Goal: Task Accomplishment & Management: Manage account settings

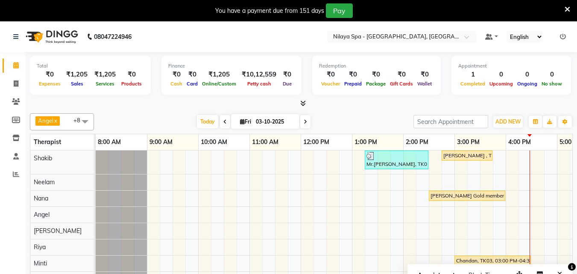
scroll to position [0, 204]
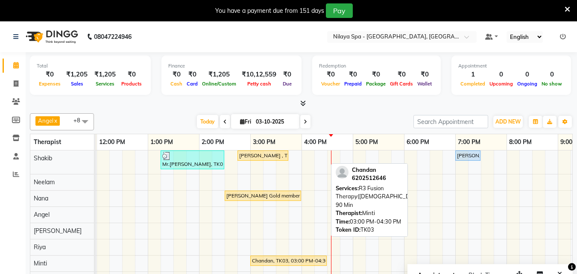
click at [297, 263] on div "Chandan, TK03, 03:00 PM-04:30 PM, R3 Fusion Therapy([DEMOGRAPHIC_DATA]) 90 Min" at bounding box center [288, 261] width 75 height 8
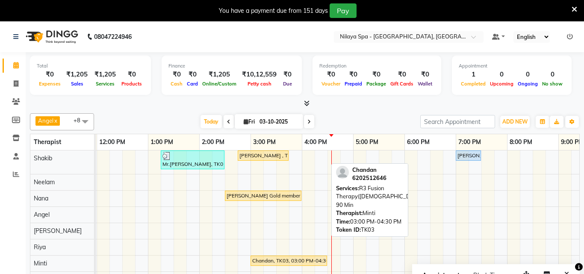
select select "1"
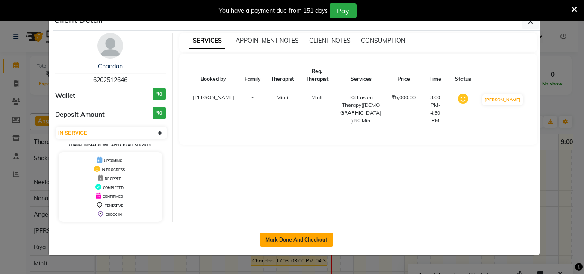
click at [309, 240] on button "Mark Done And Checkout" at bounding box center [296, 240] width 73 height 14
select select "service"
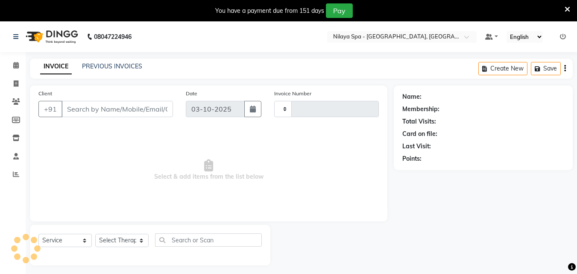
type input "1675"
select select "8066"
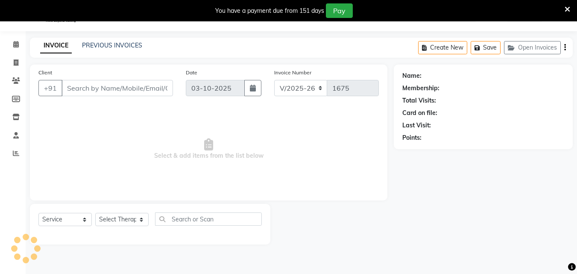
scroll to position [21, 0]
type input "62******46"
select select "90192"
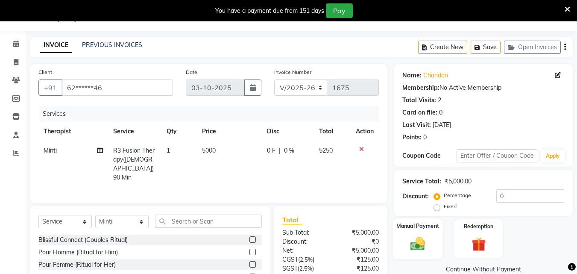
click at [422, 235] on img at bounding box center [418, 243] width 24 height 17
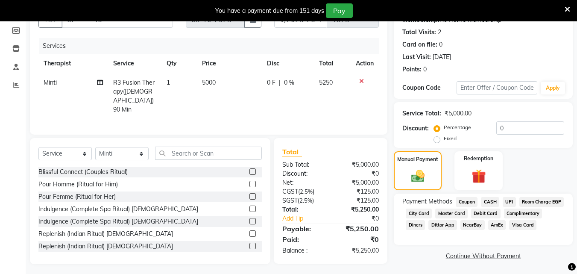
scroll to position [92, 0]
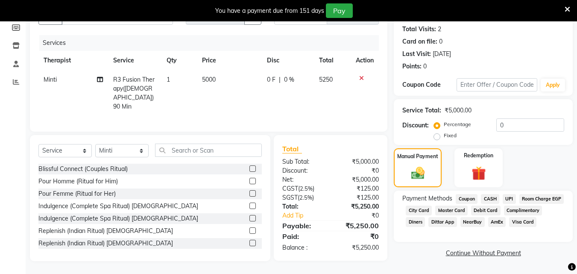
click at [493, 197] on span "CASH" at bounding box center [490, 199] width 18 height 10
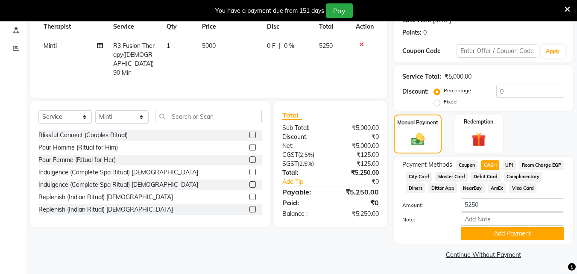
scroll to position [138, 0]
click at [489, 232] on button "Add Payment" at bounding box center [512, 233] width 103 height 13
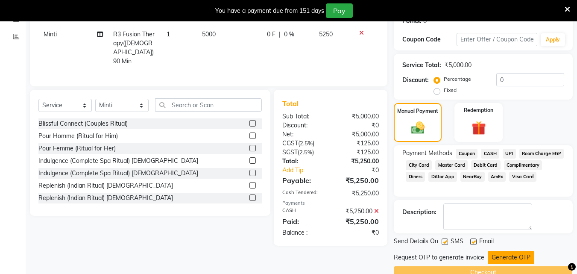
click at [503, 259] on button "Generate OTP" at bounding box center [511, 257] width 47 height 13
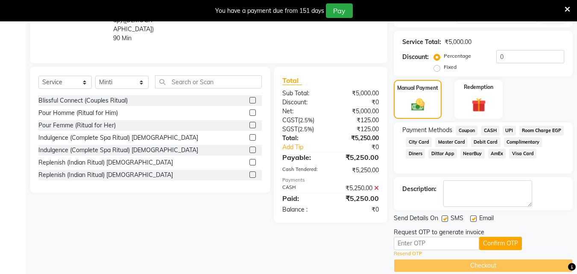
scroll to position [174, 0]
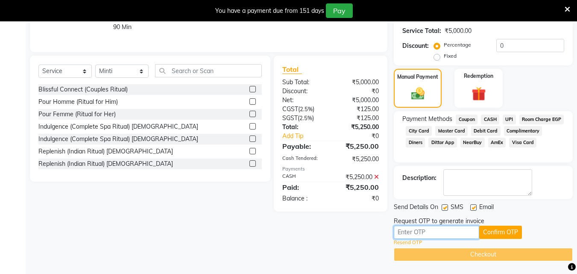
click at [415, 232] on input "text" at bounding box center [436, 232] width 85 height 13
type input "9721"
click at [493, 230] on button "Confirm OTP" at bounding box center [500, 232] width 43 height 13
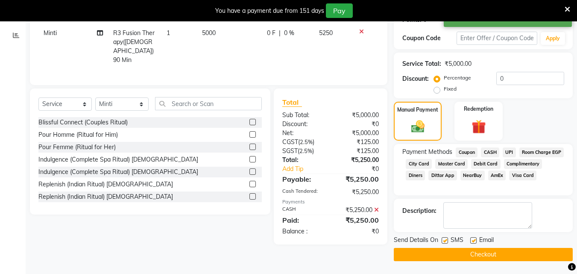
click at [483, 254] on button "Checkout" at bounding box center [483, 254] width 179 height 13
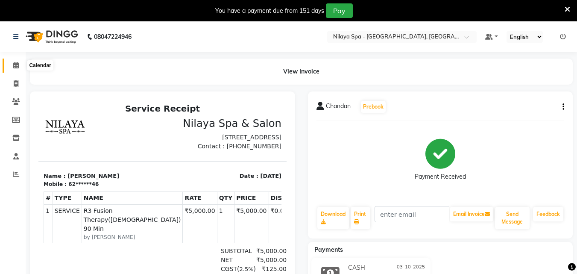
click at [14, 68] on icon at bounding box center [16, 65] width 6 height 6
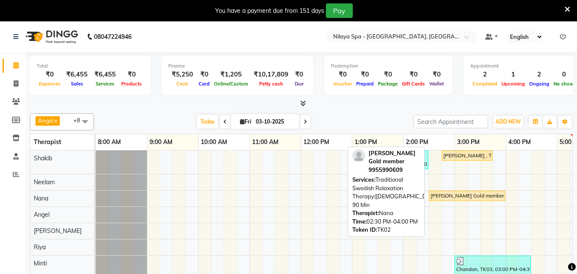
click at [461, 193] on div "[PERSON_NAME] Gold member , TK02, 02:30 PM-04:00 PM, Traditional Swedish Relaxa…" at bounding box center [467, 196] width 75 height 8
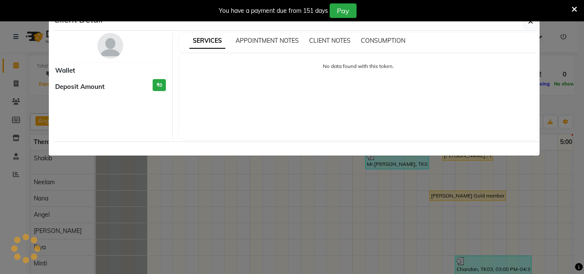
select select "1"
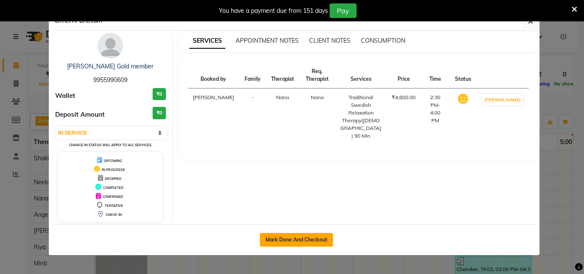
click at [295, 240] on button "Mark Done And Checkout" at bounding box center [296, 240] width 73 height 14
select select "service"
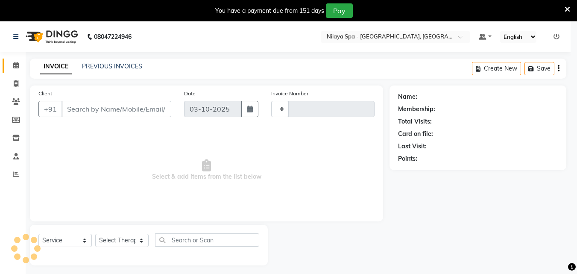
type input "1676"
select select "8066"
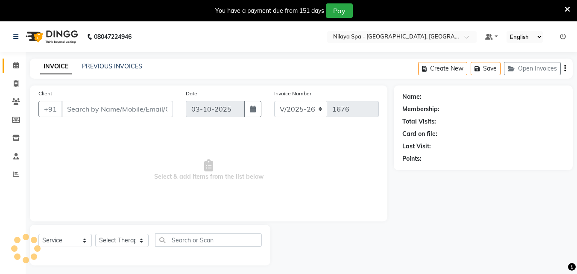
type input "99******09"
select select "78965"
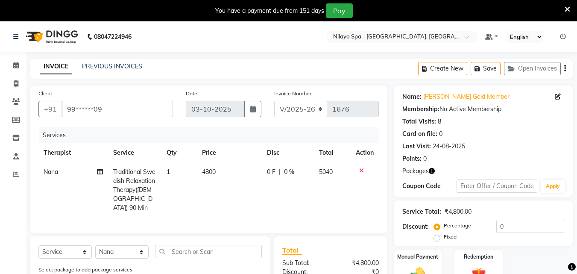
click at [361, 170] on icon at bounding box center [361, 171] width 5 height 6
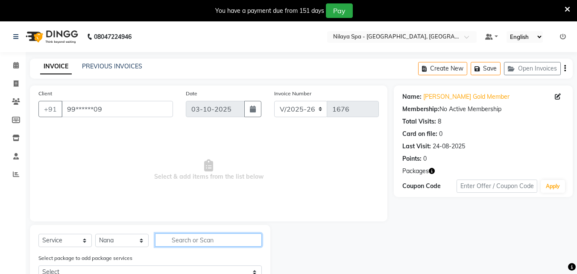
click at [182, 238] on input "text" at bounding box center [208, 239] width 107 height 13
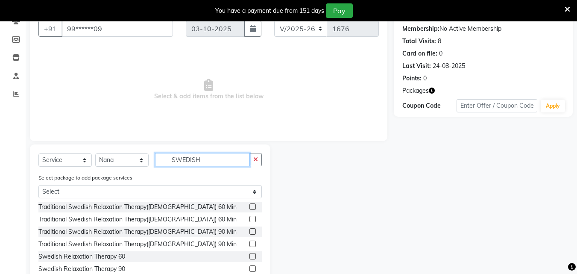
scroll to position [107, 0]
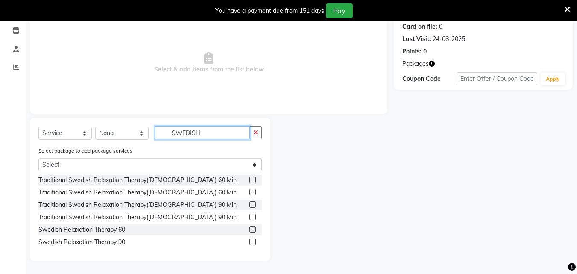
type input "SWEDISH"
click at [253, 179] on label at bounding box center [253, 179] width 6 height 6
click at [253, 179] on input "checkbox" at bounding box center [253, 180] width 6 height 6
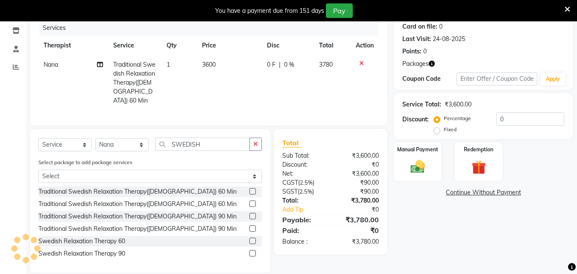
click at [253, 188] on label at bounding box center [253, 191] width 6 height 6
click at [253, 189] on input "checkbox" at bounding box center [253, 192] width 6 height 6
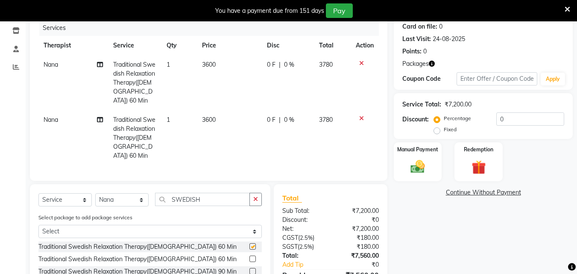
checkbox input "false"
click at [421, 169] on img at bounding box center [418, 166] width 24 height 17
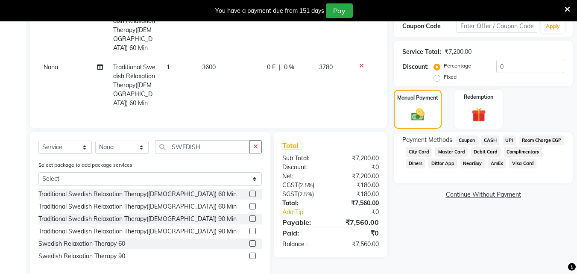
scroll to position [162, 0]
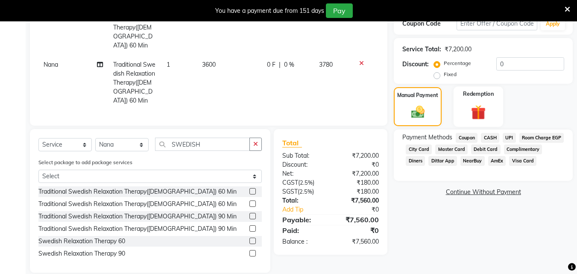
click at [486, 115] on img at bounding box center [479, 112] width 24 height 18
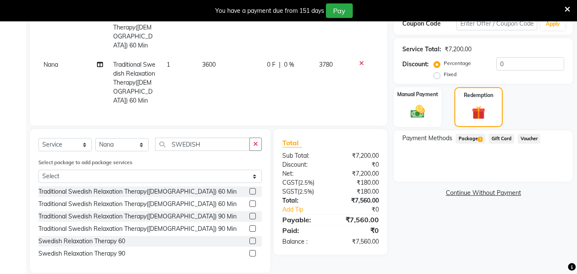
click at [471, 139] on span "Package 1" at bounding box center [470, 139] width 29 height 10
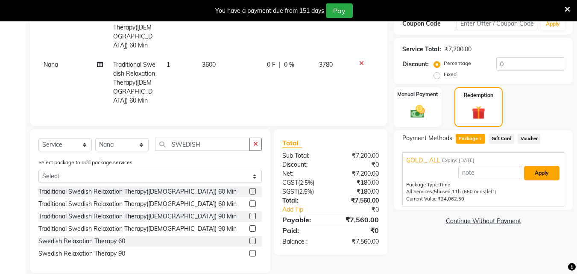
click at [542, 173] on button "Apply" at bounding box center [541, 173] width 35 height 15
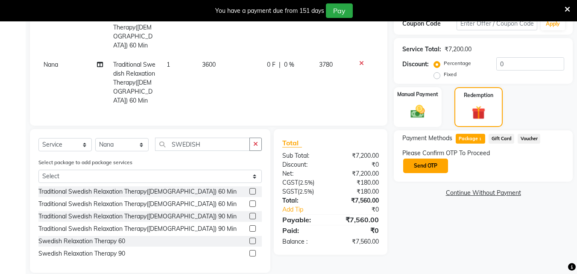
click at [424, 168] on button "Send OTP" at bounding box center [425, 166] width 45 height 15
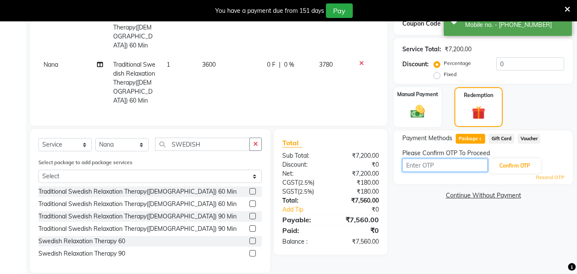
click at [422, 168] on input "text" at bounding box center [445, 165] width 85 height 13
click at [420, 162] on input "text" at bounding box center [445, 165] width 85 height 13
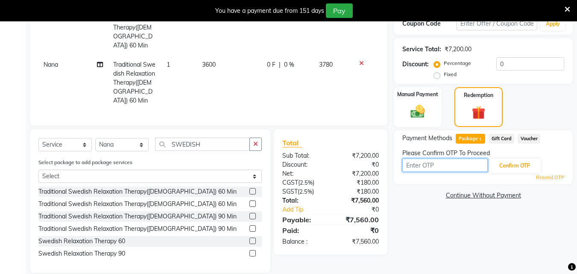
click at [428, 164] on input "text" at bounding box center [445, 165] width 85 height 13
type input "7677"
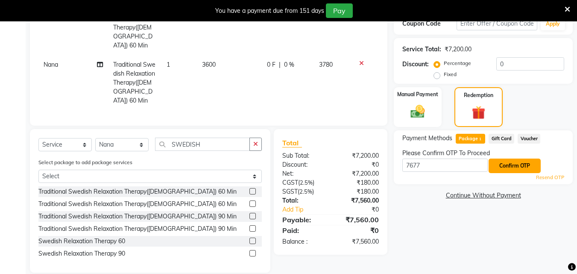
click at [506, 169] on button "Confirm OTP" at bounding box center [515, 166] width 52 height 15
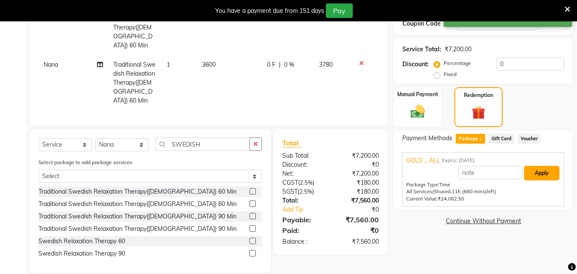
click at [535, 172] on button "Apply" at bounding box center [541, 173] width 35 height 15
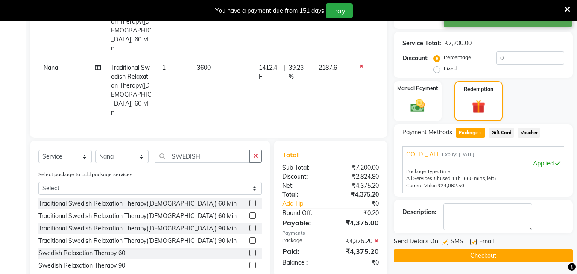
scroll to position [170, 0]
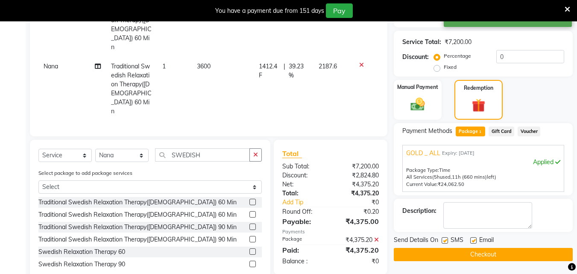
click at [497, 255] on button "Checkout" at bounding box center [483, 254] width 179 height 13
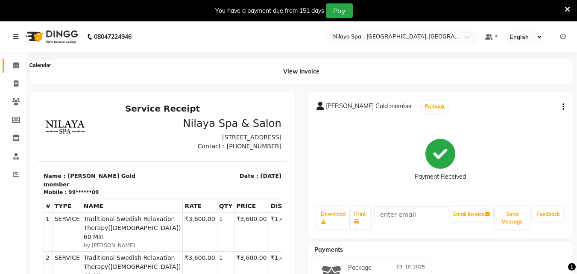
click at [17, 65] on icon at bounding box center [16, 65] width 6 height 6
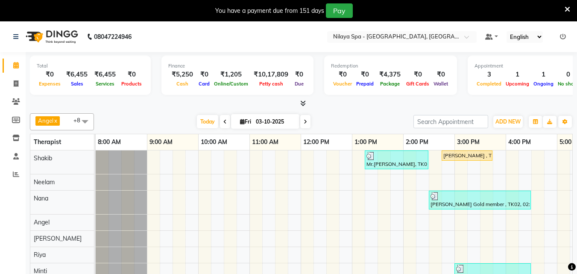
scroll to position [23, 0]
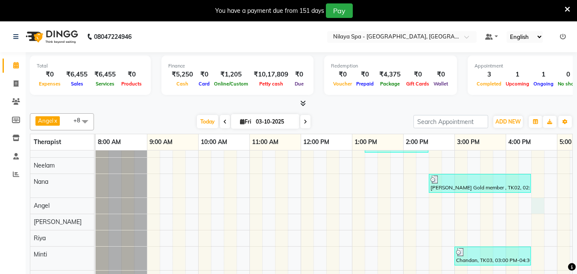
click at [540, 199] on div "Mr.[PERSON_NAME], TK01, 01:15 PM-02:30 PM, Hair Care - Therapies - Hair Cut (Wi…" at bounding box center [480, 210] width 769 height 153
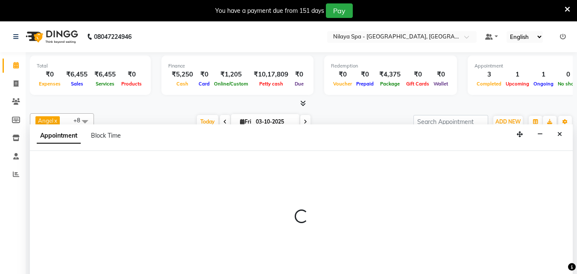
scroll to position [21, 0]
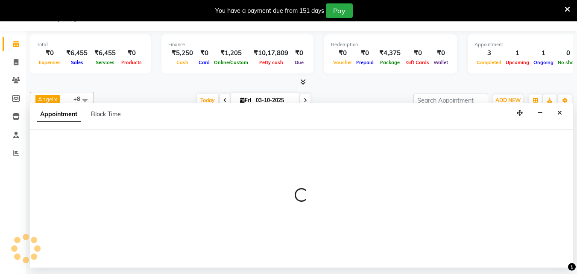
select select "78966"
select select "990"
select select "tentative"
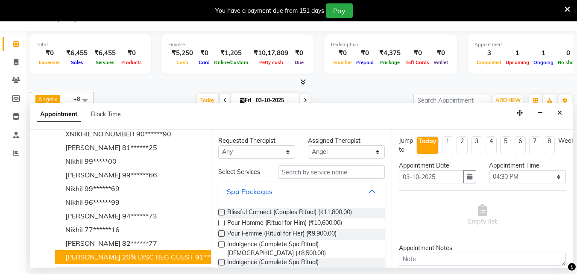
scroll to position [0, 0]
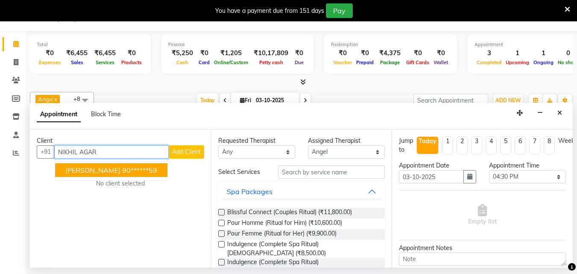
click at [106, 169] on span "[PERSON_NAME]" at bounding box center [92, 170] width 55 height 9
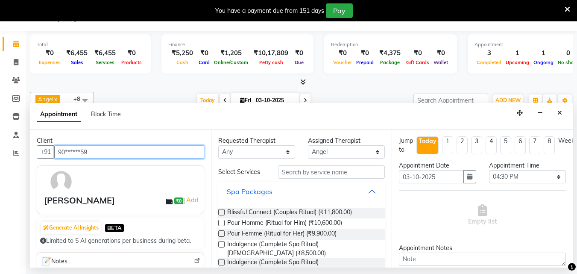
type input "90******59"
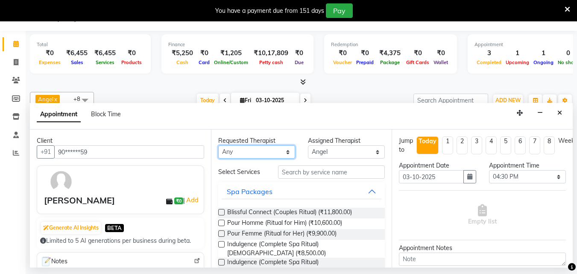
click at [275, 149] on select "Any [PERSON_NAME] Minti Nana [PERSON_NAME] [PERSON_NAME] [PERSON_NAME]" at bounding box center [256, 151] width 77 height 13
select select "78966"
click at [218, 145] on select "Any [PERSON_NAME] Minti Nana [PERSON_NAME] [PERSON_NAME] [PERSON_NAME]" at bounding box center [256, 151] width 77 height 13
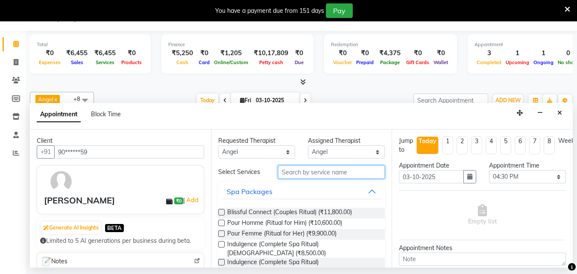
click at [300, 172] on input "text" at bounding box center [331, 171] width 107 height 13
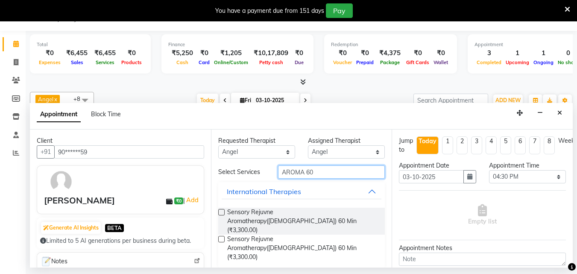
type input "AROMA 60"
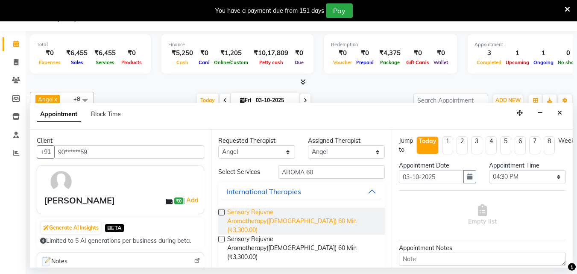
drag, startPoint x: 221, startPoint y: 213, endPoint x: 286, endPoint y: 213, distance: 65.4
click at [221, 212] on label at bounding box center [221, 212] width 6 height 6
click at [221, 212] on input "checkbox" at bounding box center [221, 213] width 6 height 6
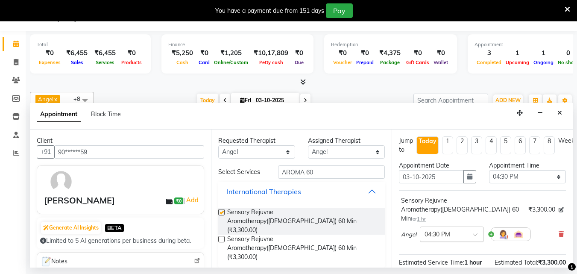
checkbox input "false"
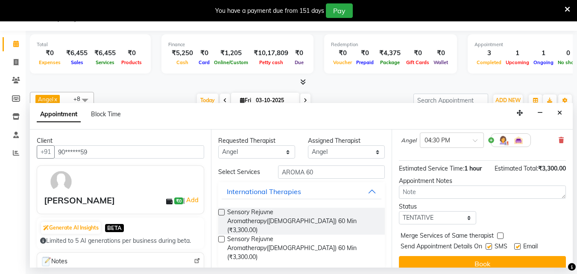
scroll to position [102, 0]
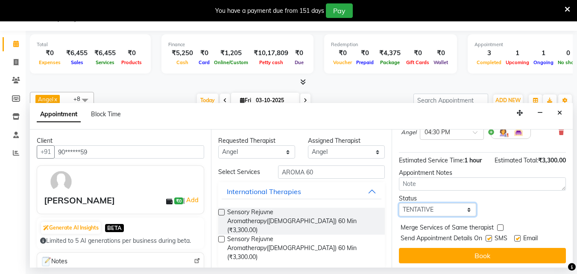
click at [454, 203] on select "Select TENTATIVE CONFIRM CHECK-IN UPCOMING" at bounding box center [437, 209] width 77 height 13
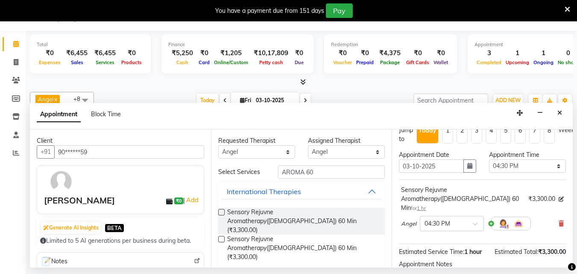
scroll to position [0, 0]
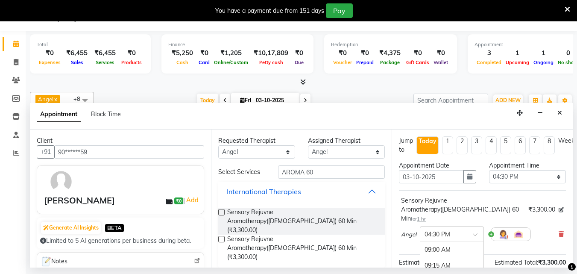
click at [477, 232] on span at bounding box center [478, 236] width 11 height 9
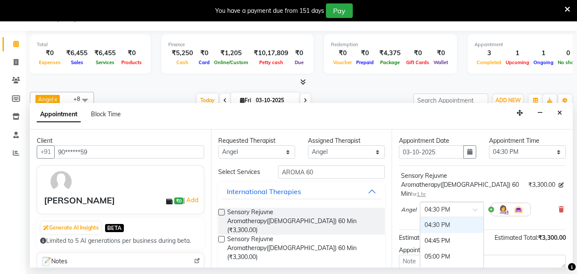
scroll to position [43, 0]
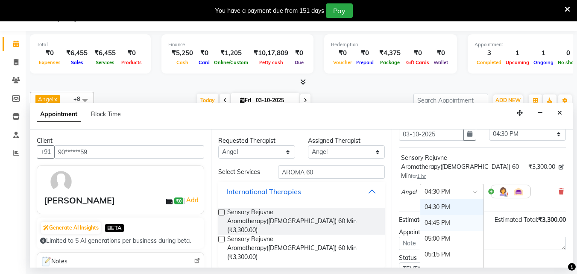
click at [450, 215] on div "04:45 PM" at bounding box center [452, 223] width 63 height 16
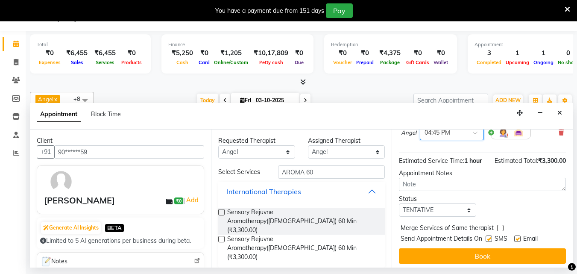
scroll to position [102, 0]
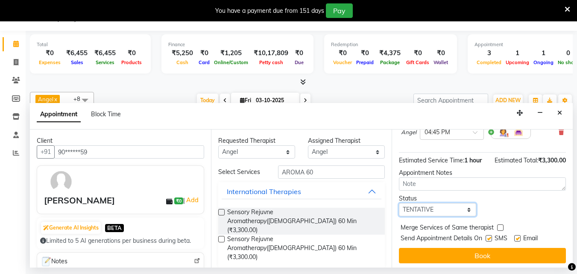
click at [457, 203] on select "Select TENTATIVE CONFIRM CHECK-IN UPCOMING" at bounding box center [437, 209] width 77 height 13
select select "confirm booking"
click at [399, 203] on select "Select TENTATIVE CONFIRM CHECK-IN UPCOMING" at bounding box center [437, 209] width 77 height 13
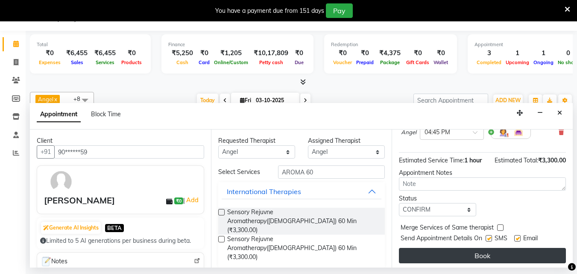
click at [453, 248] on button "Book" at bounding box center [482, 255] width 167 height 15
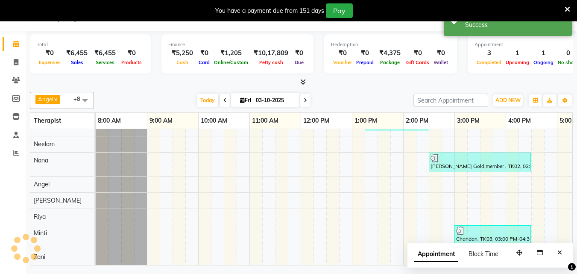
scroll to position [0, 0]
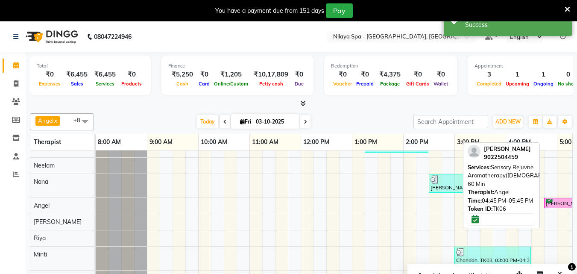
click at [547, 199] on div "[PERSON_NAME] , TK06, 04:45 PM-05:45 PM, Sensory Rejuvne Aromatherapy([DEMOGRAP…" at bounding box center [569, 203] width 49 height 8
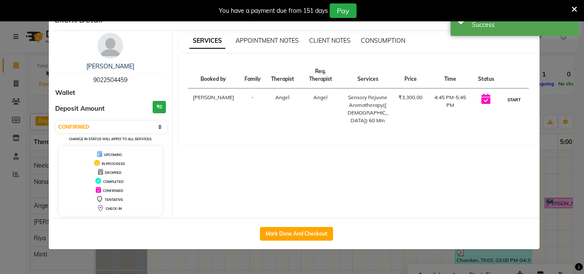
click at [506, 94] on button "START" at bounding box center [514, 99] width 18 height 11
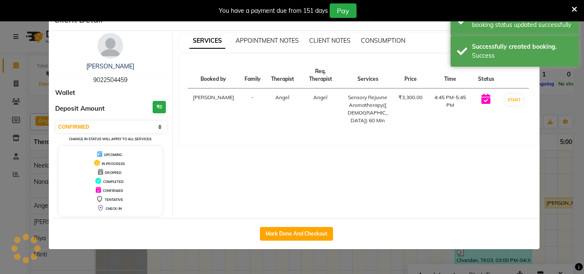
select select "1"
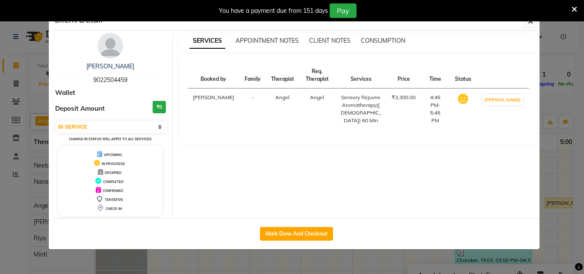
click at [529, 21] on div "You have a payment due from 151 days Pay" at bounding box center [292, 10] width 584 height 21
click at [531, 23] on icon "button" at bounding box center [530, 21] width 5 height 7
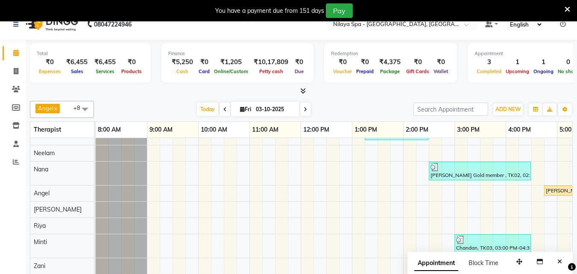
scroll to position [21, 0]
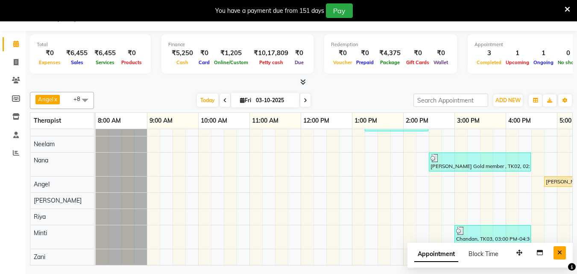
click at [562, 251] on icon "Close" at bounding box center [560, 253] width 5 height 6
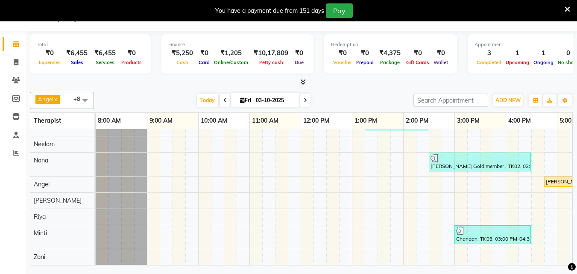
click at [560, 232] on div "Mr.[PERSON_NAME], TK01, 01:15 PM-02:30 PM, Hair Care - Therapies - Hair Cut (Wi…" at bounding box center [480, 188] width 769 height 153
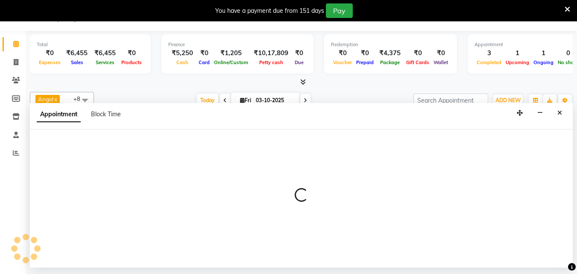
select select "90192"
select select "1020"
select select "tentative"
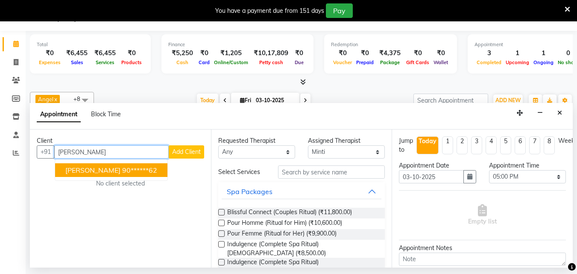
click at [90, 171] on span "[PERSON_NAME]" at bounding box center [92, 170] width 55 height 9
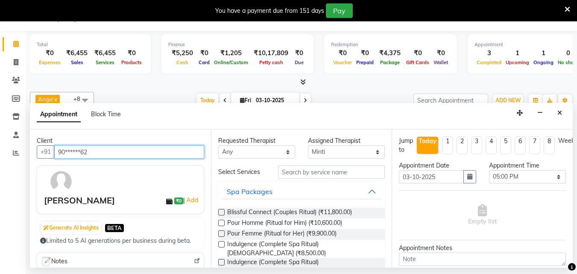
type input "90******62"
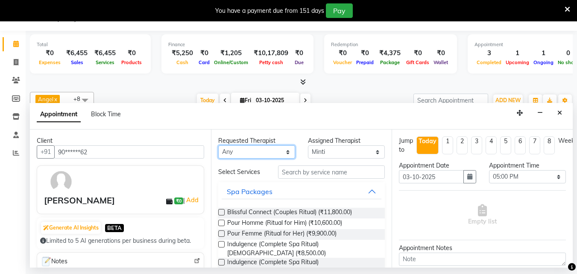
click at [282, 152] on select "Any [PERSON_NAME] Minti Nana [PERSON_NAME] [PERSON_NAME] [PERSON_NAME]" at bounding box center [256, 151] width 77 height 13
select select "90192"
click at [218, 145] on select "Any [PERSON_NAME] Minti Nana [PERSON_NAME] [PERSON_NAME] [PERSON_NAME]" at bounding box center [256, 151] width 77 height 13
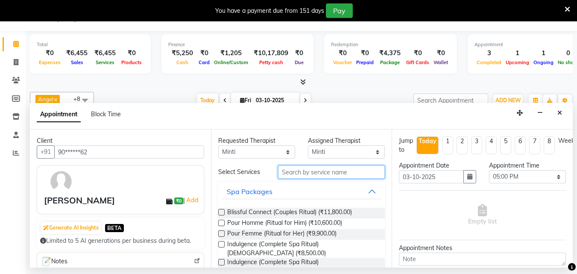
click at [297, 172] on input "text" at bounding box center [331, 171] width 107 height 13
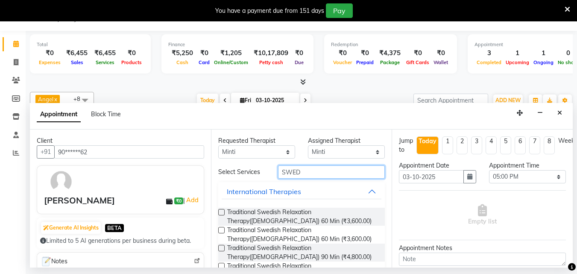
type input "SWED"
click at [222, 210] on label at bounding box center [221, 212] width 6 height 6
click at [222, 210] on input "checkbox" at bounding box center [221, 213] width 6 height 6
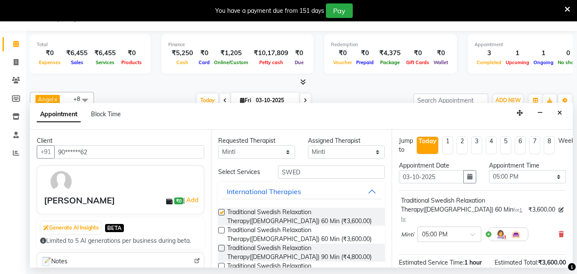
checkbox input "false"
click at [474, 232] on span at bounding box center [476, 236] width 11 height 9
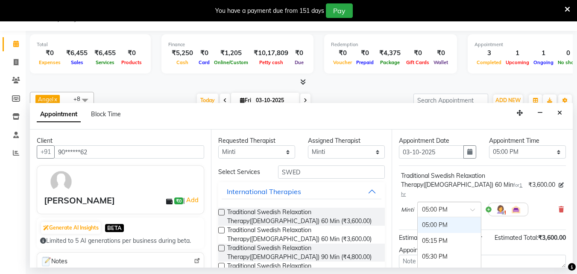
scroll to position [43, 0]
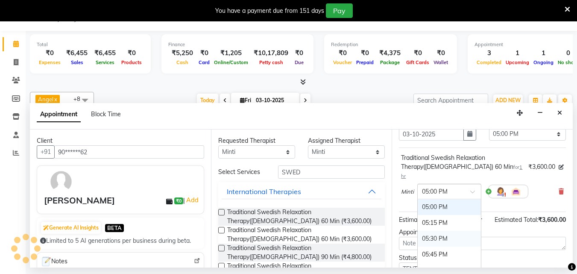
click at [446, 231] on div "05:30 PM" at bounding box center [449, 239] width 63 height 16
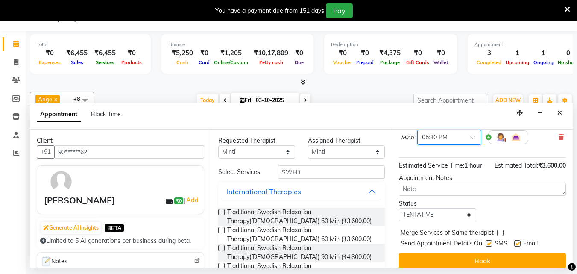
scroll to position [102, 0]
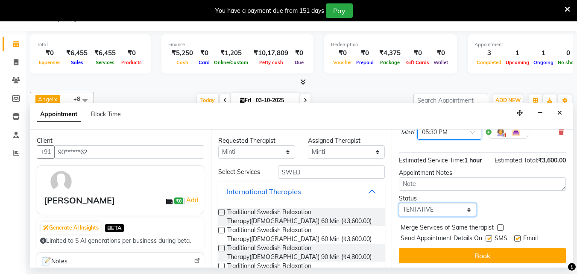
click at [455, 203] on select "Select TENTATIVE CONFIRM CHECK-IN UPCOMING" at bounding box center [437, 209] width 77 height 13
select select "confirm booking"
click at [399, 203] on select "Select TENTATIVE CONFIRM CHECK-IN UPCOMING" at bounding box center [437, 209] width 77 height 13
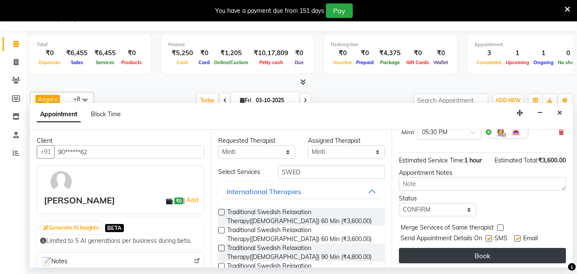
click at [436, 248] on button "Book" at bounding box center [482, 255] width 167 height 15
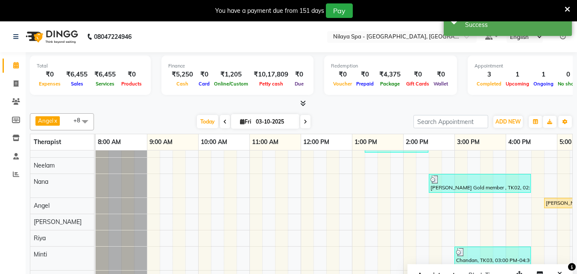
scroll to position [21, 0]
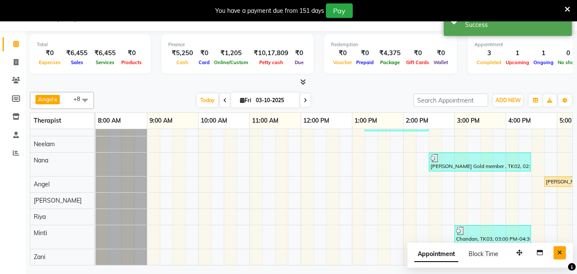
click at [561, 252] on icon "Close" at bounding box center [560, 253] width 5 height 6
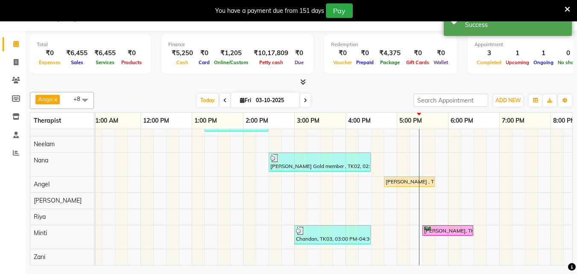
scroll to position [0, 292]
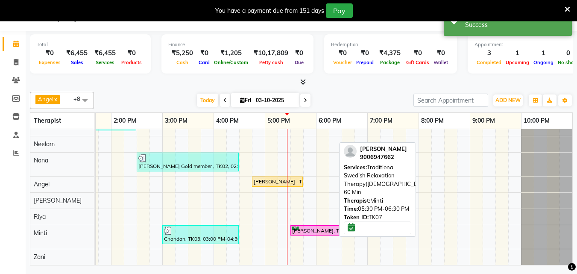
click at [307, 226] on div "[PERSON_NAME], TK07, 05:30 PM-06:30 PM, Traditional Swedish Relaxation Therapy(…" at bounding box center [315, 230] width 49 height 8
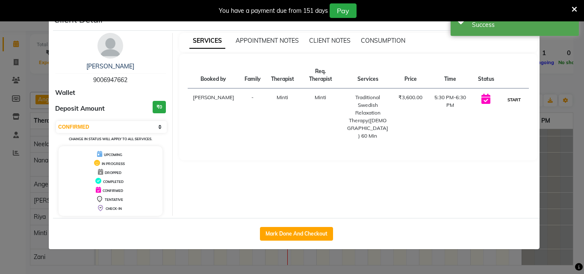
click at [509, 94] on button "START" at bounding box center [514, 99] width 18 height 11
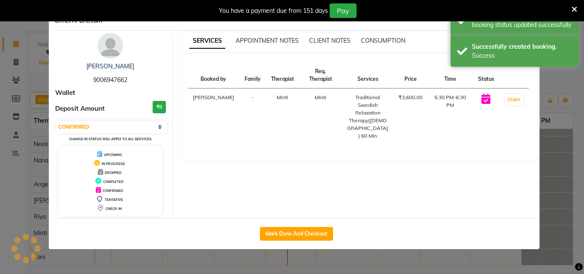
select select "1"
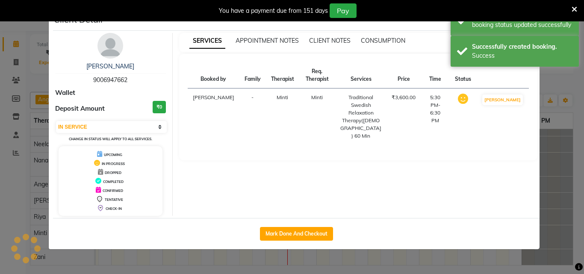
click at [554, 170] on ngb-modal-window "Client Detail [PERSON_NAME] 9006947662 Wallet Deposit Amount ₹0 Select IN SERVI…" at bounding box center [292, 137] width 584 height 274
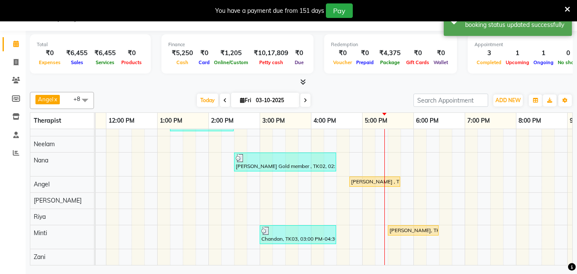
scroll to position [0, 218]
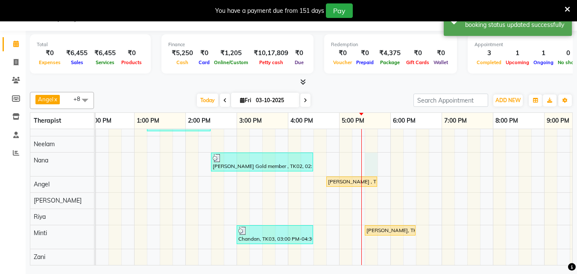
click at [372, 156] on div "Mr.[PERSON_NAME], TK01, 01:15 PM-02:30 PM, Hair Care - Therapies - Hair Cut (Wi…" at bounding box center [262, 188] width 769 height 153
select select "78965"
select select "1050"
select select "tentative"
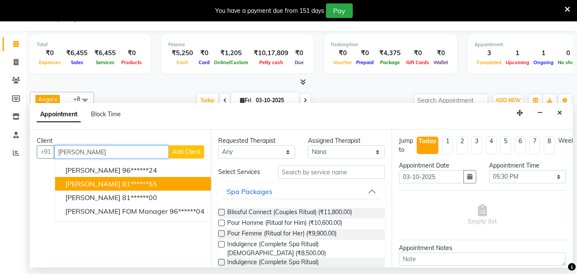
click at [126, 184] on ngb-highlight "81******55" at bounding box center [139, 183] width 35 height 9
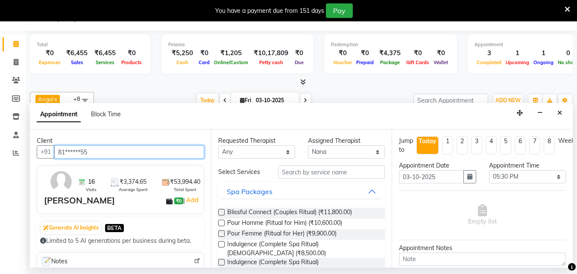
type input "81******55"
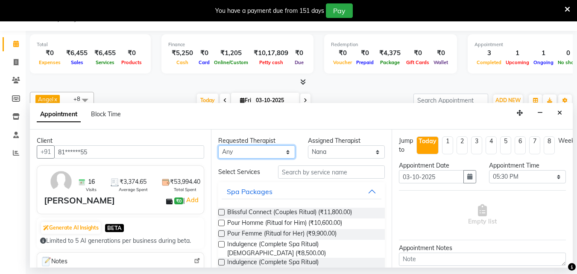
click at [277, 151] on select "Any [PERSON_NAME] Minti Nana [PERSON_NAME] [PERSON_NAME] [PERSON_NAME]" at bounding box center [256, 151] width 77 height 13
select select "78965"
click at [218, 145] on select "Any [PERSON_NAME] Minti Nana [PERSON_NAME] [PERSON_NAME] [PERSON_NAME]" at bounding box center [256, 151] width 77 height 13
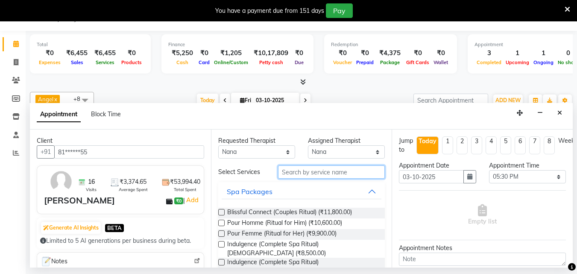
click at [295, 173] on input "text" at bounding box center [331, 171] width 107 height 13
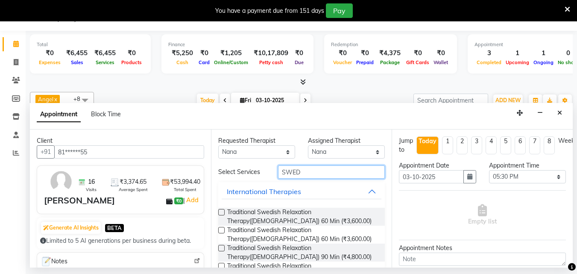
type input "SWED"
click at [220, 211] on label at bounding box center [221, 212] width 6 height 6
click at [220, 211] on input "checkbox" at bounding box center [221, 213] width 6 height 6
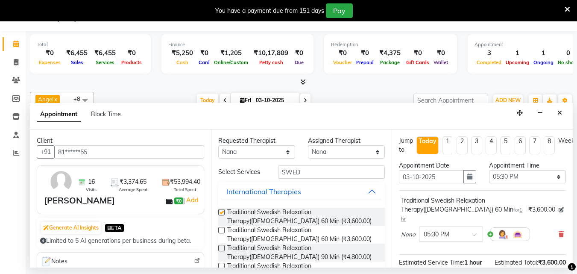
checkbox input "false"
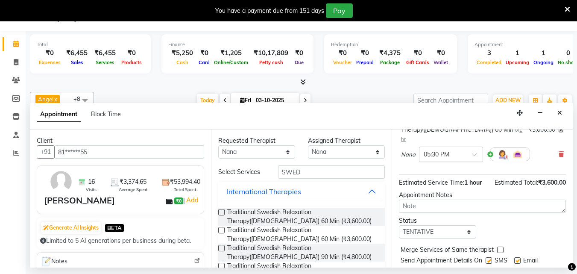
scroll to position [85, 0]
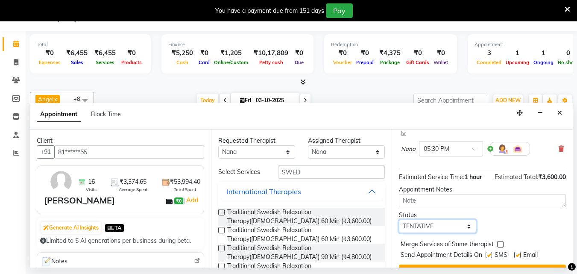
click at [447, 220] on select "Select TENTATIVE CONFIRM CHECK-IN UPCOMING" at bounding box center [437, 226] width 77 height 13
select select "confirm booking"
click at [399, 220] on select "Select TENTATIVE CONFIRM CHECK-IN UPCOMING" at bounding box center [437, 226] width 77 height 13
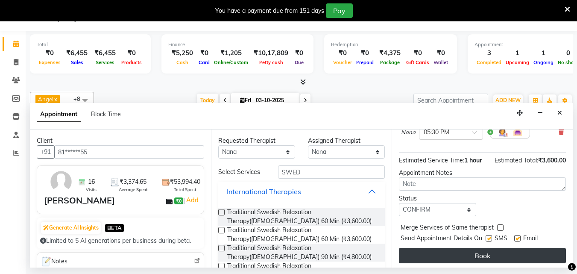
click at [444, 250] on button "Book" at bounding box center [482, 255] width 167 height 15
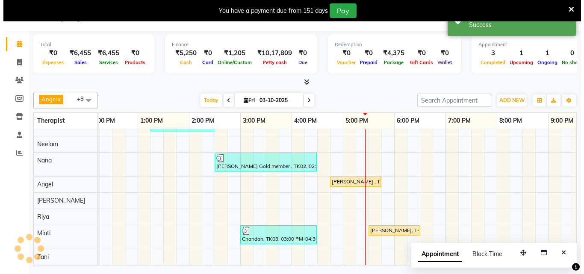
scroll to position [0, 0]
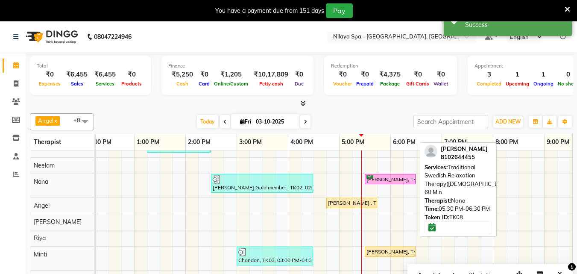
click at [385, 175] on div "[PERSON_NAME], TK08, 05:30 PM-06:30 PM, Traditional Swedish Relaxation Therapy(…" at bounding box center [390, 179] width 49 height 8
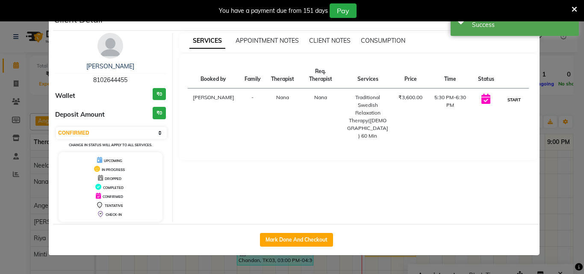
click at [518, 94] on button "START" at bounding box center [514, 99] width 18 height 11
select select "1"
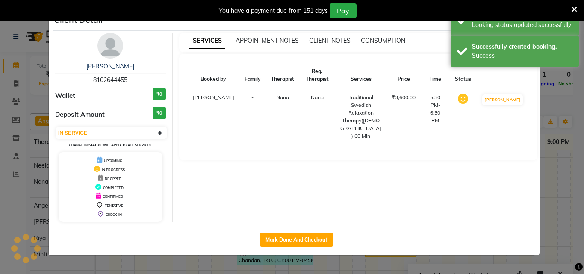
click at [553, 196] on ngb-modal-window "Client Detail [PERSON_NAME] 8102644455 Wallet ₹0 Deposit Amount ₹0 Select IN SE…" at bounding box center [292, 137] width 584 height 274
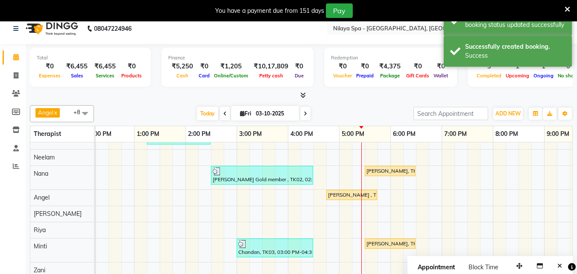
scroll to position [21, 0]
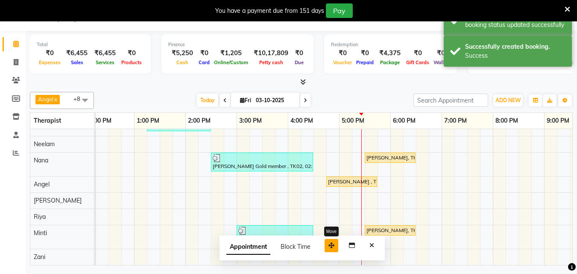
drag, startPoint x: 518, startPoint y: 252, endPoint x: 330, endPoint y: 245, distance: 188.2
click at [330, 245] on icon "button" at bounding box center [332, 245] width 6 height 6
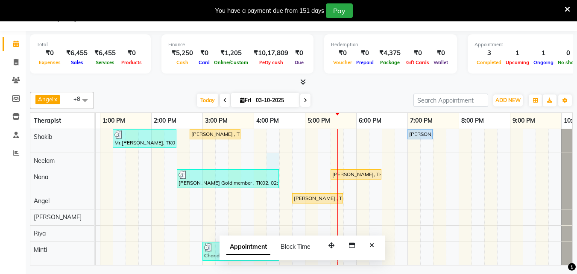
click at [277, 157] on div "Mr.[PERSON_NAME], TK01, 01:15 PM-02:30 PM, Hair Care - Therapies - Hair Cut (Wi…" at bounding box center [228, 205] width 769 height 153
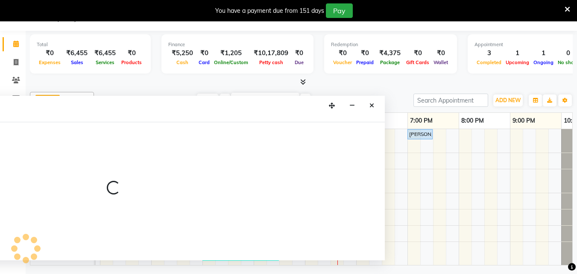
select select "78963"
select select "975"
select select "tentative"
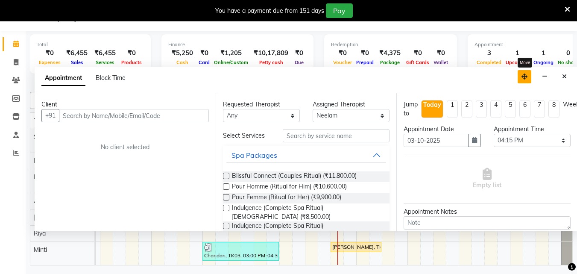
drag, startPoint x: 334, startPoint y: 104, endPoint x: 518, endPoint y: 69, distance: 188.0
click at [526, 74] on icon "button" at bounding box center [525, 77] width 6 height 6
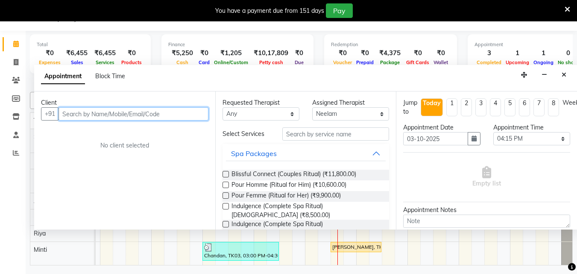
click at [91, 117] on input "text" at bounding box center [134, 113] width 150 height 13
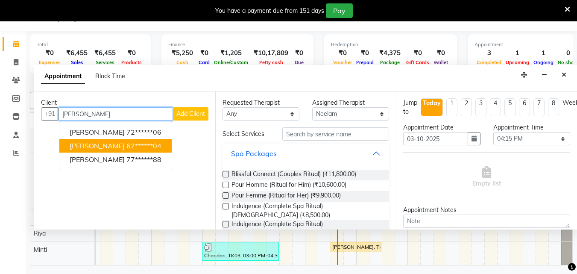
click at [97, 148] on span "[PERSON_NAME]" at bounding box center [97, 145] width 55 height 9
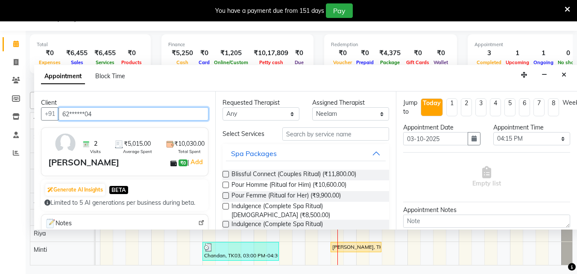
type input "62******04"
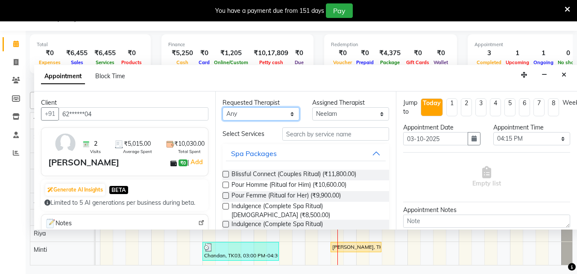
drag, startPoint x: 291, startPoint y: 112, endPoint x: 286, endPoint y: 115, distance: 5.0
click at [291, 112] on select "Any [PERSON_NAME] Minti Nana [PERSON_NAME] [PERSON_NAME] [PERSON_NAME]" at bounding box center [261, 113] width 77 height 13
select select "78963"
click at [223, 107] on select "Any [PERSON_NAME] Minti Nana [PERSON_NAME] [PERSON_NAME] [PERSON_NAME]" at bounding box center [261, 113] width 77 height 13
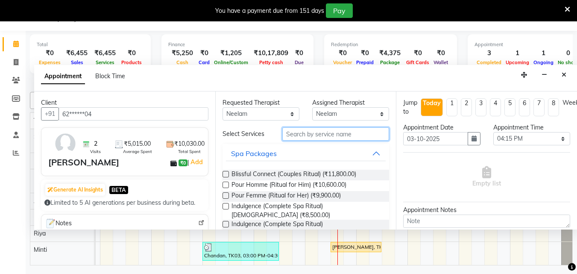
click at [298, 136] on input "text" at bounding box center [335, 133] width 107 height 13
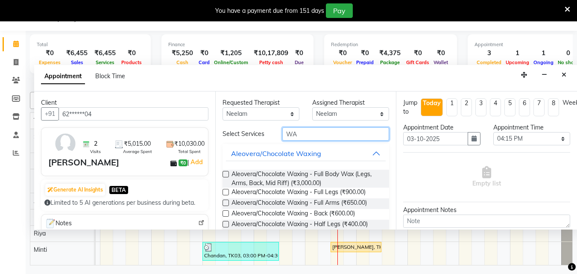
type input "W"
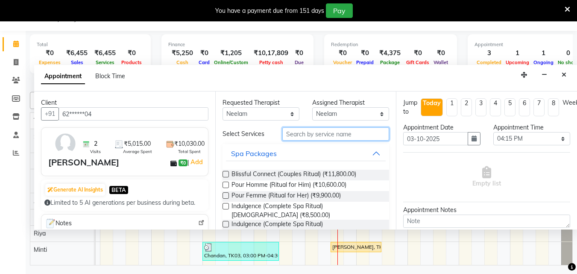
type input "S"
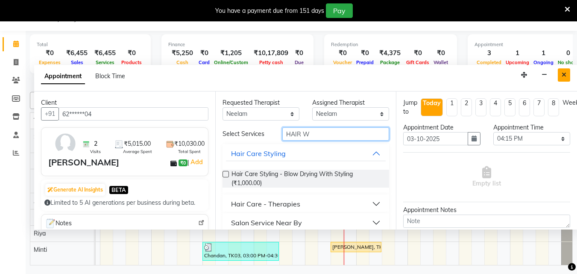
type input "HAIR W"
click at [566, 76] on icon "Close" at bounding box center [564, 75] width 5 height 6
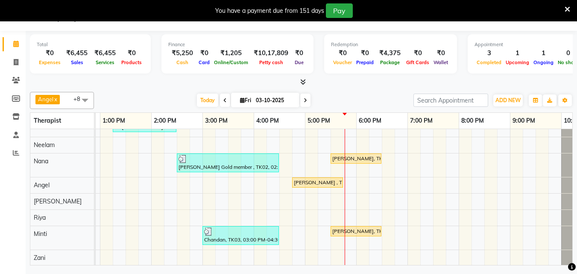
scroll to position [23, 0]
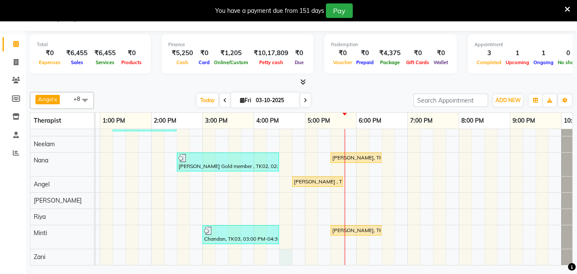
click at [285, 250] on div "Mr.[PERSON_NAME], TK01, 01:15 PM-02:30 PM, Hair Care - Therapies - Hair Cut (Wi…" at bounding box center [228, 188] width 769 height 153
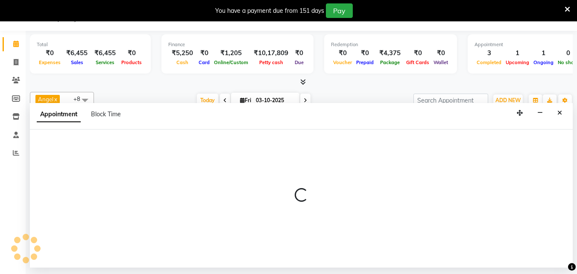
select select "90193"
select select "tentative"
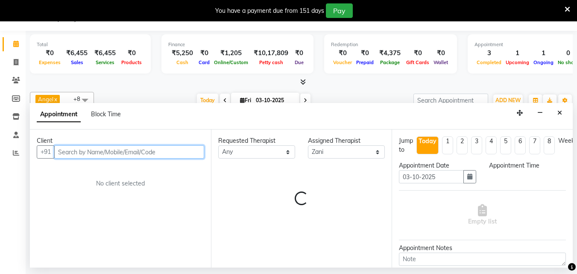
select select "990"
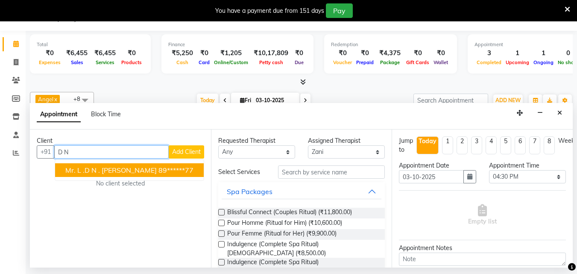
click at [159, 167] on ngb-highlight "89******77" at bounding box center [176, 170] width 35 height 9
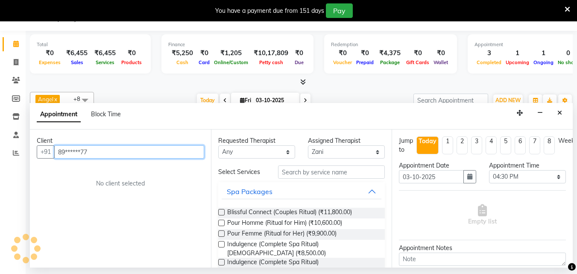
type input "89******77"
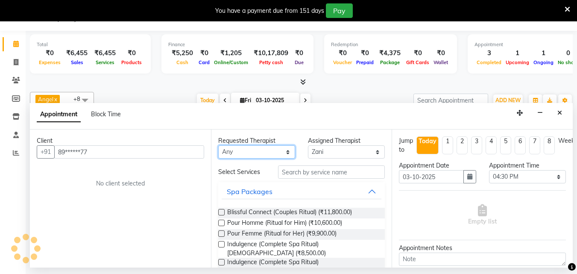
click at [282, 153] on select "Any [PERSON_NAME] Minti Nana [PERSON_NAME] [PERSON_NAME] [PERSON_NAME]" at bounding box center [256, 151] width 77 height 13
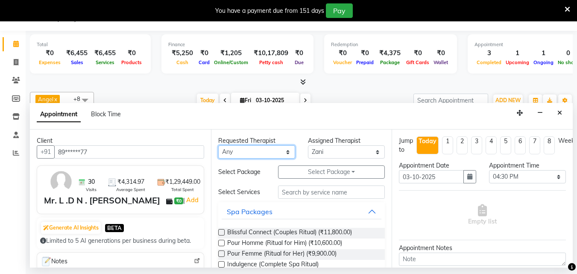
select select "90193"
click at [218, 145] on select "Any [PERSON_NAME] Minti Nana [PERSON_NAME] [PERSON_NAME] [PERSON_NAME]" at bounding box center [256, 151] width 77 height 13
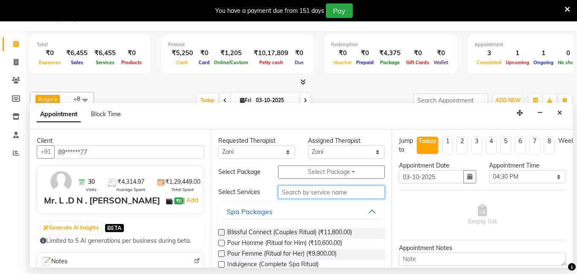
click at [332, 188] on input "text" at bounding box center [331, 191] width 107 height 13
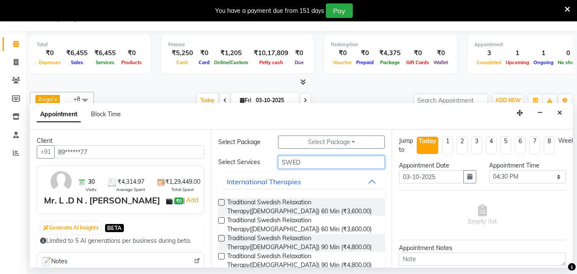
scroll to position [65, 0]
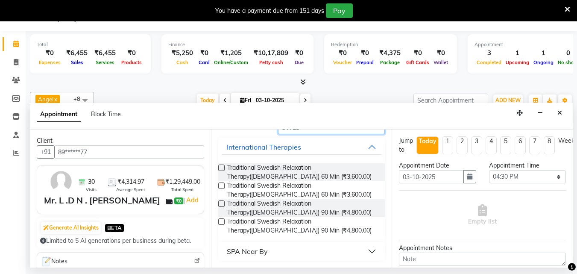
type input "SWED"
click at [224, 202] on label at bounding box center [221, 203] width 6 height 6
click at [224, 202] on input "checkbox" at bounding box center [221, 205] width 6 height 6
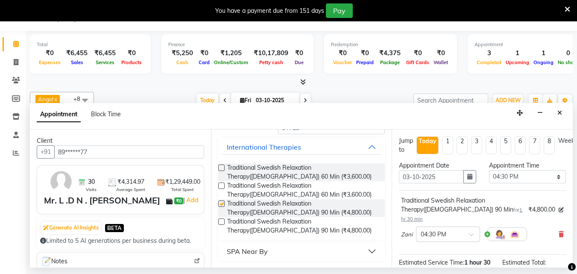
checkbox input "false"
click at [472, 232] on span at bounding box center [474, 236] width 11 height 9
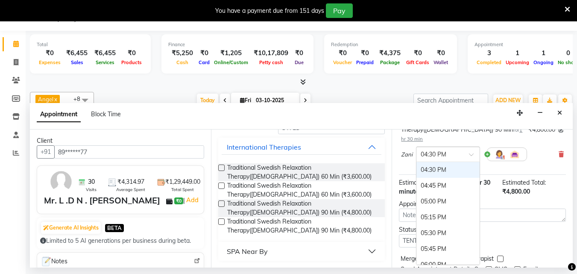
scroll to position [85, 0]
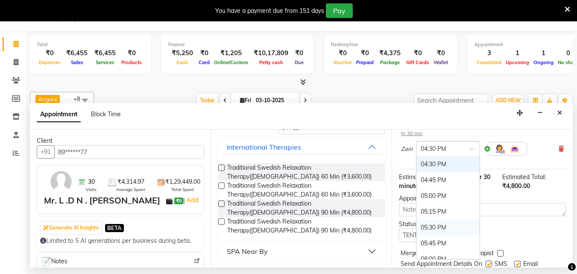
click at [437, 220] on div "05:30 PM" at bounding box center [448, 228] width 63 height 16
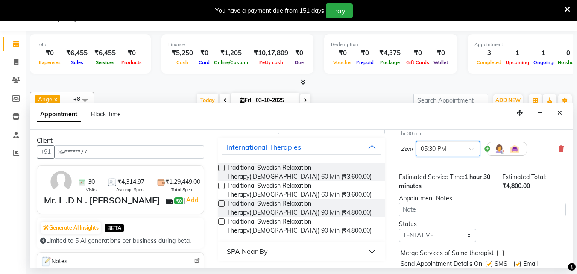
scroll to position [111, 0]
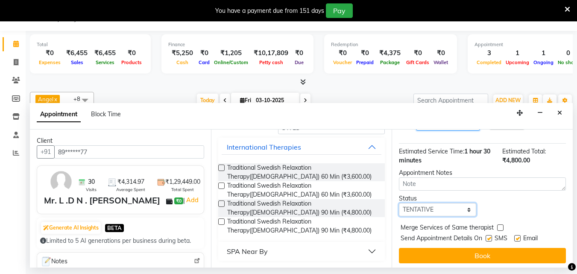
click at [440, 203] on select "Select TENTATIVE CONFIRM CHECK-IN UPCOMING" at bounding box center [437, 209] width 77 height 13
select select "confirm booking"
click at [399, 203] on select "Select TENTATIVE CONFIRM CHECK-IN UPCOMING" at bounding box center [437, 209] width 77 height 13
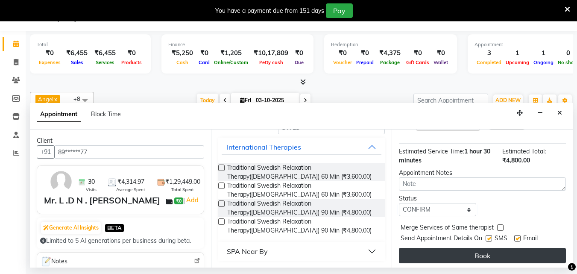
click at [461, 248] on button "Book" at bounding box center [482, 255] width 167 height 15
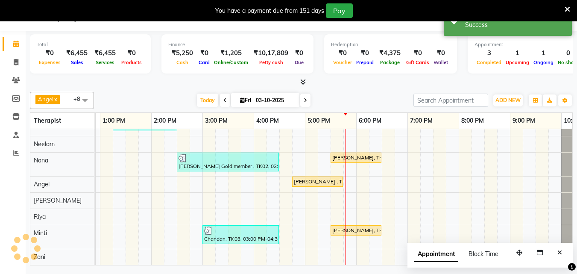
scroll to position [0, 0]
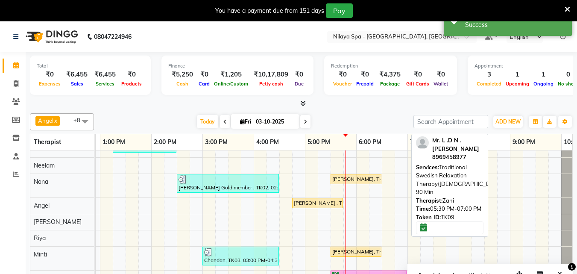
click at [336, 272] on div "Mr. L .D N . [PERSON_NAME], TK09, 05:30 PM-07:00 PM, Traditional Swedish Relaxa…" at bounding box center [369, 276] width 75 height 8
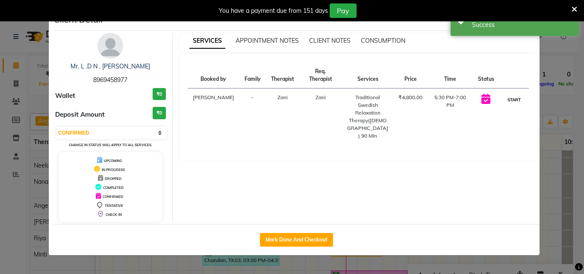
click at [519, 94] on button "START" at bounding box center [514, 99] width 18 height 11
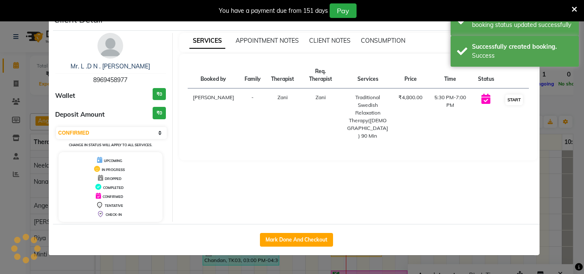
select select "1"
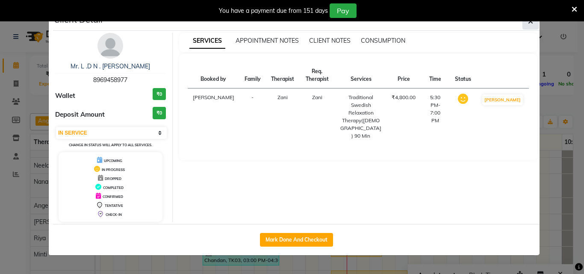
click at [531, 24] on icon "button" at bounding box center [530, 21] width 5 height 7
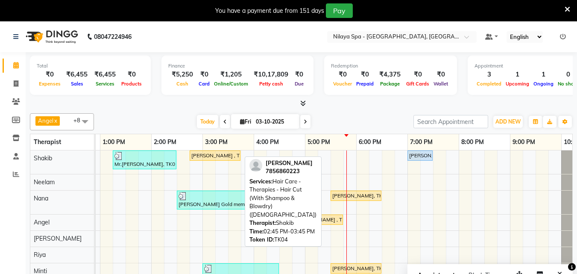
click at [229, 153] on div "[PERSON_NAME] , TK04, 02:45 PM-03:45 PM, Hair Care - Therapies - Hair Cut (With…" at bounding box center [215, 156] width 49 height 8
select select "1"
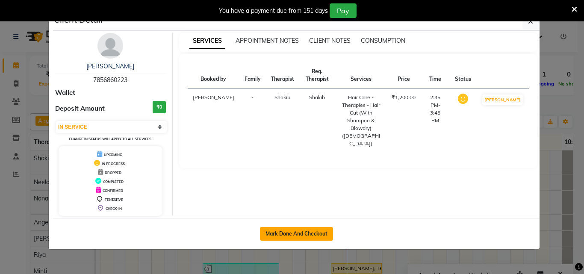
click at [310, 232] on button "Mark Done And Checkout" at bounding box center [296, 234] width 73 height 14
select select "service"
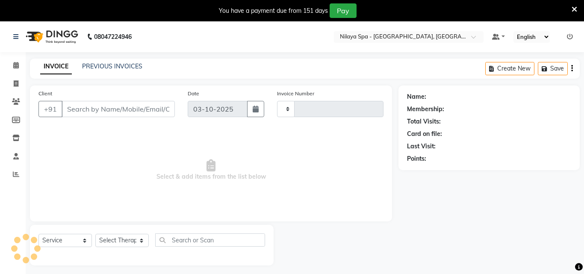
type input "1677"
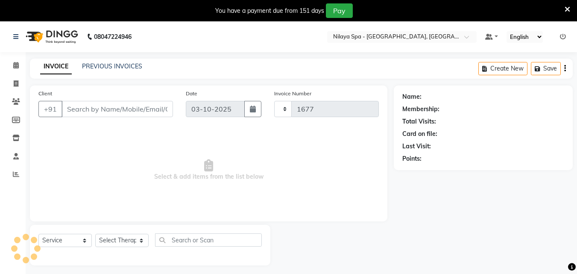
select select "8066"
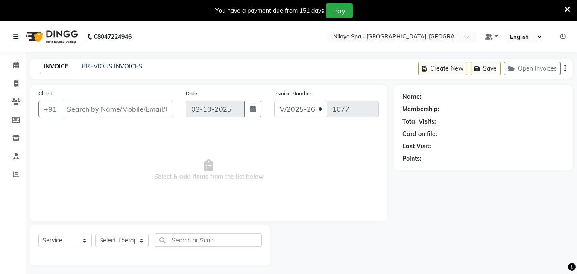
type input "78******23"
select select "78958"
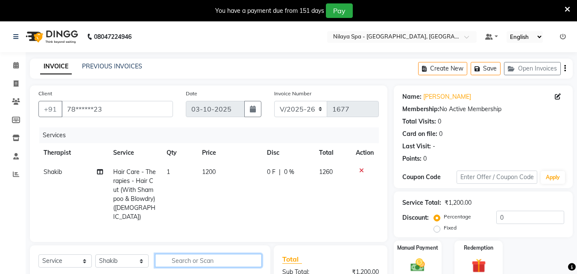
click at [185, 257] on input "text" at bounding box center [208, 260] width 107 height 13
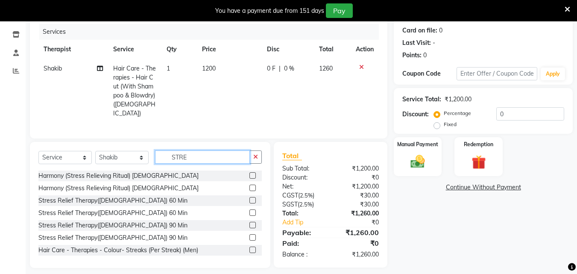
scroll to position [108, 0]
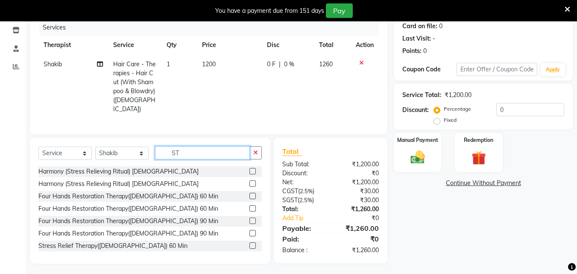
type input "S"
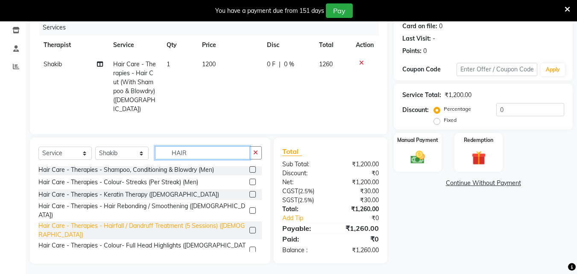
scroll to position [154, 0]
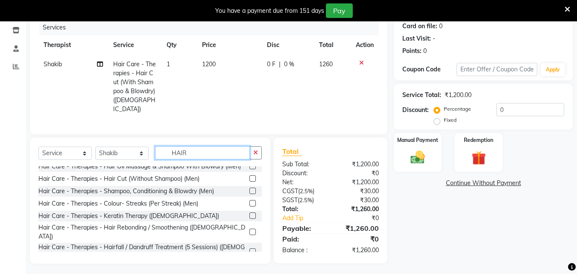
click at [192, 151] on input "HAIR" at bounding box center [202, 152] width 95 height 13
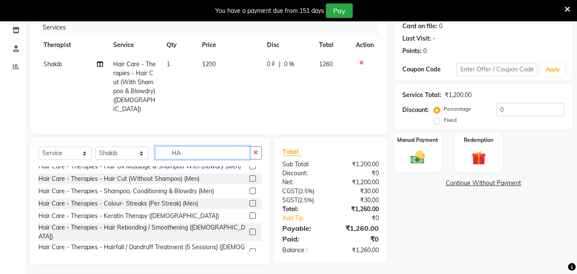
type input "H"
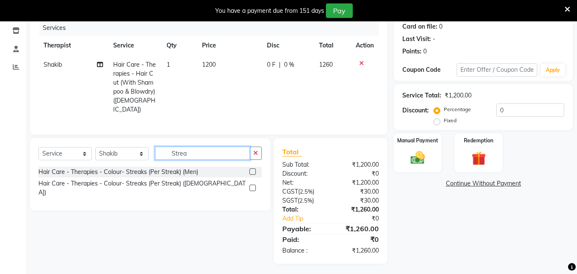
scroll to position [0, 0]
type input "Streak"
click at [253, 185] on label at bounding box center [253, 188] width 6 height 6
click at [253, 185] on input "checkbox" at bounding box center [253, 188] width 6 height 6
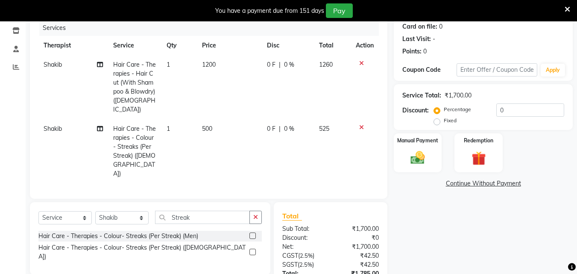
click at [253, 249] on label at bounding box center [253, 252] width 6 height 6
click at [253, 250] on input "checkbox" at bounding box center [253, 253] width 6 height 6
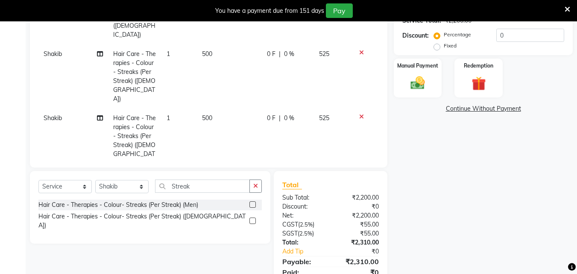
scroll to position [193, 0]
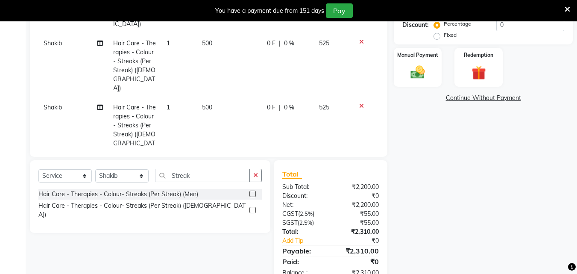
click at [252, 207] on label at bounding box center [253, 210] width 6 height 6
click at [252, 208] on input "checkbox" at bounding box center [253, 211] width 6 height 6
click at [253, 207] on label at bounding box center [253, 210] width 6 height 6
click at [253, 208] on input "checkbox" at bounding box center [253, 211] width 6 height 6
click at [253, 207] on label at bounding box center [253, 210] width 6 height 6
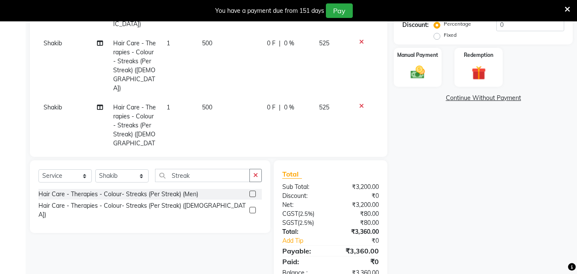
click at [253, 208] on input "checkbox" at bounding box center [253, 211] width 6 height 6
click at [253, 207] on label at bounding box center [253, 210] width 6 height 6
click at [253, 208] on input "checkbox" at bounding box center [253, 211] width 6 height 6
checkbox input "false"
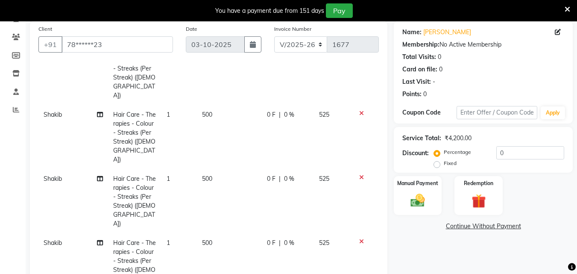
scroll to position [221, 0]
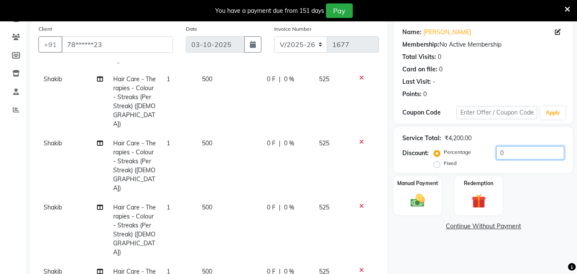
click at [518, 148] on input "0" at bounding box center [531, 152] width 68 height 13
type input "10"
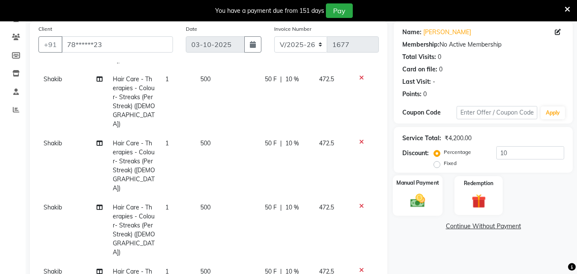
click at [431, 196] on div "Manual Payment" at bounding box center [418, 195] width 50 height 41
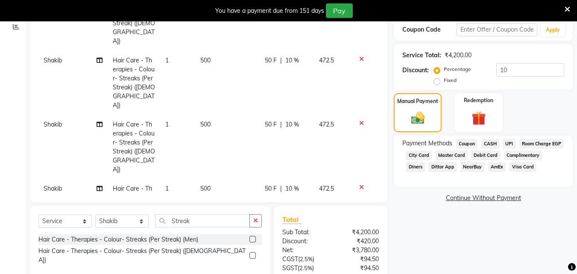
scroll to position [128, 0]
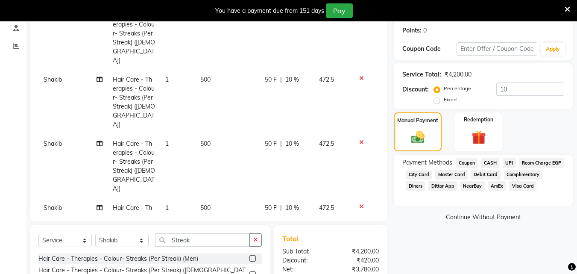
click at [513, 162] on span "UPI" at bounding box center [509, 163] width 13 height 10
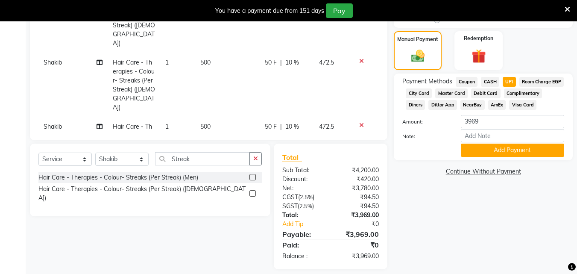
scroll to position [218, 0]
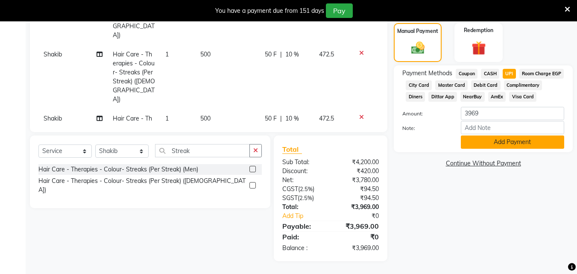
click at [508, 149] on button "Add Payment" at bounding box center [512, 141] width 103 height 13
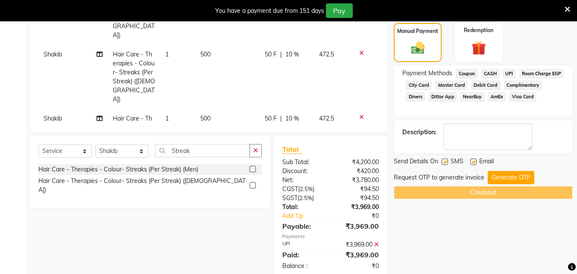
scroll to position [235, 0]
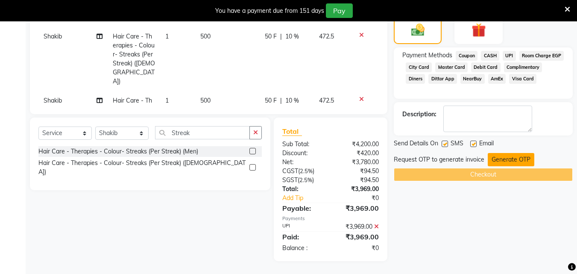
click at [508, 158] on button "Generate OTP" at bounding box center [511, 159] width 47 height 13
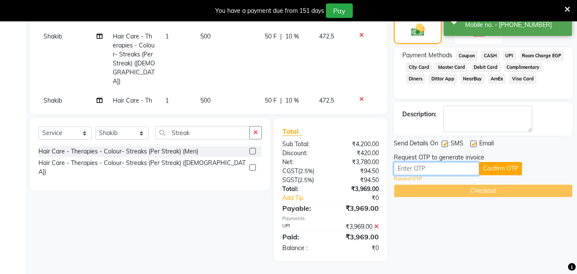
click at [447, 167] on input "text" at bounding box center [436, 168] width 85 height 13
click at [428, 175] on input "text" at bounding box center [436, 168] width 85 height 13
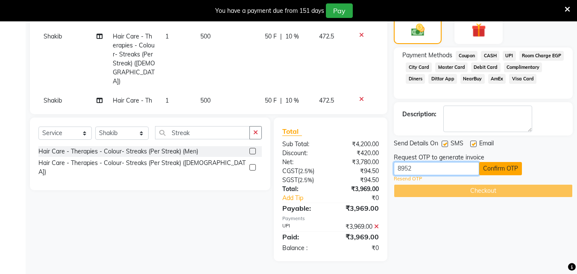
type input "8952"
click at [507, 167] on button "Confirm OTP" at bounding box center [500, 168] width 43 height 13
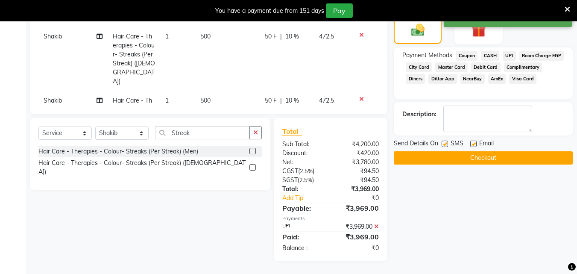
click at [479, 161] on button "Checkout" at bounding box center [483, 157] width 179 height 13
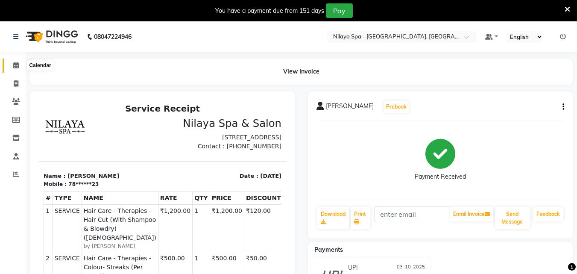
click at [15, 69] on span at bounding box center [16, 66] width 15 height 10
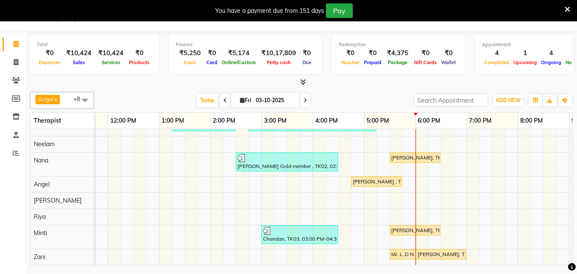
scroll to position [0, 212]
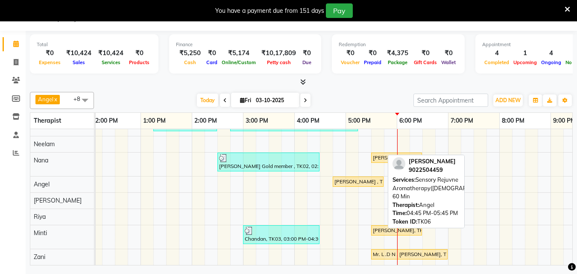
click at [355, 178] on div "[PERSON_NAME] , TK06, 04:45 PM-05:45 PM, Sensory Rejuvne Aromatherapy([DEMOGRAP…" at bounding box center [358, 182] width 49 height 8
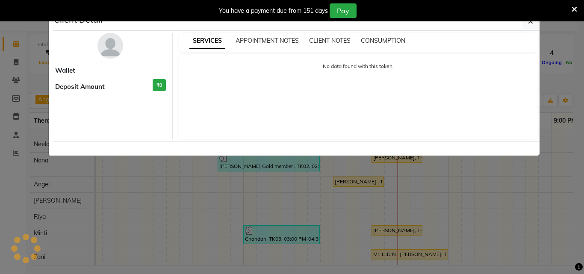
select select "1"
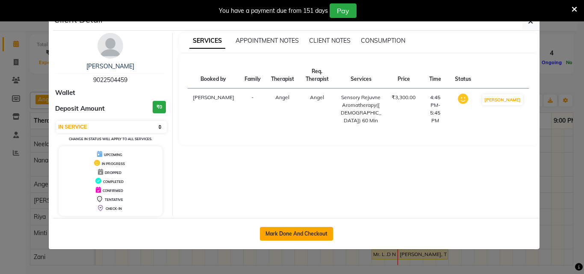
click at [312, 232] on button "Mark Done And Checkout" at bounding box center [296, 234] width 73 height 14
select select "service"
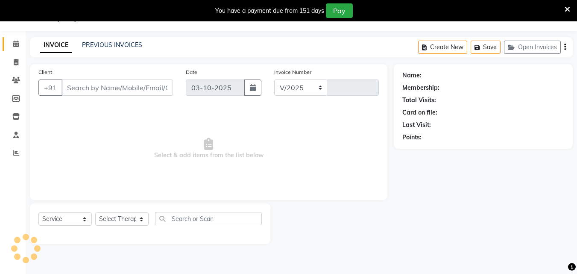
select select "8066"
type input "1678"
type input "90******59"
select select "78966"
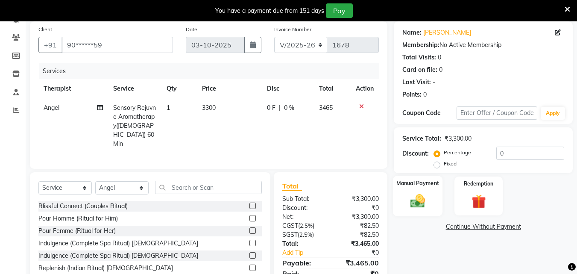
scroll to position [99, 0]
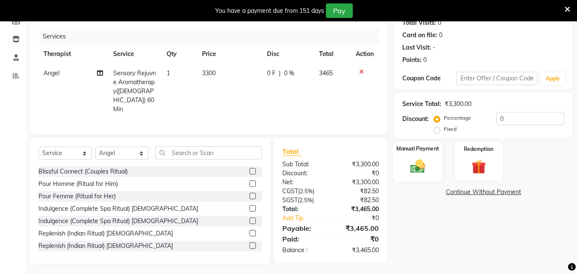
click at [427, 161] on img at bounding box center [418, 166] width 24 height 17
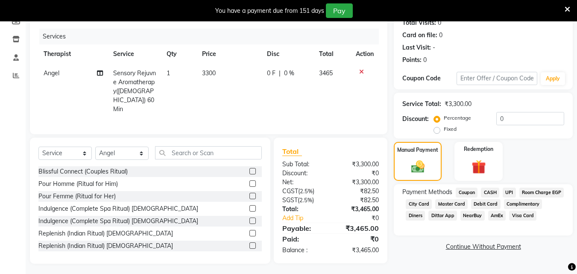
click at [512, 190] on span "UPI" at bounding box center [509, 193] width 13 height 10
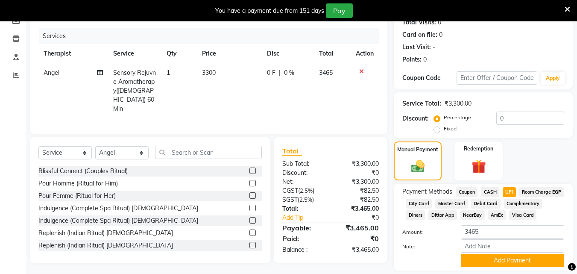
scroll to position [138, 0]
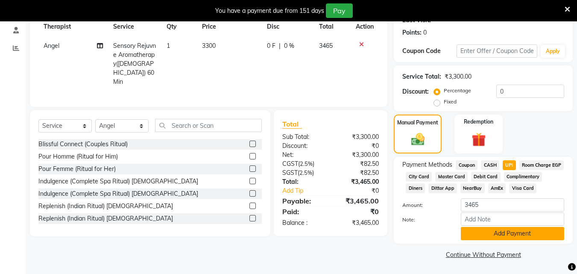
click at [500, 233] on button "Add Payment" at bounding box center [512, 233] width 103 height 13
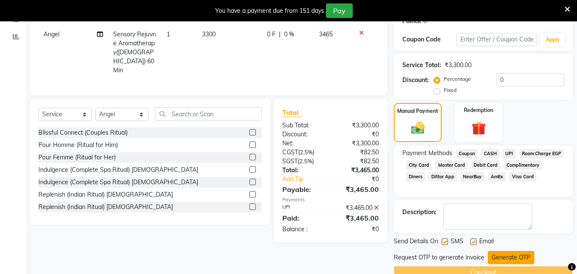
click at [496, 259] on button "Generate OTP" at bounding box center [511, 257] width 47 height 13
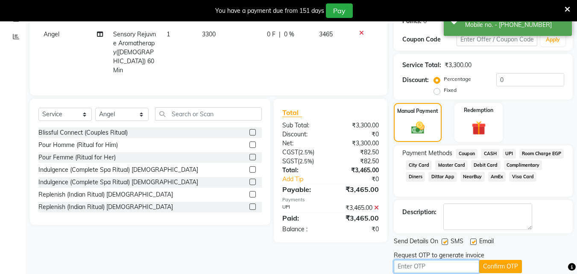
click at [435, 270] on input "text" at bounding box center [436, 266] width 85 height 13
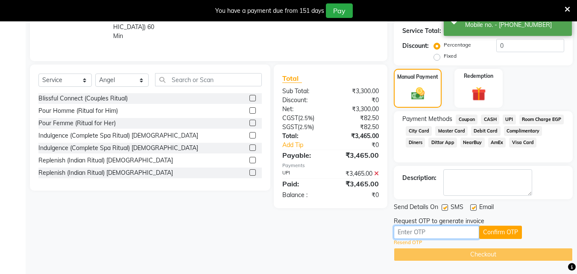
click at [450, 234] on input "text" at bounding box center [436, 232] width 85 height 13
click at [444, 231] on input "text" at bounding box center [436, 232] width 85 height 13
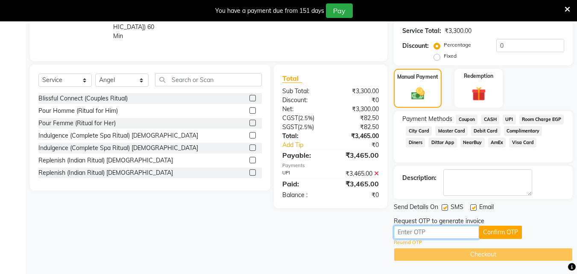
click at [441, 233] on input "text" at bounding box center [436, 232] width 85 height 13
click at [447, 226] on input "text" at bounding box center [436, 232] width 85 height 13
click at [485, 213] on div "Send Details On SMS Email Request OTP to generate invoice Confirm OTP Resend OT…" at bounding box center [483, 232] width 179 height 59
click at [465, 231] on input "text" at bounding box center [436, 232] width 85 height 13
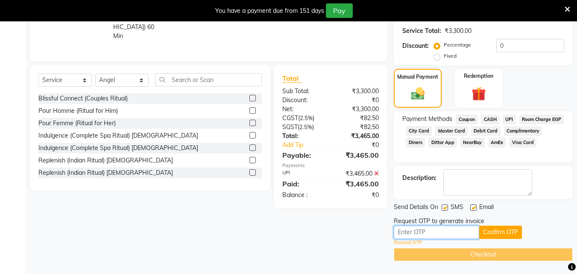
click at [449, 231] on input "text" at bounding box center [436, 232] width 85 height 13
type input "2945"
click at [489, 232] on button "Confirm OTP" at bounding box center [500, 232] width 43 height 13
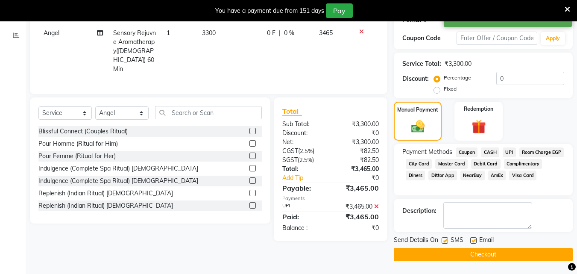
click at [486, 255] on button "Checkout" at bounding box center [483, 254] width 179 height 13
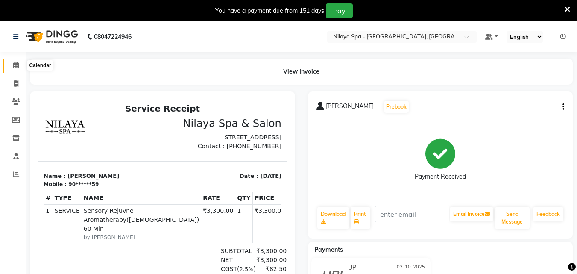
click at [21, 65] on span at bounding box center [16, 66] width 15 height 10
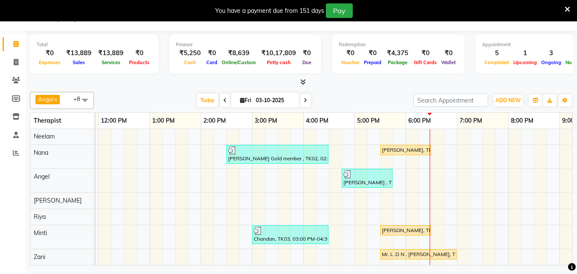
scroll to position [0, 203]
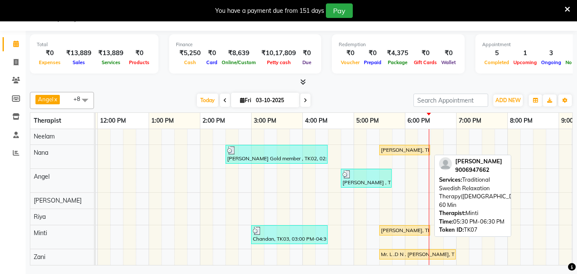
click at [417, 226] on div "[PERSON_NAME], TK07, 05:30 PM-06:30 PM, Traditional Swedish Relaxation Therapy(…" at bounding box center [404, 230] width 49 height 8
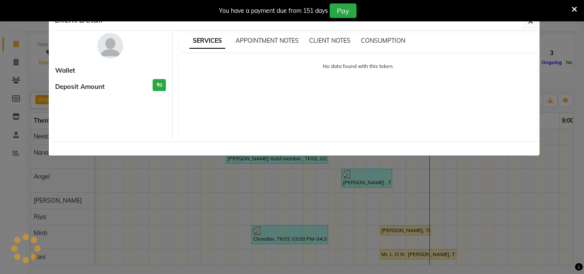
select select "1"
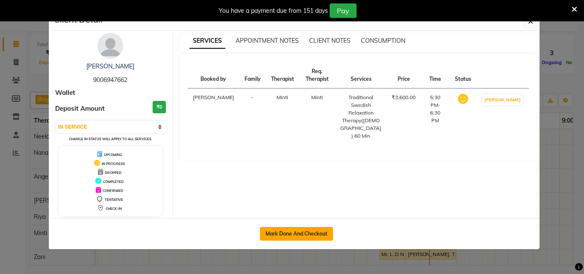
click at [314, 230] on button "Mark Done And Checkout" at bounding box center [296, 234] width 73 height 14
select select "service"
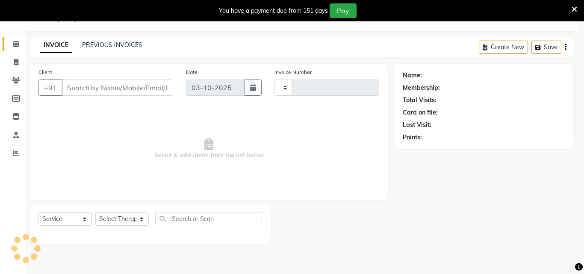
type input "1679"
select select "8066"
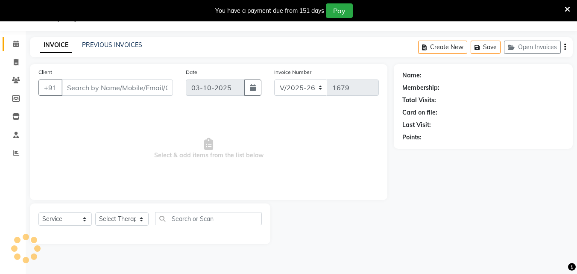
type input "90******62"
select select "90192"
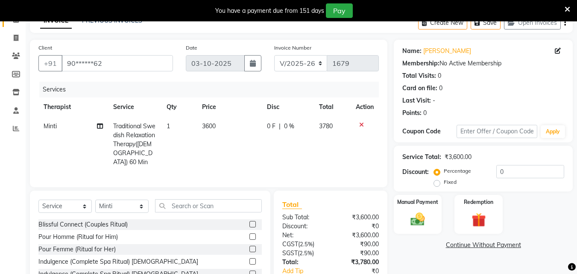
scroll to position [99, 0]
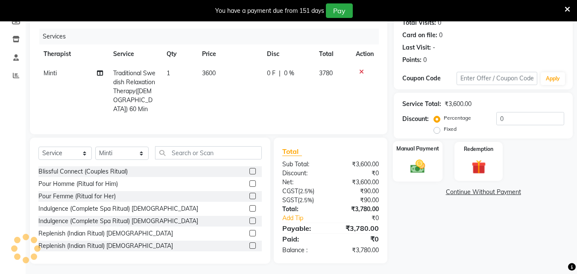
click at [415, 167] on img at bounding box center [418, 166] width 24 height 17
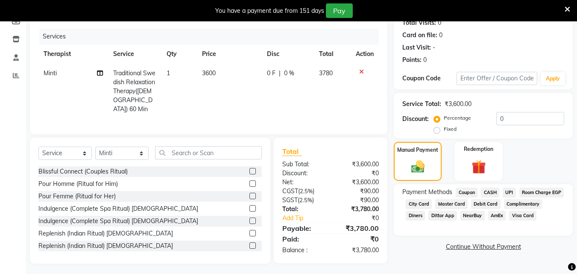
click at [509, 221] on span "Visa Card" at bounding box center [522, 216] width 27 height 10
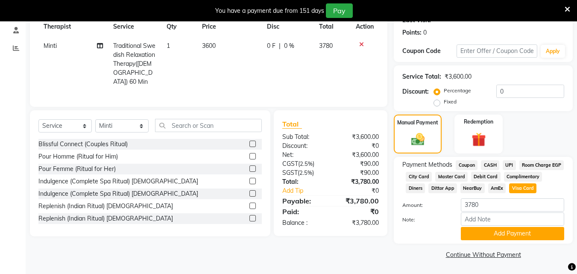
scroll to position [138, 0]
click at [480, 234] on button "Add Payment" at bounding box center [512, 233] width 103 height 13
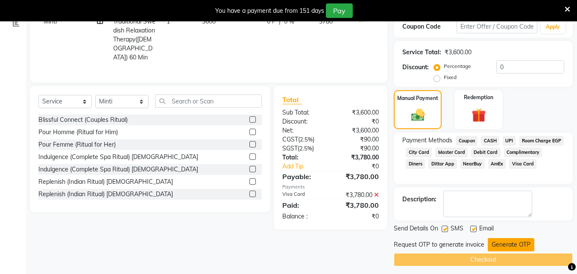
scroll to position [157, 0]
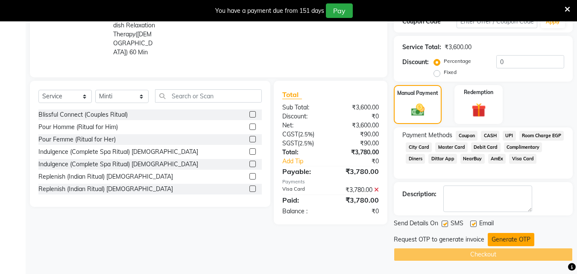
click at [519, 234] on button "Generate OTP" at bounding box center [511, 239] width 47 height 13
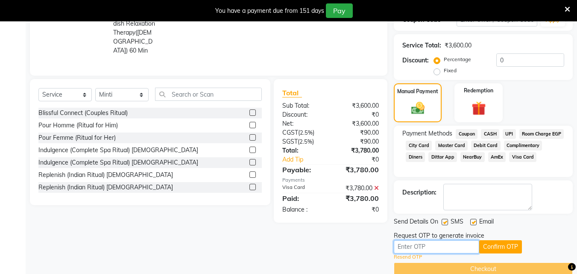
click at [454, 251] on input "text" at bounding box center [436, 246] width 85 height 13
click at [418, 246] on input "text" at bounding box center [436, 246] width 85 height 13
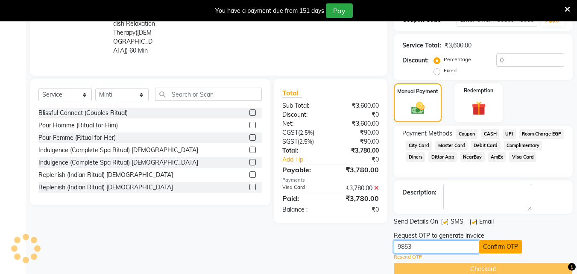
type input "9853"
click at [512, 249] on button "Confirm OTP" at bounding box center [500, 246] width 43 height 13
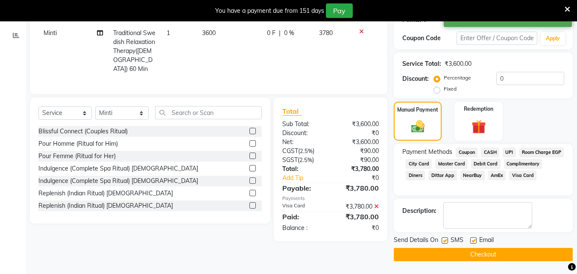
click at [512, 249] on button "Checkout" at bounding box center [483, 254] width 179 height 13
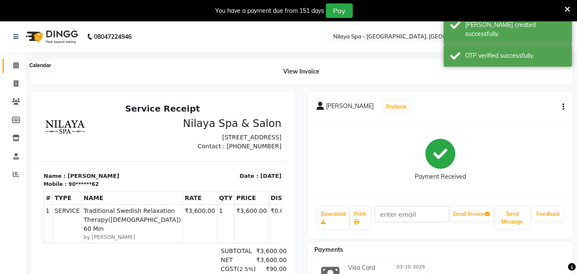
click at [20, 64] on span at bounding box center [16, 66] width 15 height 10
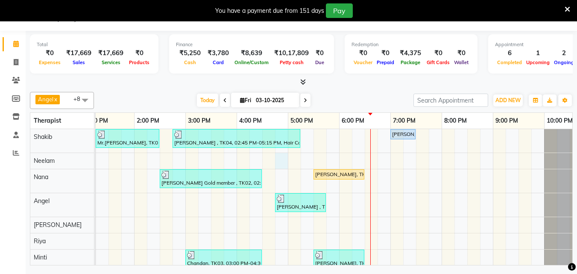
click at [279, 159] on div "Mr.[PERSON_NAME], TK01, 01:15 PM-02:30 PM, Hair Care - Therapies - Hair Cut (Wi…" at bounding box center [210, 209] width 769 height 160
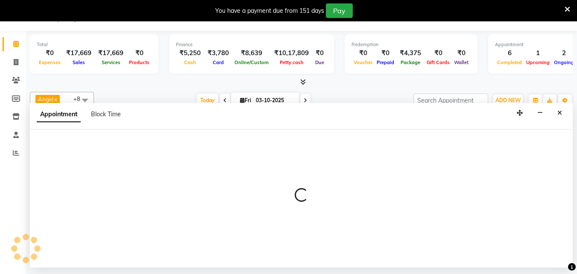
select select "78963"
select select "tentative"
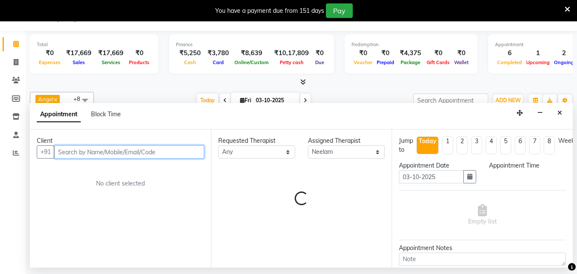
select select "1005"
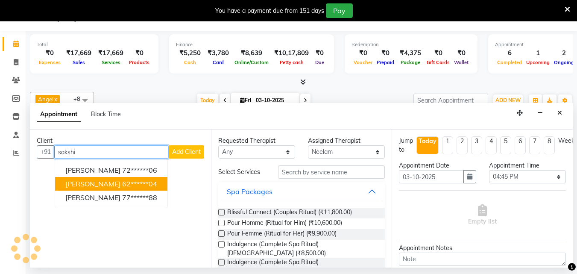
click at [128, 184] on ngb-highlight "62******04" at bounding box center [139, 183] width 35 height 9
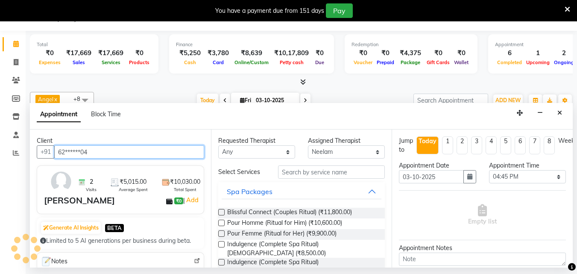
type input "62******04"
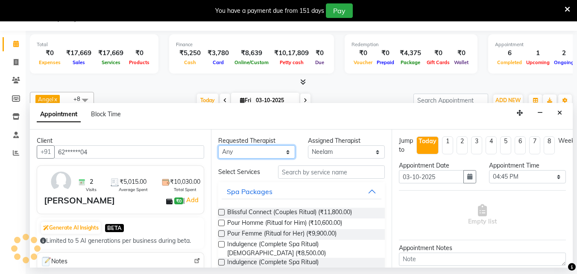
click at [283, 155] on select "Any [PERSON_NAME] Minti Nana [PERSON_NAME] [PERSON_NAME] [PERSON_NAME]" at bounding box center [256, 151] width 77 height 13
select select "78963"
click at [218, 145] on select "Any [PERSON_NAME] Minti Nana [PERSON_NAME] [PERSON_NAME] [PERSON_NAME]" at bounding box center [256, 151] width 77 height 13
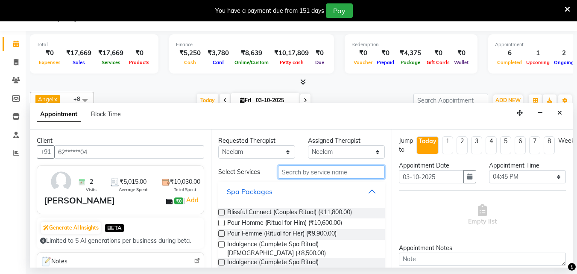
click at [297, 174] on input "text" at bounding box center [331, 171] width 107 height 13
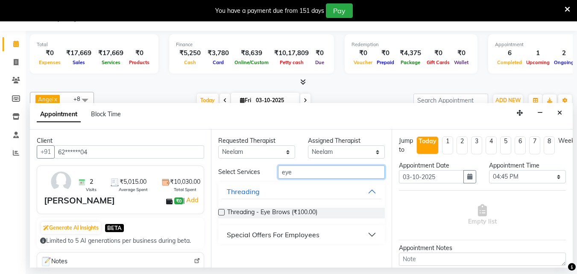
type input "eye"
click at [218, 213] on div "Requested Therapist Any [PERSON_NAME] Minti Nana [PERSON_NAME] [PERSON_NAME] [P…" at bounding box center [301, 198] width 181 height 138
click at [220, 213] on label at bounding box center [221, 212] width 6 height 6
click at [220, 213] on input "checkbox" at bounding box center [221, 213] width 6 height 6
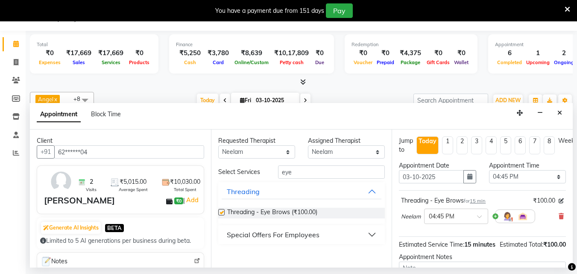
checkbox input "false"
click at [305, 171] on input "eye" at bounding box center [331, 171] width 107 height 13
type input "e"
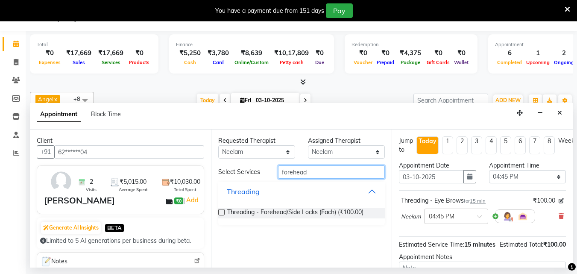
type input "forehead"
click at [223, 212] on label at bounding box center [221, 212] width 6 height 6
click at [223, 212] on input "checkbox" at bounding box center [221, 213] width 6 height 6
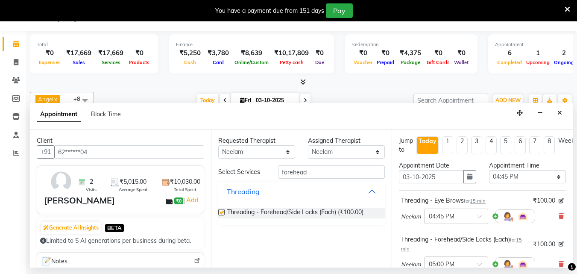
checkbox input "false"
click at [321, 173] on input "forehead" at bounding box center [331, 171] width 107 height 13
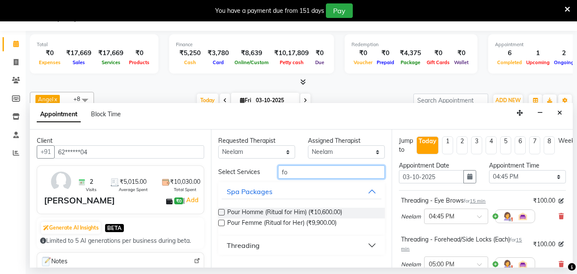
type input "f"
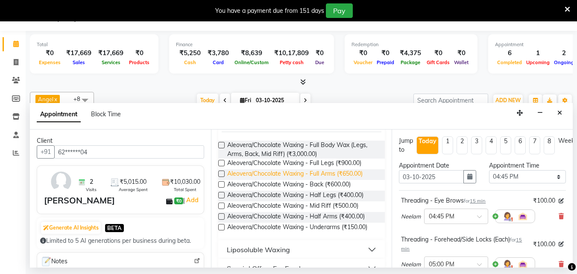
scroll to position [84, 0]
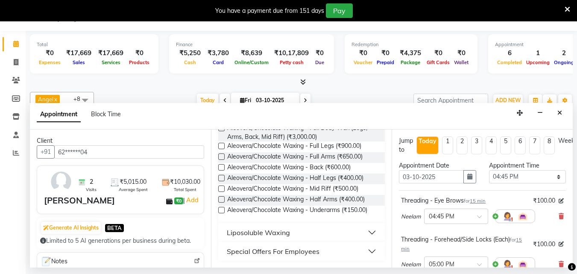
type input "waxing"
click at [366, 232] on button "Liposoluble Waxing" at bounding box center [302, 232] width 160 height 15
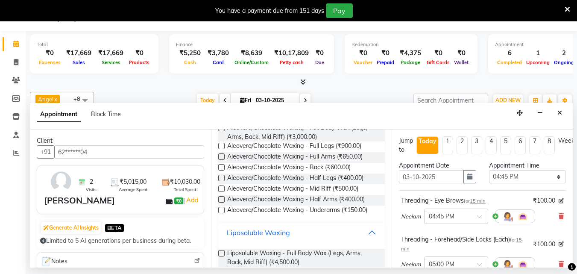
scroll to position [195, 0]
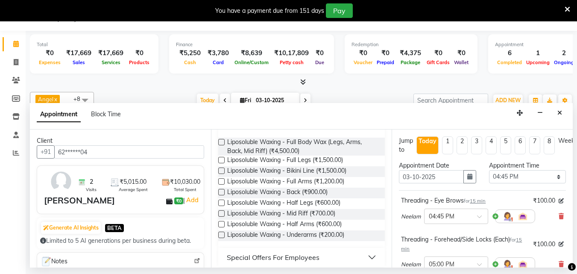
click at [220, 179] on label at bounding box center [221, 181] width 6 height 6
click at [220, 179] on input "checkbox" at bounding box center [221, 182] width 6 height 6
checkbox input "false"
click at [222, 159] on label at bounding box center [221, 160] width 6 height 6
click at [222, 159] on input "checkbox" at bounding box center [221, 161] width 6 height 6
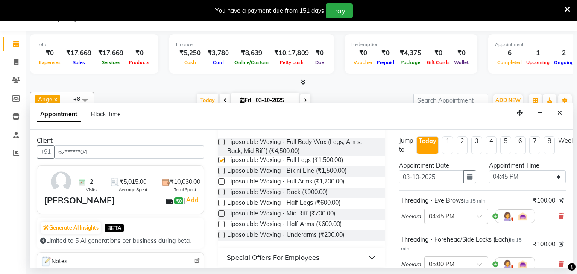
checkbox input "false"
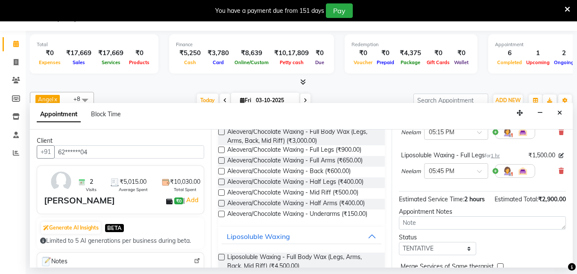
scroll to position [0, 0]
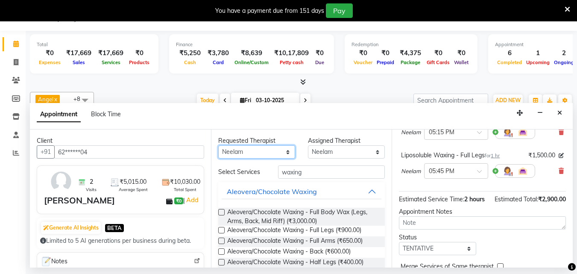
click at [280, 150] on select "Any [PERSON_NAME] Minti Nana [PERSON_NAME] [PERSON_NAME] [PERSON_NAME]" at bounding box center [256, 151] width 77 height 13
select select "78958"
click at [218, 145] on select "Any [PERSON_NAME] Minti Nana [PERSON_NAME] [PERSON_NAME] [PERSON_NAME]" at bounding box center [256, 151] width 77 height 13
select select "78958"
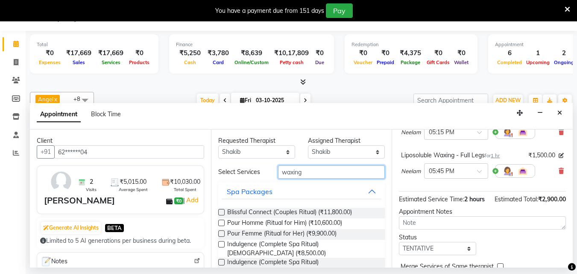
click at [323, 173] on input "waxing" at bounding box center [331, 171] width 107 height 13
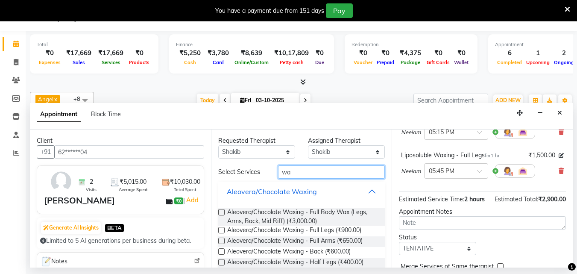
type input "w"
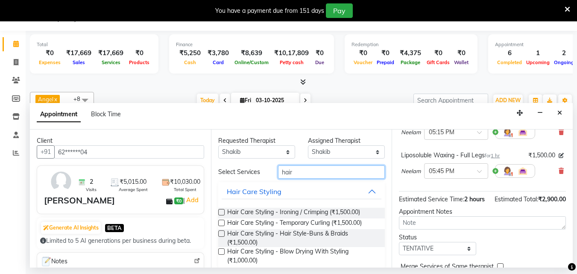
type input "hair"
click at [222, 211] on label at bounding box center [221, 212] width 6 height 6
click at [222, 211] on input "checkbox" at bounding box center [221, 213] width 6 height 6
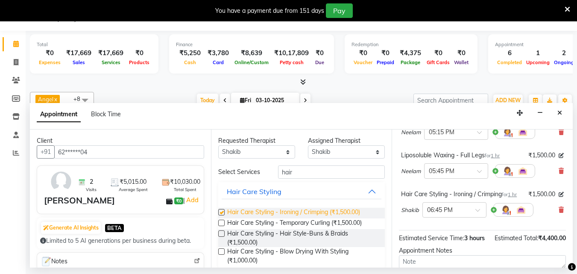
checkbox input "false"
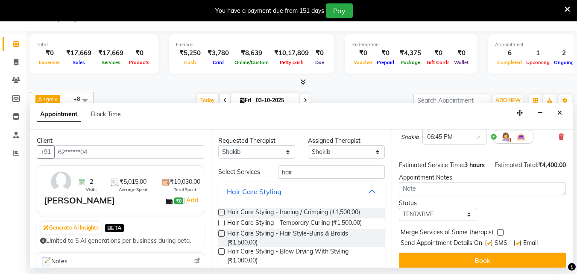
scroll to position [276, 0]
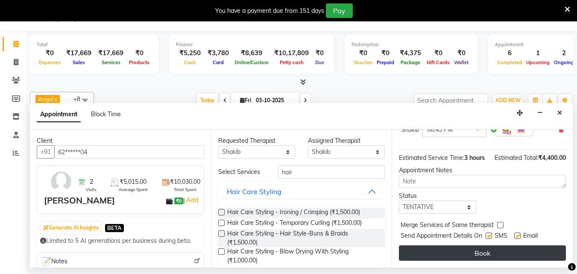
click at [506, 250] on button "Book" at bounding box center [482, 252] width 167 height 15
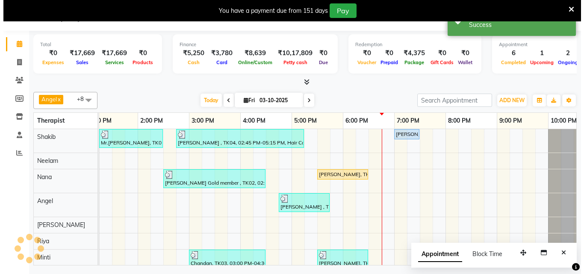
scroll to position [0, 0]
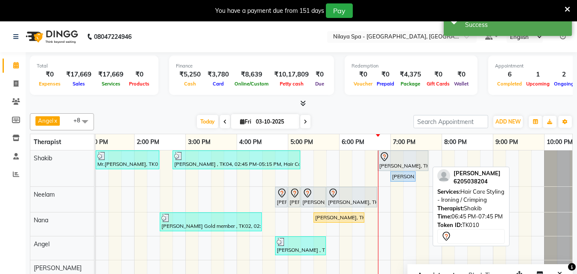
click at [387, 159] on icon at bounding box center [384, 157] width 10 height 10
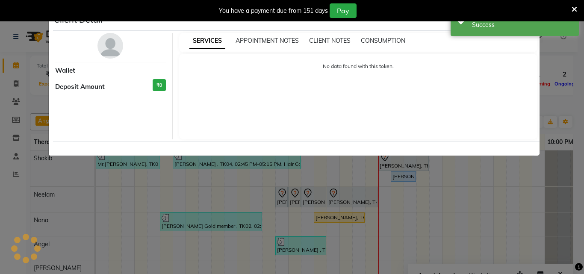
select select "7"
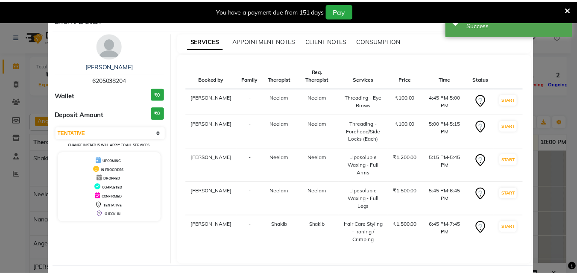
scroll to position [29, 0]
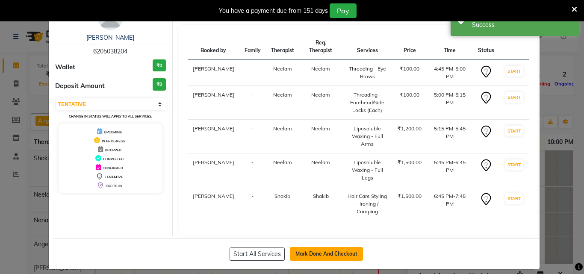
click at [311, 247] on button "Mark Done And Checkout" at bounding box center [326, 254] width 73 height 14
select select "service"
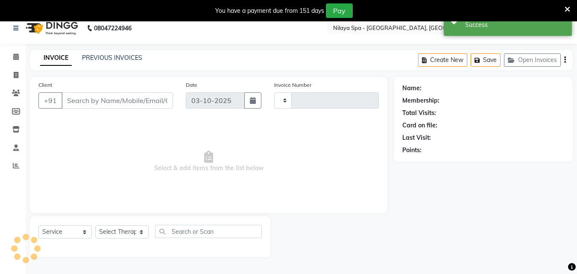
scroll to position [21, 0]
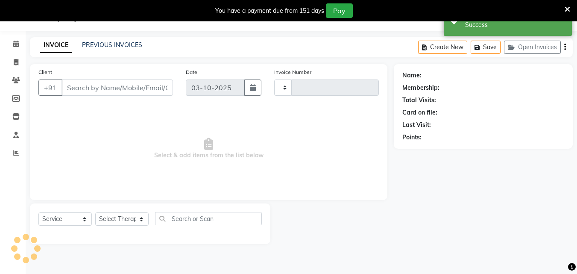
type input "1680"
select select "8066"
type input "62******04"
select select "78963"
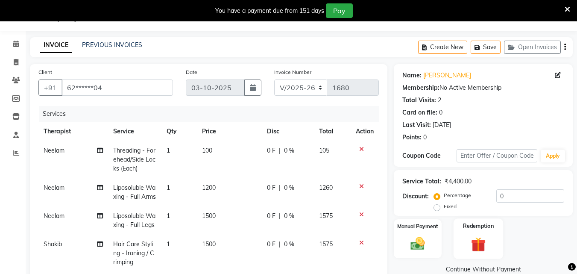
click at [488, 235] on img at bounding box center [479, 244] width 24 height 18
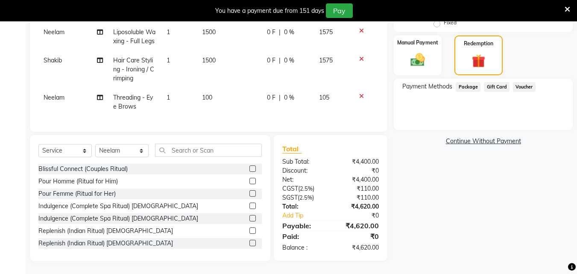
scroll to position [132, 0]
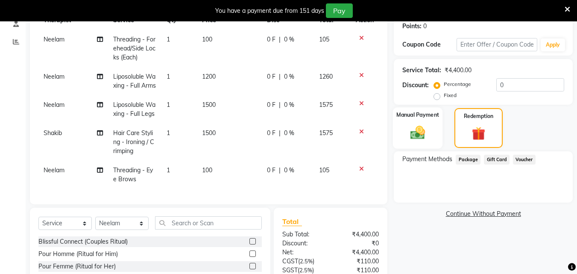
click at [431, 123] on div "Manual Payment" at bounding box center [418, 127] width 50 height 41
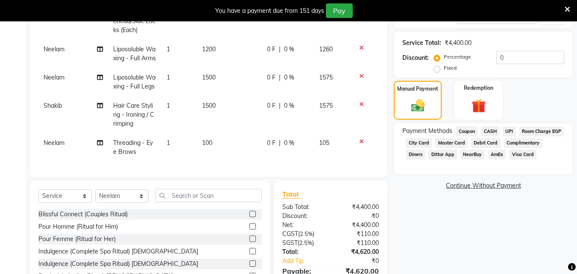
scroll to position [175, 0]
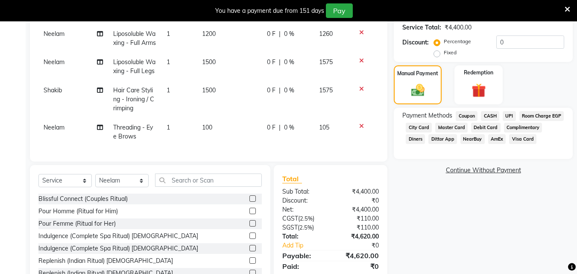
click at [520, 121] on span "Room Charge EGP" at bounding box center [542, 116] width 45 height 10
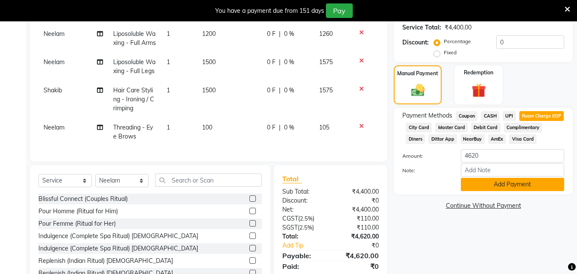
click at [488, 191] on button "Add Payment" at bounding box center [512, 184] width 103 height 13
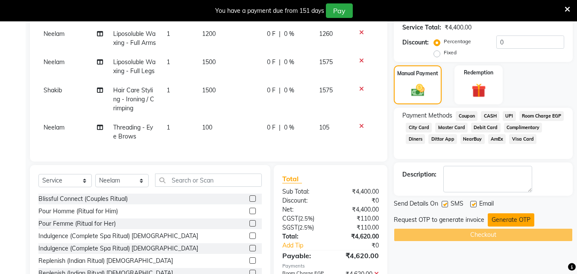
click at [503, 226] on button "Generate OTP" at bounding box center [511, 219] width 47 height 13
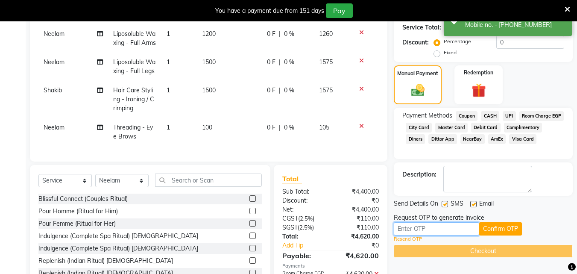
click at [428, 235] on input "text" at bounding box center [436, 228] width 85 height 13
click at [439, 232] on input "text" at bounding box center [436, 228] width 85 height 13
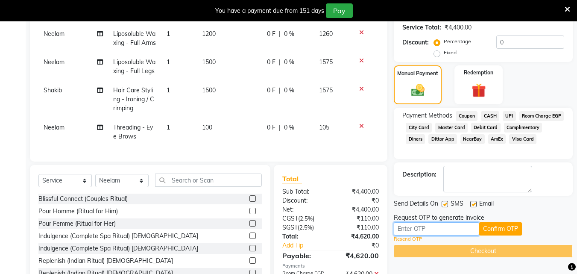
click at [439, 232] on input "text" at bounding box center [436, 228] width 85 height 13
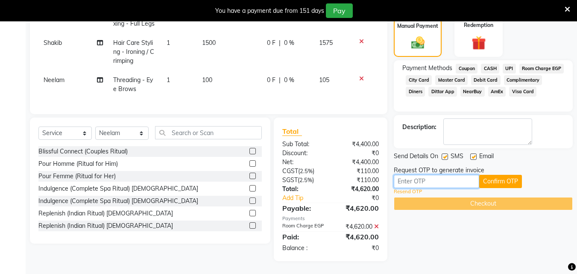
scroll to position [235, 0]
click at [416, 175] on input "text" at bounding box center [436, 181] width 85 height 13
type input "6472"
click at [495, 175] on button "Confirm OTP" at bounding box center [500, 181] width 43 height 13
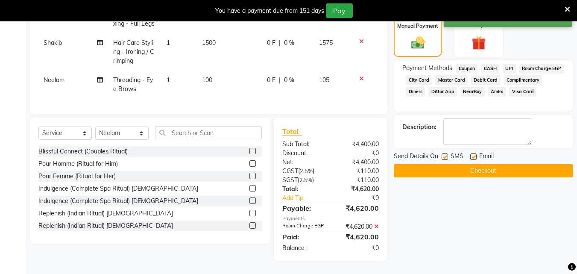
click at [474, 164] on button "Checkout" at bounding box center [483, 170] width 179 height 13
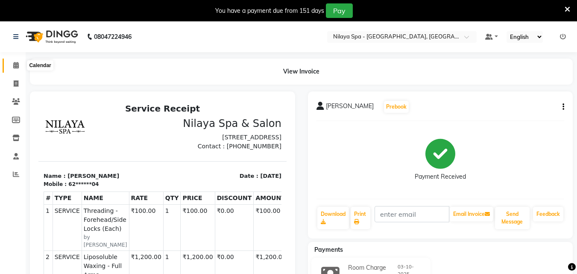
click at [14, 62] on icon at bounding box center [16, 65] width 6 height 6
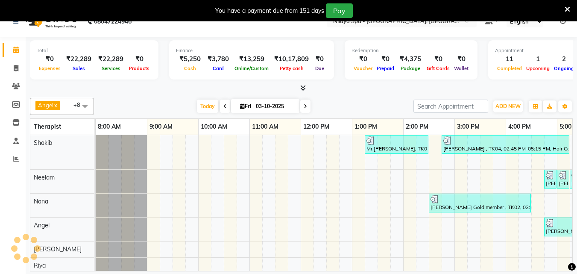
scroll to position [21, 0]
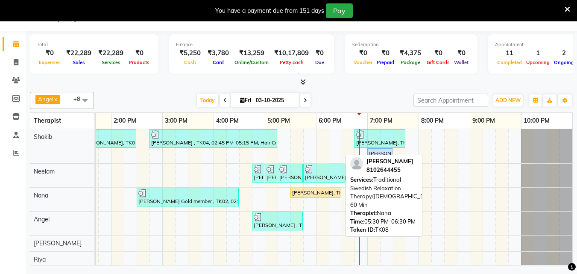
click at [329, 194] on div "[PERSON_NAME], TK08, 05:30 PM-06:30 PM, Traditional Swedish Relaxation Therapy(…" at bounding box center [315, 193] width 49 height 8
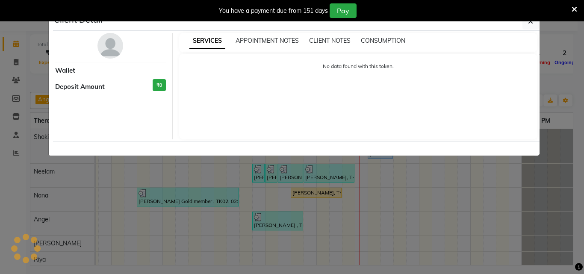
select select "1"
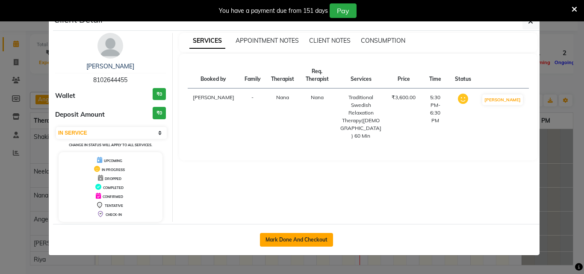
click at [292, 241] on button "Mark Done And Checkout" at bounding box center [296, 240] width 73 height 14
select select "service"
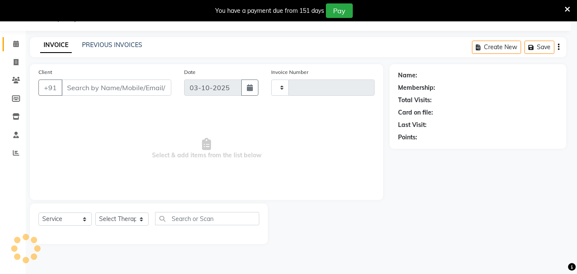
type input "1681"
select select "8066"
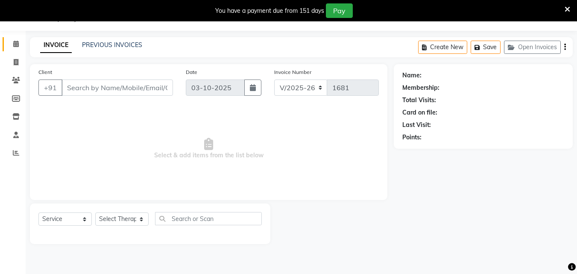
type input "81******55"
select select "78965"
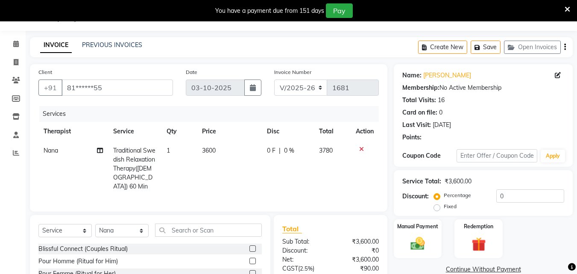
click at [290, 148] on span "0 %" at bounding box center [289, 150] width 10 height 9
select select "78965"
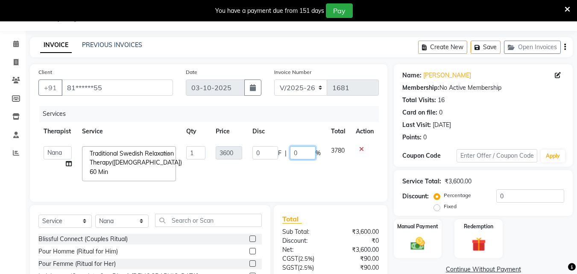
click at [309, 155] on input "0" at bounding box center [303, 152] width 26 height 13
type input "20"
click at [322, 169] on tr "[PERSON_NAME] Minti Nana [PERSON_NAME] [PERSON_NAME] [PERSON_NAME] [PERSON_NAME…" at bounding box center [208, 163] width 341 height 45
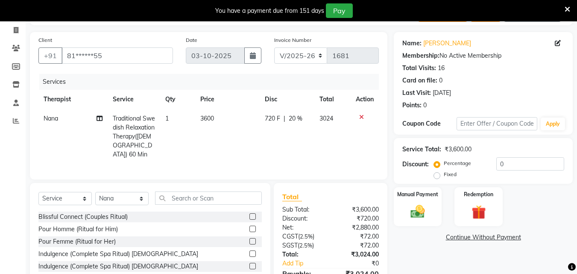
scroll to position [99, 0]
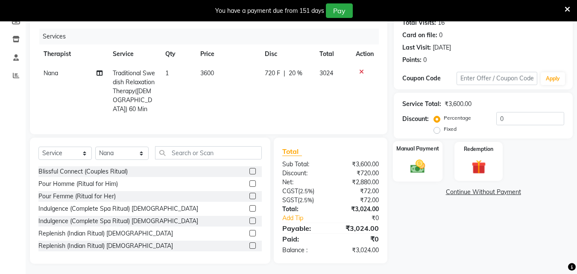
click at [407, 161] on img at bounding box center [418, 166] width 24 height 17
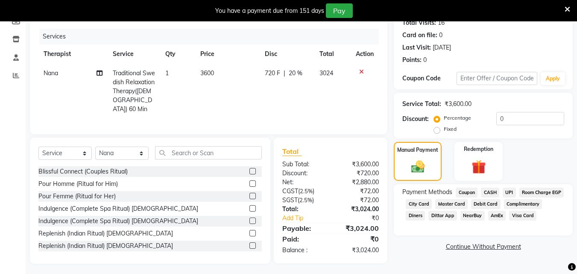
click at [509, 221] on span "Visa Card" at bounding box center [522, 216] width 27 height 10
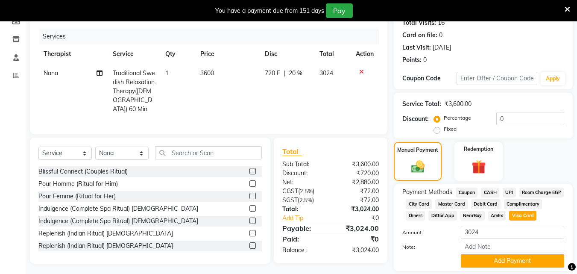
scroll to position [138, 0]
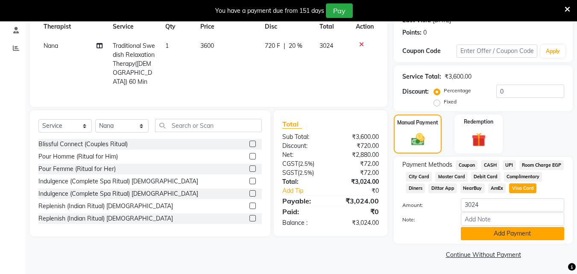
click at [491, 233] on button "Add Payment" at bounding box center [512, 233] width 103 height 13
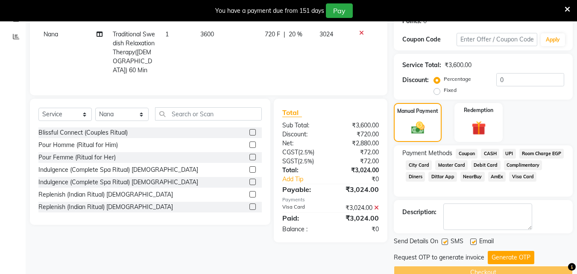
click at [468, 165] on span "Master Card" at bounding box center [451, 165] width 32 height 10
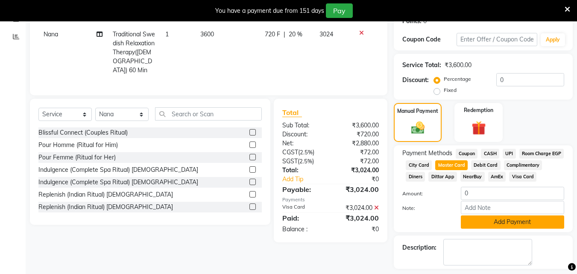
click at [508, 229] on button "Add Payment" at bounding box center [512, 221] width 103 height 13
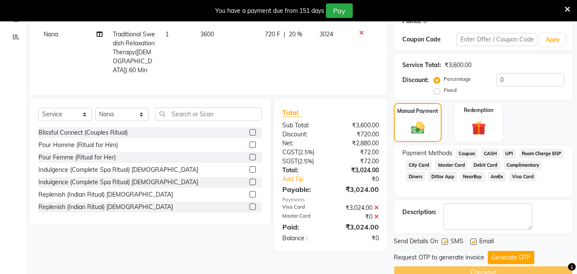
scroll to position [157, 0]
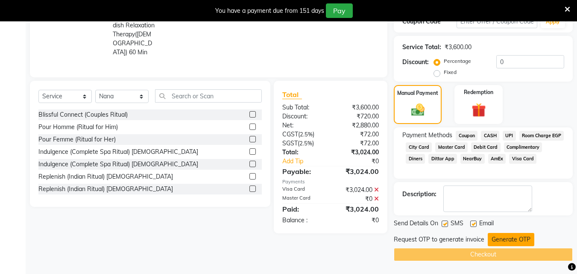
click at [508, 240] on button "Generate OTP" at bounding box center [511, 239] width 47 height 13
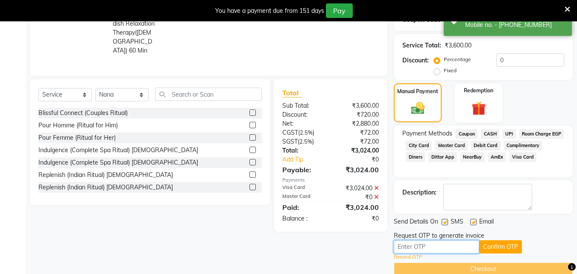
click at [452, 247] on input "text" at bounding box center [436, 246] width 85 height 13
click at [444, 245] on input "text" at bounding box center [436, 246] width 85 height 13
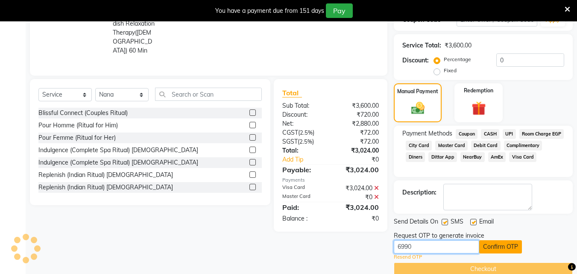
type input "6990"
click at [504, 247] on button "Confirm OTP" at bounding box center [500, 246] width 43 height 13
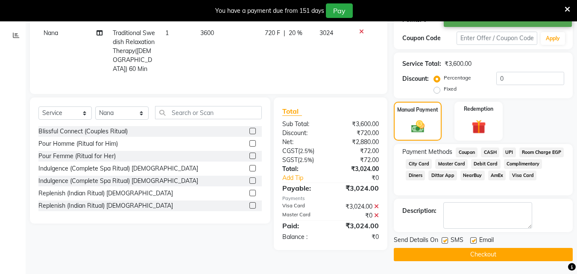
scroll to position [141, 0]
click at [491, 254] on button "Checkout" at bounding box center [483, 254] width 179 height 13
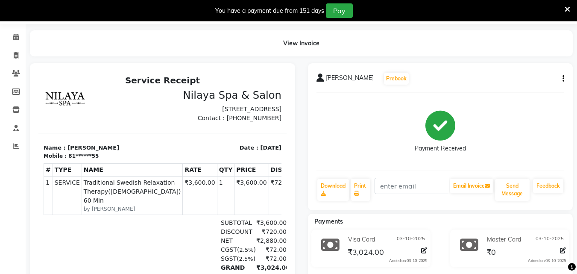
scroll to position [3, 0]
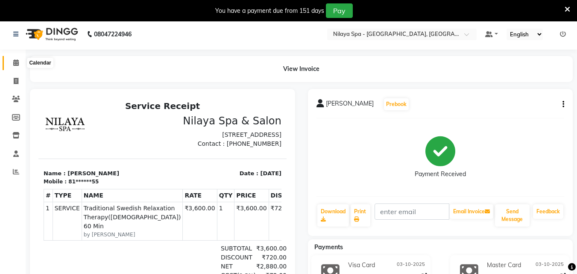
click at [13, 66] on span at bounding box center [16, 63] width 15 height 10
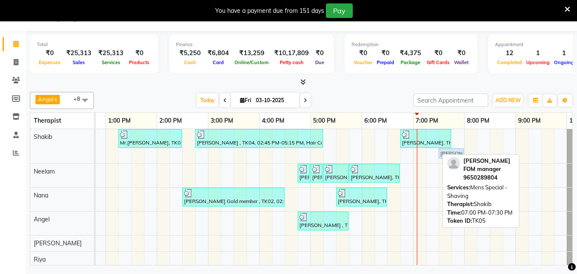
drag, startPoint x: 429, startPoint y: 154, endPoint x: 451, endPoint y: 153, distance: 22.3
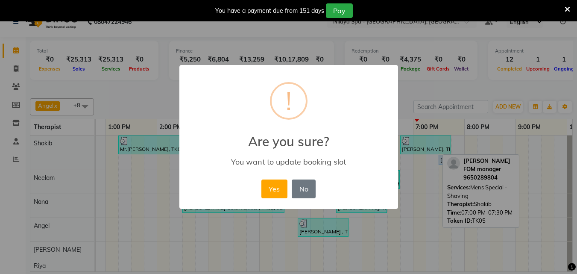
scroll to position [15, 0]
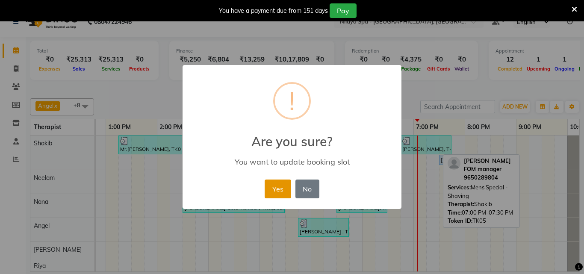
click at [277, 187] on button "Yes" at bounding box center [278, 188] width 26 height 19
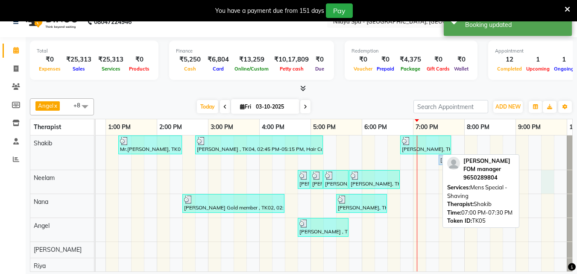
click at [544, 180] on div "Mr.[PERSON_NAME], TK01, 01:15 PM-02:30 PM, Hair Care - Therapies - Hair Cut (Wi…" at bounding box center [233, 224] width 769 height 179
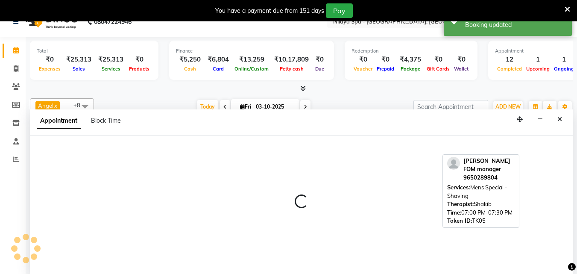
scroll to position [21, 0]
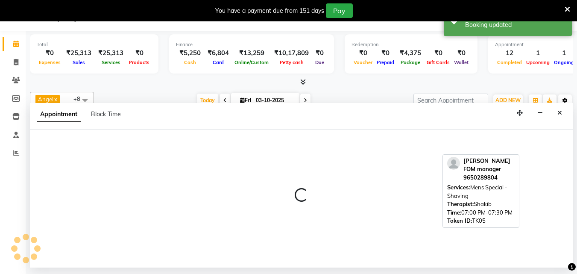
select select "78963"
select select "1290"
select select "tentative"
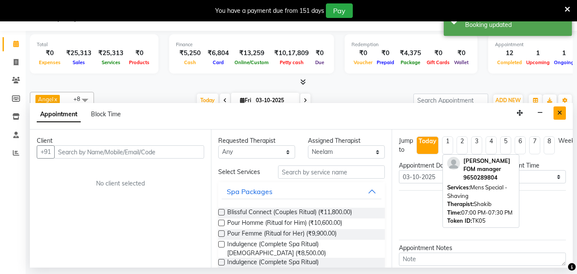
click at [562, 112] on icon "Close" at bounding box center [560, 113] width 5 height 6
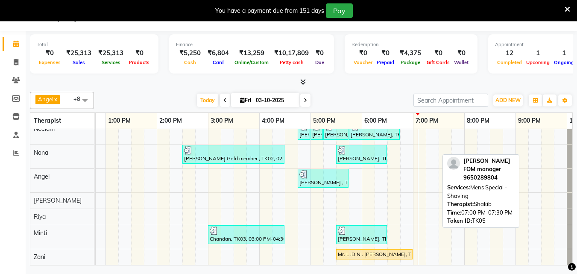
scroll to position [49, 0]
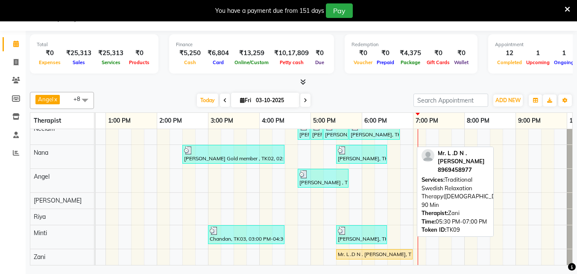
click at [376, 250] on div "Mr. L .D N . [PERSON_NAME], TK09, 05:30 PM-07:00 PM, Traditional Swedish Relaxa…" at bounding box center [374, 254] width 75 height 8
click at [385, 250] on div "Mr. L .D N . [PERSON_NAME], TK09, 05:30 PM-07:00 PM, Traditional Swedish Relaxa…" at bounding box center [374, 254] width 75 height 8
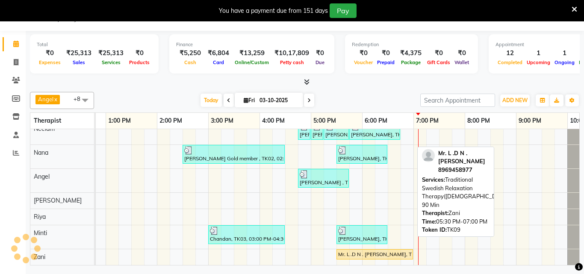
select select "1"
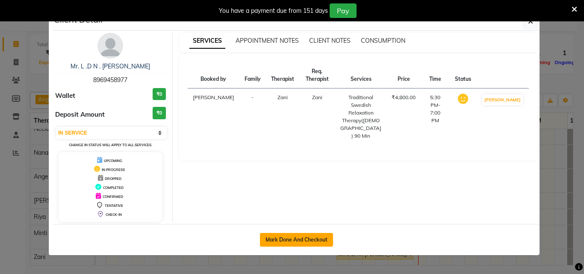
click at [293, 236] on button "Mark Done And Checkout" at bounding box center [296, 240] width 73 height 14
select select "service"
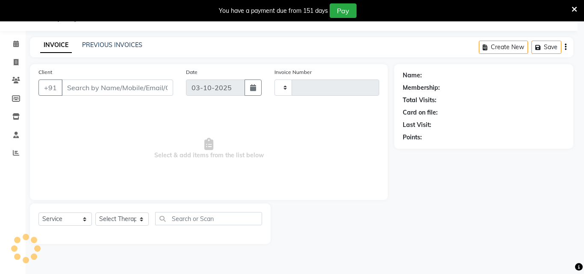
type input "1682"
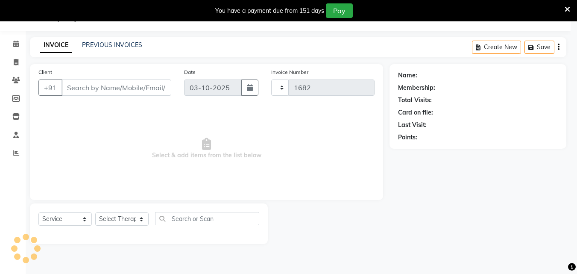
select select "8066"
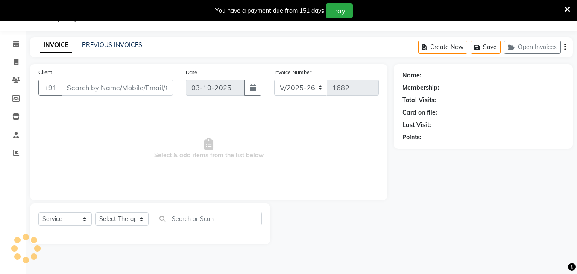
type input "89******77"
select select "90193"
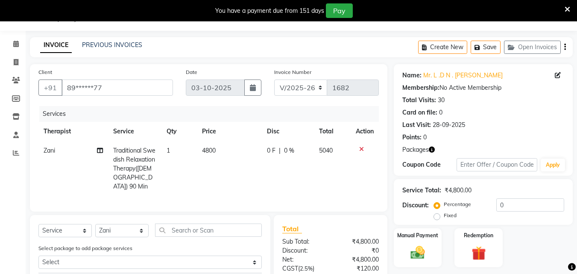
click at [362, 149] on icon at bounding box center [361, 149] width 5 height 6
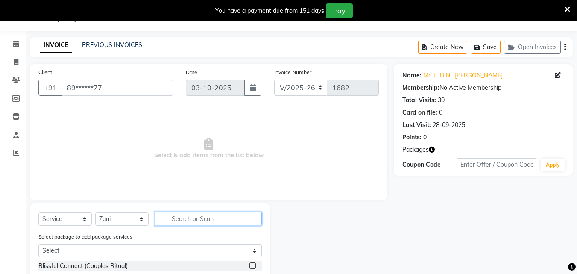
click at [185, 221] on input "text" at bounding box center [208, 218] width 107 height 13
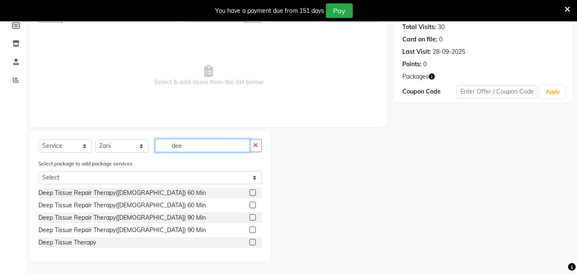
scroll to position [95, 0]
type input "dee"
click at [254, 192] on label at bounding box center [253, 192] width 6 height 6
click at [254, 192] on input "checkbox" at bounding box center [253, 193] width 6 height 6
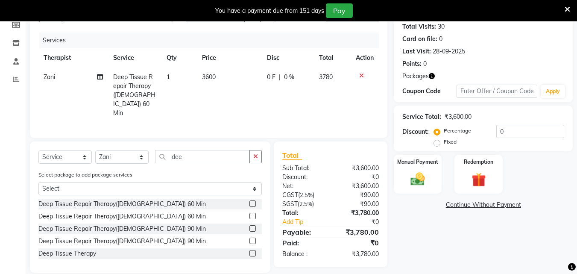
click at [254, 200] on label at bounding box center [253, 203] width 6 height 6
click at [254, 201] on input "checkbox" at bounding box center [253, 204] width 6 height 6
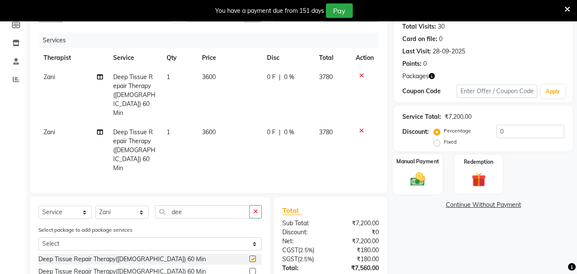
checkbox input "false"
click at [525, 129] on input "0" at bounding box center [531, 131] width 68 height 13
type input "20"
click at [424, 182] on img at bounding box center [418, 179] width 24 height 17
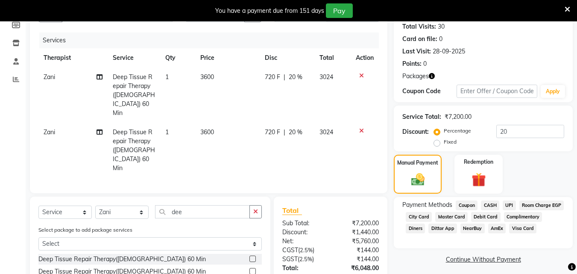
scroll to position [132, 0]
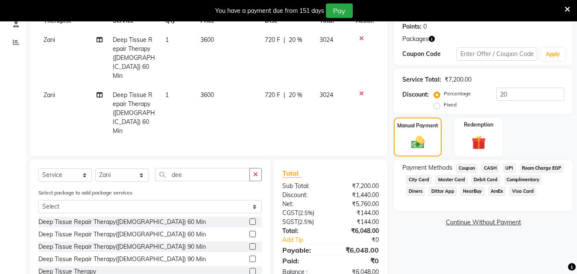
click at [496, 169] on span "CASH" at bounding box center [490, 168] width 18 height 10
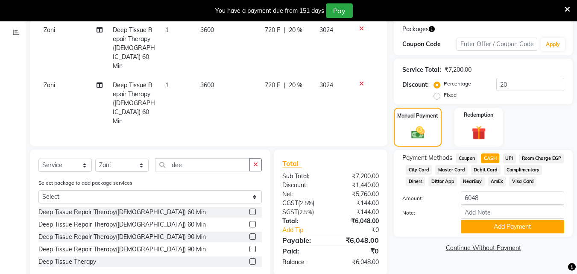
scroll to position [147, 0]
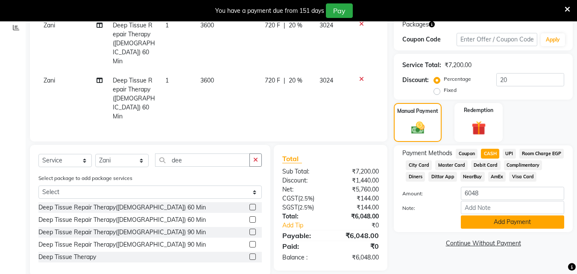
click at [510, 229] on button "Add Payment" at bounding box center [512, 221] width 103 height 13
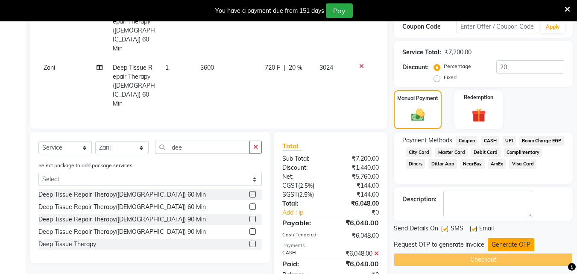
scroll to position [166, 0]
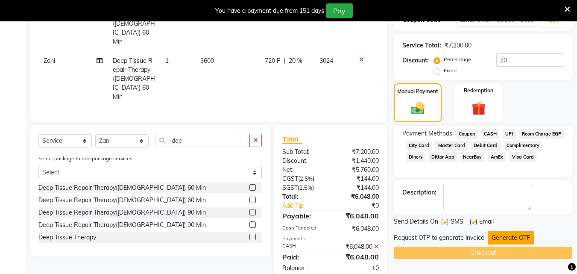
click at [510, 238] on button "Generate OTP" at bounding box center [511, 237] width 47 height 13
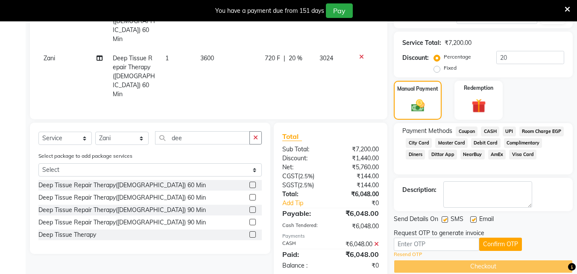
scroll to position [171, 0]
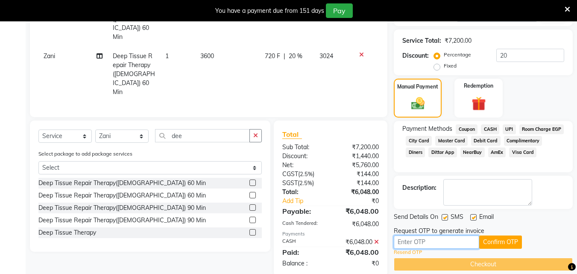
click at [434, 242] on input "text" at bounding box center [436, 241] width 85 height 13
type input "3611"
click at [492, 244] on button "Confirm OTP" at bounding box center [500, 241] width 43 height 13
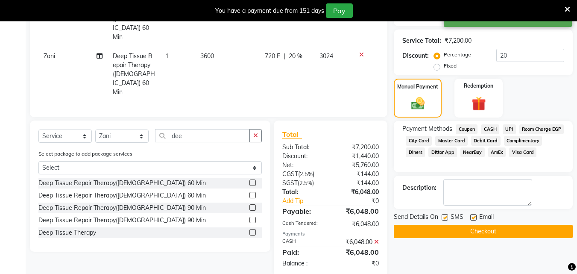
scroll to position [157, 0]
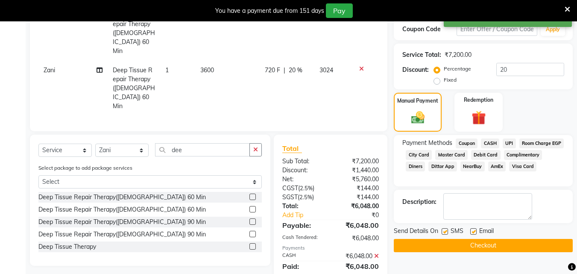
click at [491, 248] on button "Checkout" at bounding box center [483, 245] width 179 height 13
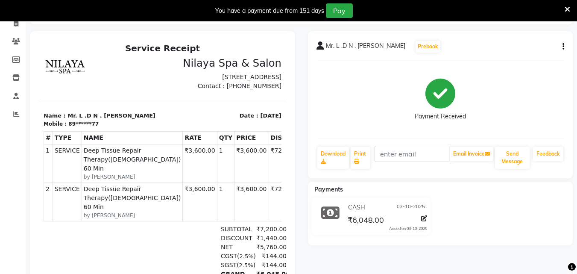
scroll to position [29, 0]
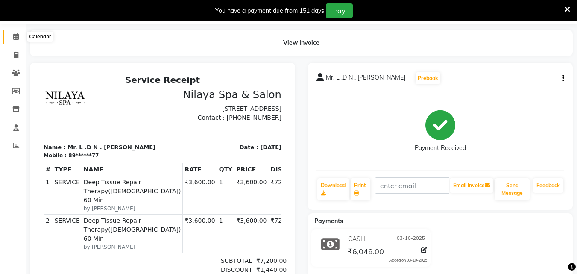
click at [13, 34] on icon at bounding box center [16, 36] width 6 height 6
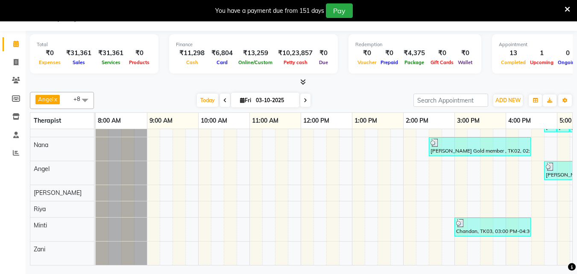
scroll to position [57, 0]
drag, startPoint x: 342, startPoint y: 258, endPoint x: 448, endPoint y: 273, distance: 107.5
click at [448, 273] on div "08047224946 Select Location × Nilaya Spa - [GEOGRAPHIC_DATA], Ranchi Default Pa…" at bounding box center [288, 137] width 577 height 274
drag, startPoint x: 312, startPoint y: 258, endPoint x: 355, endPoint y: 266, distance: 43.8
click at [355, 266] on div "Total ₹0 Expenses ₹31,361 Sales ₹31,361 Services ₹0 Products Finance ₹11,298 Ca…" at bounding box center [302, 149] width 552 height 237
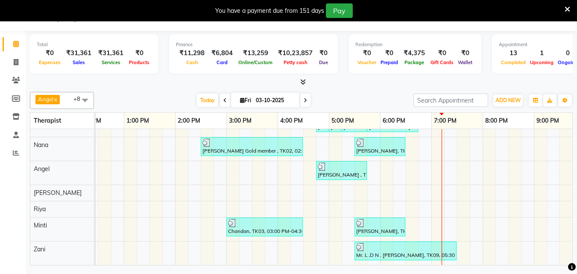
click at [444, 202] on div "Mr.[PERSON_NAME], TK01, 01:15 PM-02:30 PM, Hair Care - Therapies - Hair Cut (Wi…" at bounding box center [252, 172] width 769 height 186
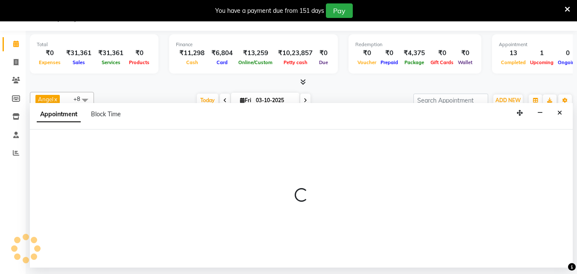
select select "80439"
select select "1140"
select select "tentative"
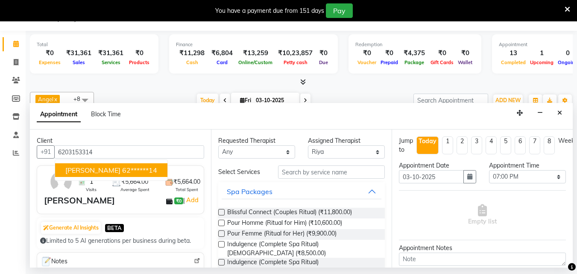
drag, startPoint x: 90, startPoint y: 172, endPoint x: 105, endPoint y: 172, distance: 15.0
click at [90, 172] on button "[PERSON_NAME] 62******14" at bounding box center [111, 170] width 112 height 14
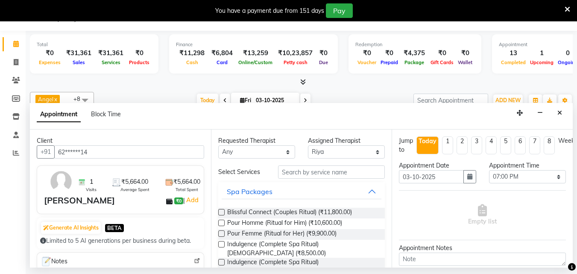
type input "62******14"
click at [278, 155] on select "Any [PERSON_NAME] Minti Nana [PERSON_NAME] [PERSON_NAME] [PERSON_NAME]" at bounding box center [256, 151] width 77 height 13
select select "80439"
click at [218, 145] on select "Any [PERSON_NAME] Minti Nana [PERSON_NAME] [PERSON_NAME] [PERSON_NAME]" at bounding box center [256, 151] width 77 height 13
click at [302, 174] on input "text" at bounding box center [331, 171] width 107 height 13
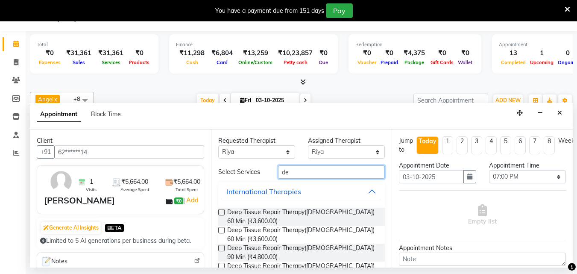
type input "de"
click at [223, 249] on label at bounding box center [221, 248] width 6 height 6
click at [223, 249] on input "checkbox" at bounding box center [221, 249] width 6 height 6
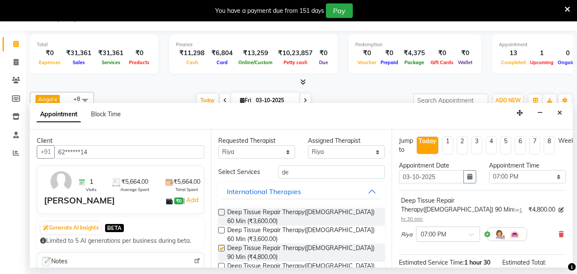
checkbox input "false"
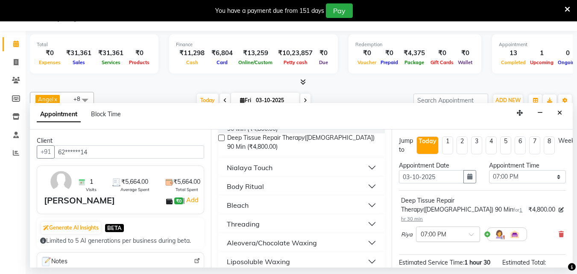
scroll to position [111, 0]
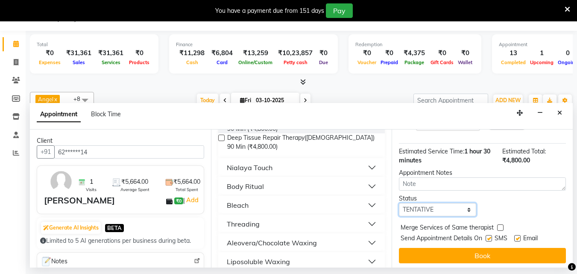
click at [455, 203] on select "Select TENTATIVE CONFIRM CHECK-IN UPCOMING" at bounding box center [437, 209] width 77 height 13
select select "confirm booking"
click at [399, 203] on select "Select TENTATIVE CONFIRM CHECK-IN UPCOMING" at bounding box center [437, 209] width 77 height 13
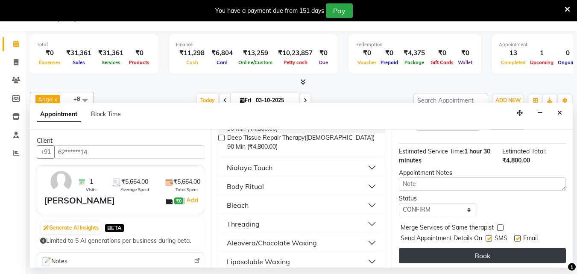
click at [458, 253] on button "Book" at bounding box center [482, 255] width 167 height 15
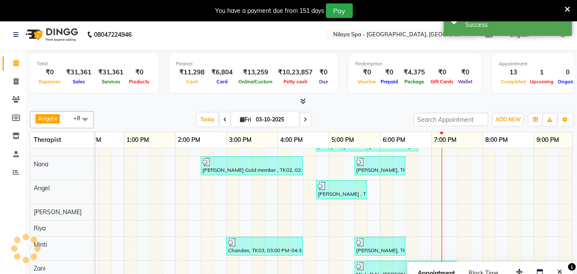
scroll to position [0, 0]
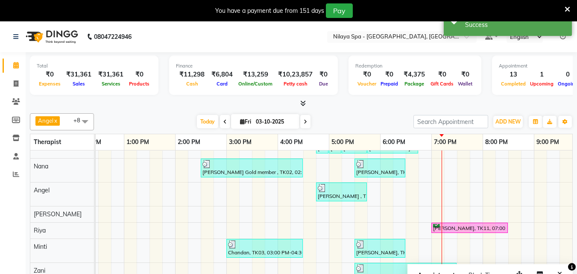
click at [452, 215] on div "Mr.[PERSON_NAME], TK01, 01:15 PM-02:30 PM, Hair Care - Therapies - Hair Cut (Wi…" at bounding box center [252, 193] width 769 height 186
select select "78999"
select select "1155"
select select "tentative"
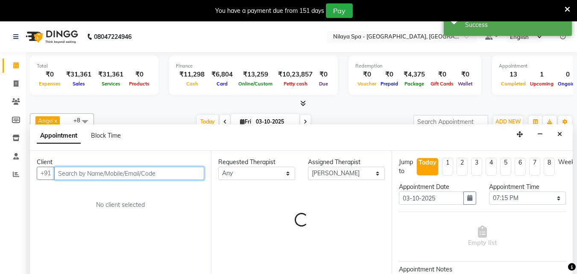
scroll to position [21, 0]
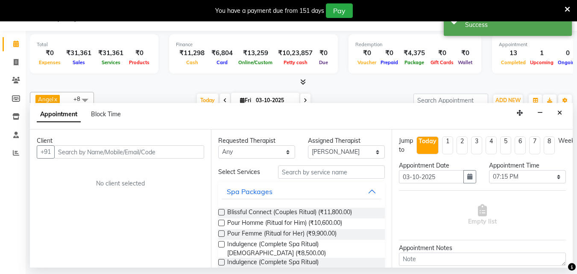
drag, startPoint x: 562, startPoint y: 112, endPoint x: 521, endPoint y: 140, distance: 49.5
click at [562, 112] on button "Close" at bounding box center [560, 112] width 12 height 13
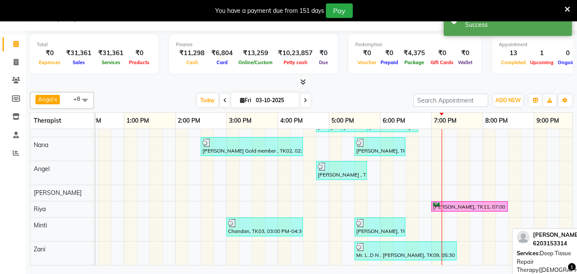
click at [471, 203] on div "[PERSON_NAME], TK11, 07:00 PM-08:30 PM, Deep Tissue Repair Therapy([DEMOGRAPHIC…" at bounding box center [469, 207] width 75 height 8
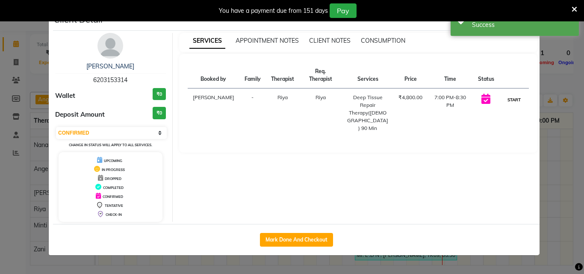
click at [515, 94] on button "START" at bounding box center [514, 99] width 18 height 11
select select "1"
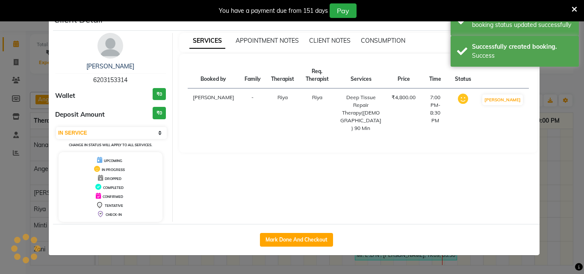
click at [550, 166] on ngb-modal-window "Client Detail [PERSON_NAME] 6203153314 Wallet ₹0 Deposit Amount ₹0 Select IN SE…" at bounding box center [292, 137] width 584 height 274
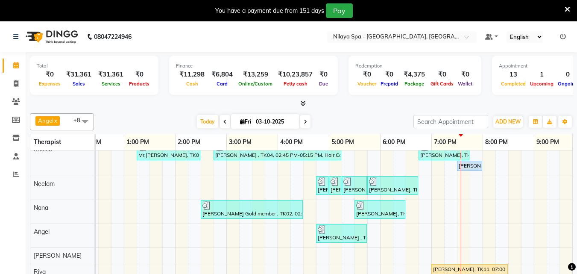
scroll to position [0, 0]
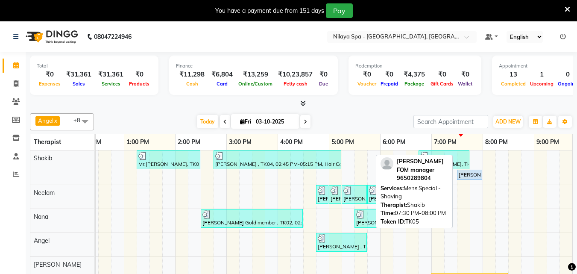
click at [477, 172] on div "[PERSON_NAME] FOM manager , TK05, 07:30 PM-08:00 PM, Mens Special - Shaving" at bounding box center [470, 175] width 24 height 8
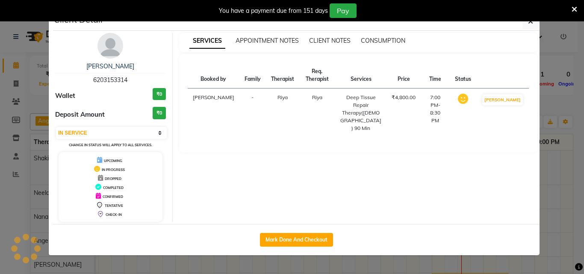
select select "5"
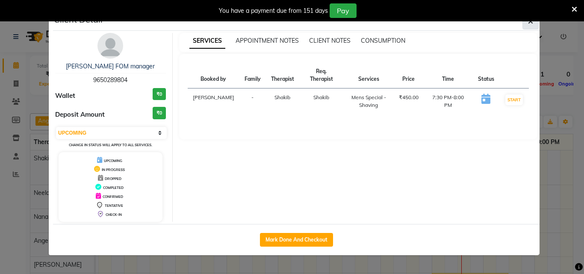
click at [533, 23] on button "button" at bounding box center [530, 21] width 16 height 16
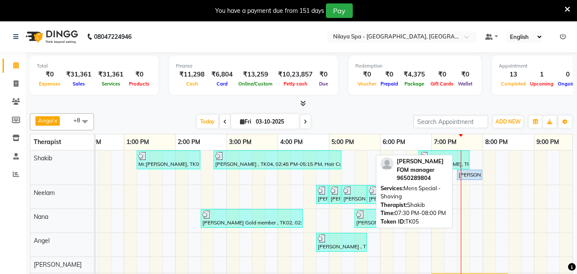
click at [470, 178] on div "[PERSON_NAME] FOM manager , TK05, 07:30 PM-08:00 PM, Mens Special - Shaving" at bounding box center [470, 175] width 24 height 8
select select "5"
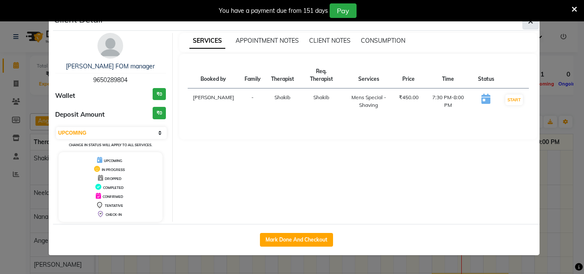
click at [530, 22] on icon "button" at bounding box center [530, 21] width 5 height 7
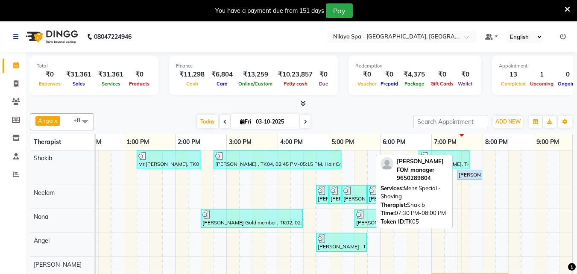
click at [472, 176] on div "[PERSON_NAME] FOM manager , TK05, 07:30 PM-08:00 PM, Mens Special - Shaving" at bounding box center [470, 175] width 24 height 8
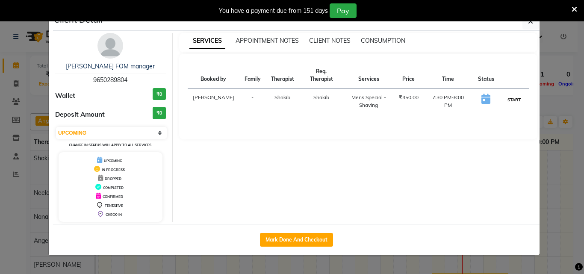
click at [515, 94] on button "START" at bounding box center [514, 99] width 18 height 11
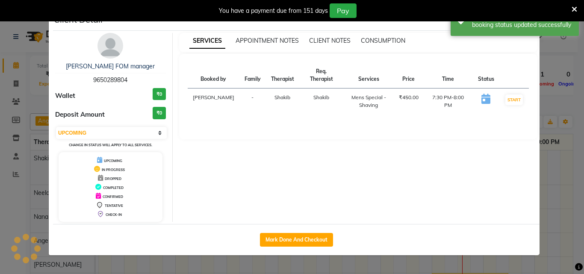
select select "1"
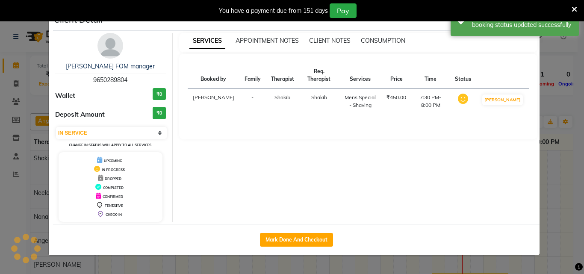
click at [553, 180] on ngb-modal-window "Client Detail [PERSON_NAME] FOM manager 9650289804 Wallet ₹0 Deposit Amount ₹0 …" at bounding box center [292, 137] width 584 height 274
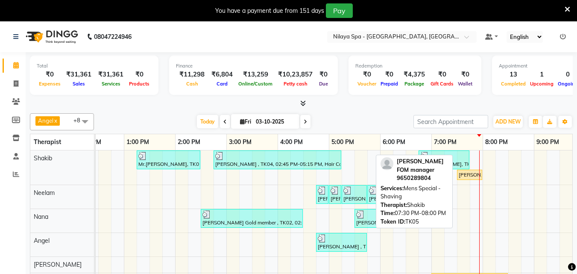
click at [468, 177] on div "[PERSON_NAME] FOM manager , TK05, 07:30 PM-08:00 PM, Mens Special - Shaving" at bounding box center [470, 175] width 24 height 8
select select "1"
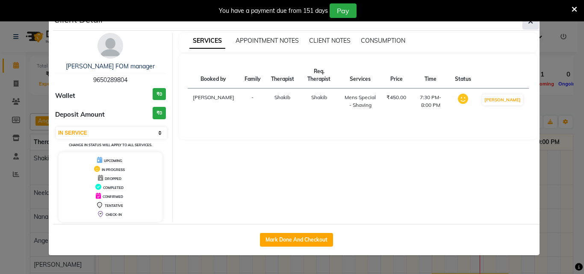
click at [532, 22] on icon "button" at bounding box center [530, 21] width 5 height 7
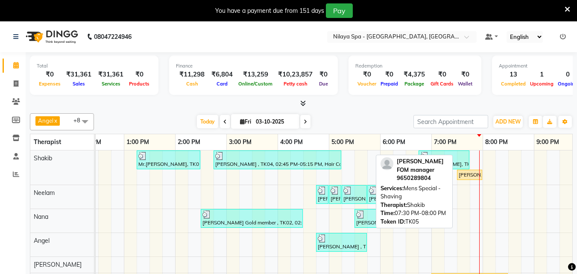
click at [473, 175] on div "[PERSON_NAME] FOM manager , TK05, 07:30 PM-08:00 PM, Mens Special - Shaving" at bounding box center [470, 175] width 24 height 8
select select "1"
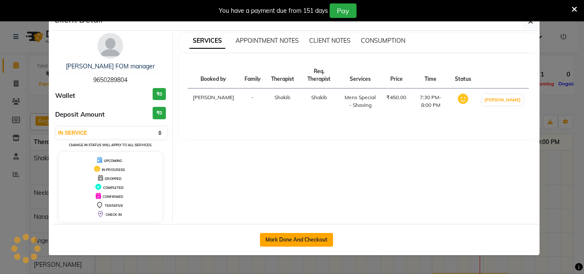
click at [317, 238] on button "Mark Done And Checkout" at bounding box center [296, 240] width 73 height 14
select select "service"
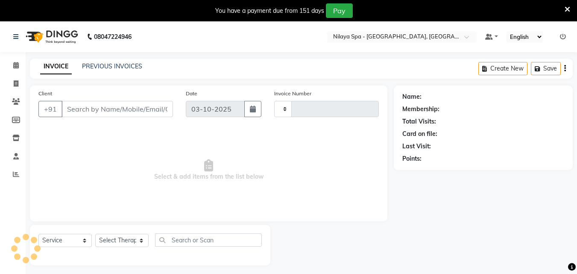
type input "1683"
select select "8066"
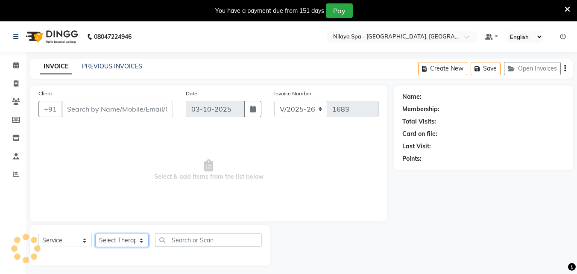
click at [137, 241] on select "Select Therapist" at bounding box center [121, 240] width 53 height 13
type input "96******04"
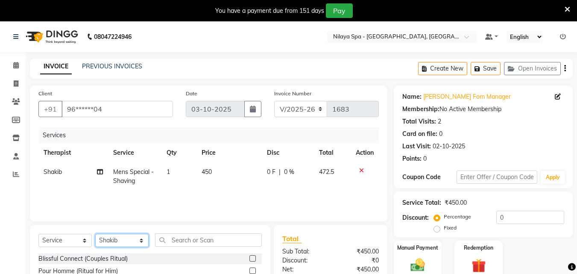
select select "78966"
click at [95, 234] on select "Select Therapist [PERSON_NAME] Minti Nana [PERSON_NAME] [PERSON_NAME] [PERSON_N…" at bounding box center [121, 240] width 53 height 13
click at [190, 240] on input "text" at bounding box center [208, 239] width 107 height 13
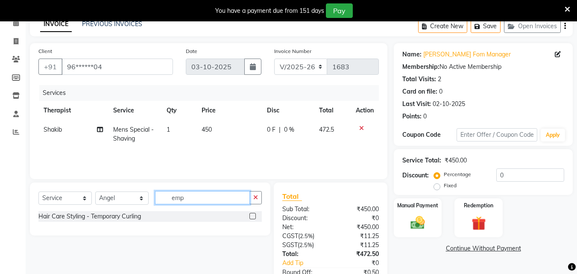
scroll to position [43, 0]
type input "e"
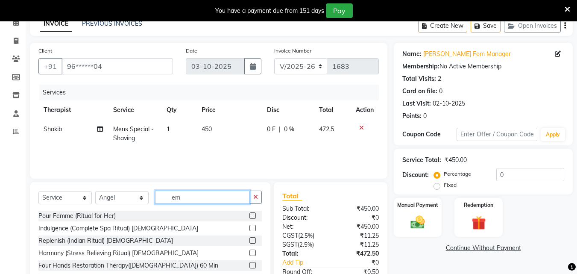
type input "e"
type input "E"
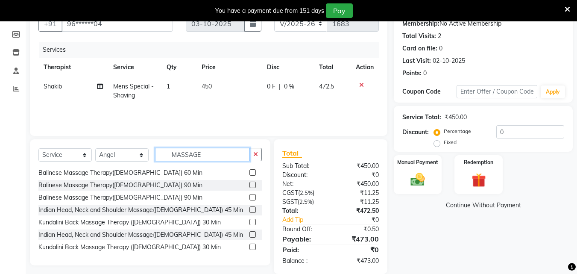
scroll to position [0, 0]
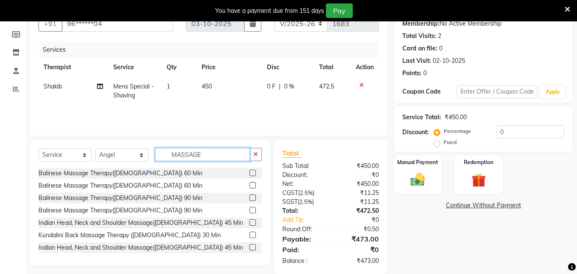
click at [215, 152] on input "MASSAGE" at bounding box center [202, 154] width 95 height 13
type input "M"
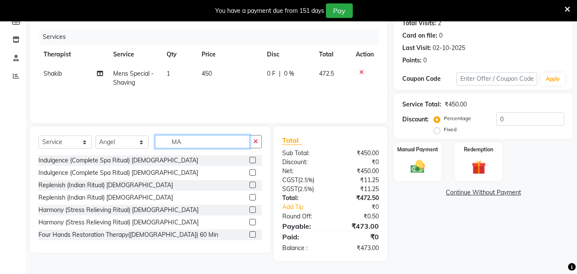
type input "M"
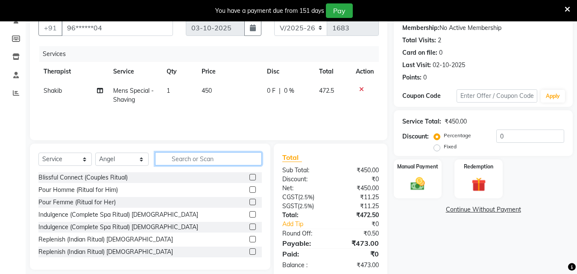
scroll to position [85, 0]
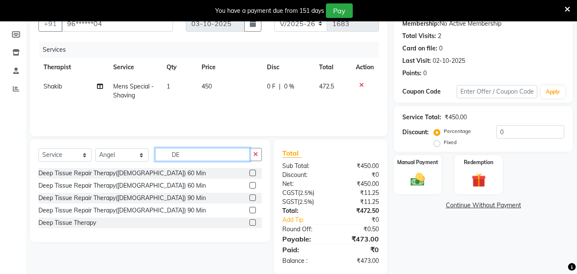
type input "D"
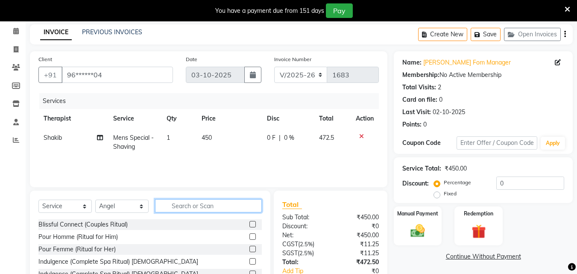
scroll to position [98, 0]
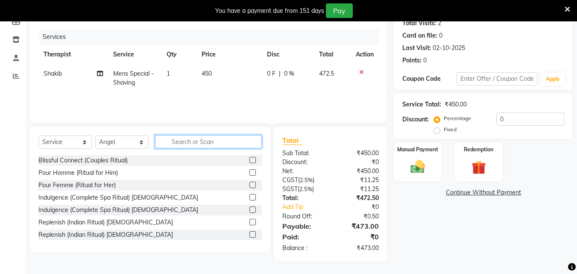
click at [174, 138] on input "text" at bounding box center [208, 141] width 107 height 13
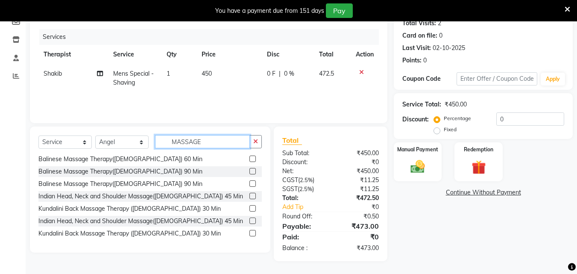
scroll to position [0, 0]
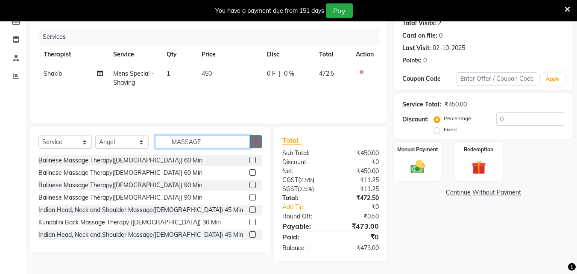
type input "MASSAGE"
click at [255, 142] on icon "button" at bounding box center [255, 141] width 5 height 6
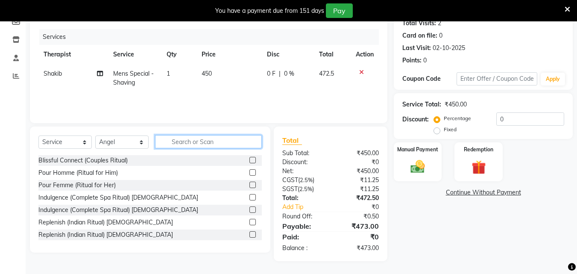
click at [201, 141] on input "text" at bounding box center [208, 141] width 107 height 13
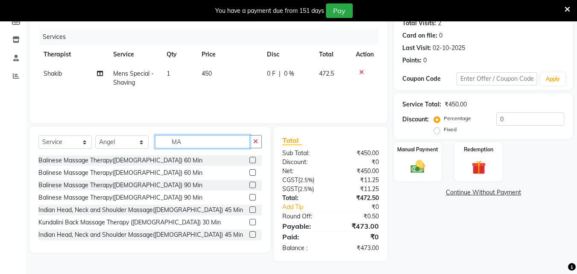
type input "M"
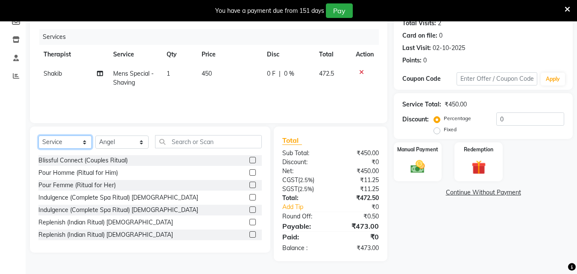
click at [76, 141] on select "Select Service Product Membership Package Voucher Prepaid Gift Card" at bounding box center [64, 141] width 53 height 13
click at [38, 135] on select "Select Service Product Membership Package Voucher Prepaid Gift Card" at bounding box center [64, 141] width 53 height 13
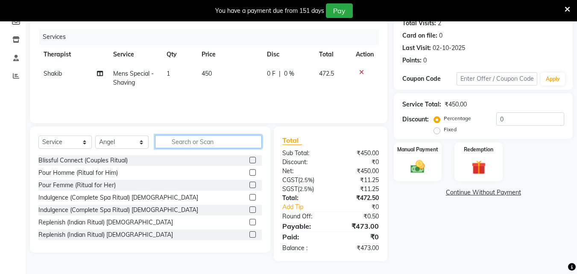
click at [193, 143] on input "text" at bounding box center [208, 141] width 107 height 13
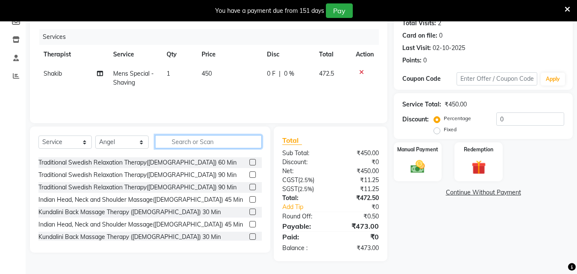
scroll to position [449, 0]
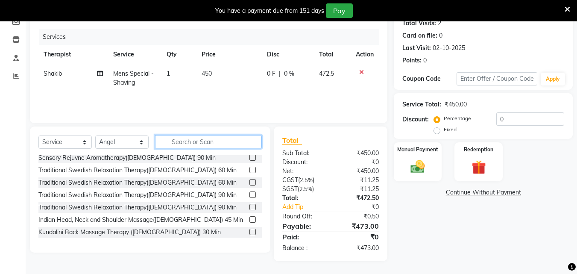
click at [194, 142] on input "text" at bounding box center [208, 141] width 107 height 13
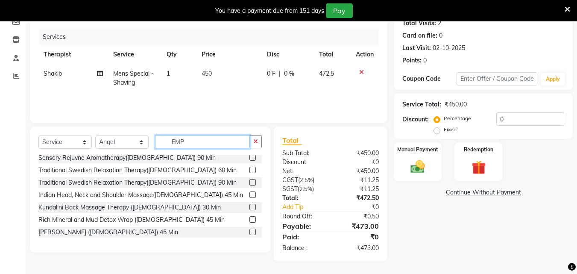
scroll to position [0, 0]
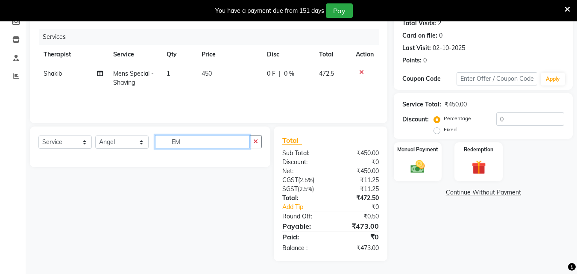
type input "E"
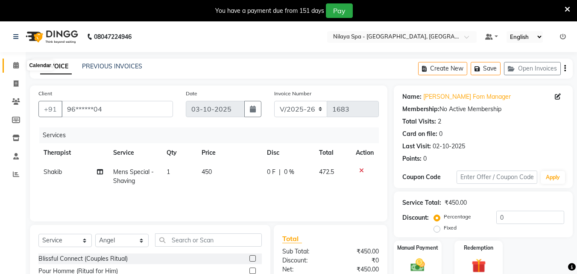
click at [20, 66] on span at bounding box center [16, 66] width 15 height 10
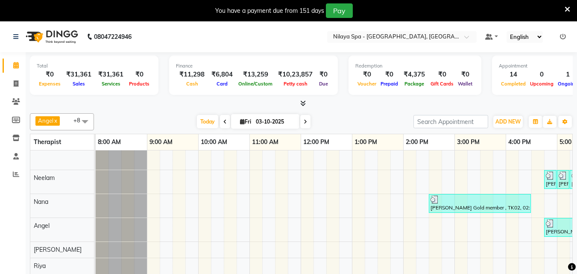
scroll to position [65, 0]
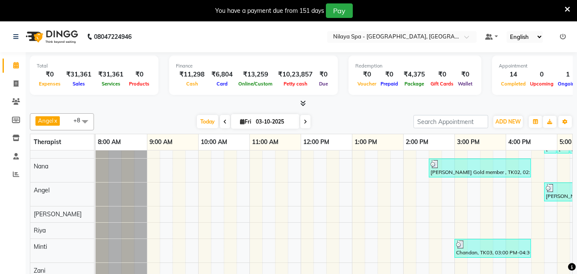
click at [318, 191] on div "Mr.[PERSON_NAME], TK01, 01:15 PM-02:30 PM, Hair Care - Therapies - Hair Cut (Wi…" at bounding box center [480, 188] width 769 height 195
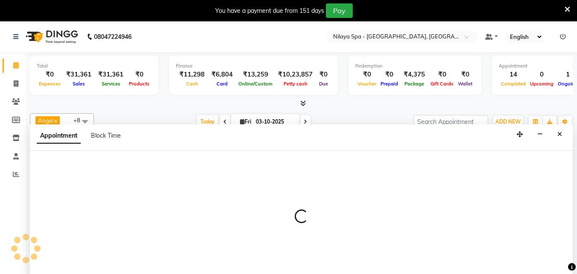
scroll to position [21, 0]
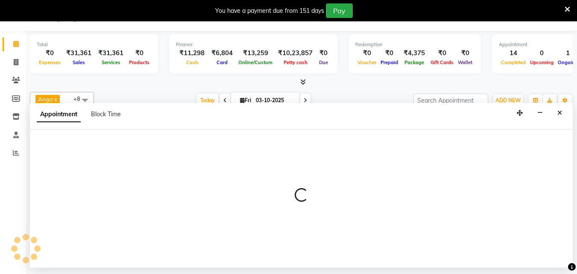
select select "78966"
select select "735"
select select "tentative"
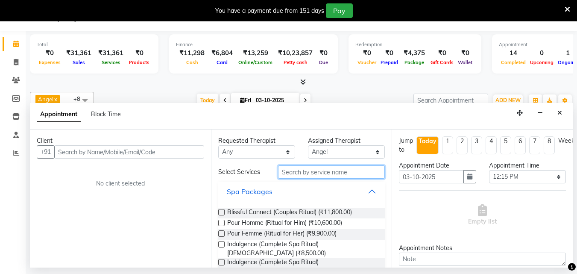
click at [325, 170] on input "text" at bounding box center [331, 171] width 107 height 13
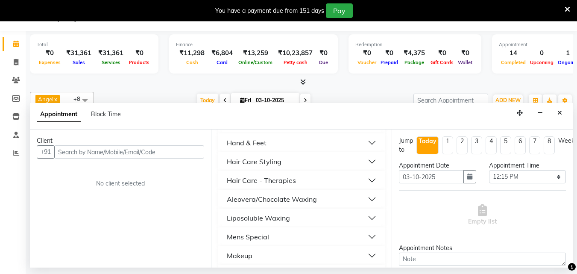
scroll to position [384, 0]
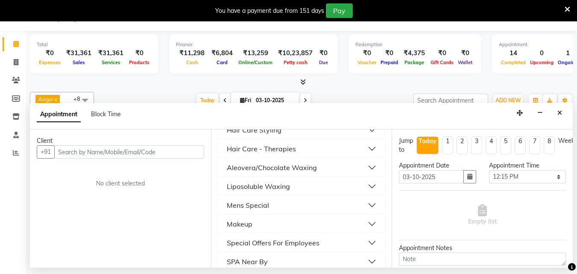
type input "E"
click at [367, 235] on button "Special Offers For Employees" at bounding box center [302, 242] width 160 height 15
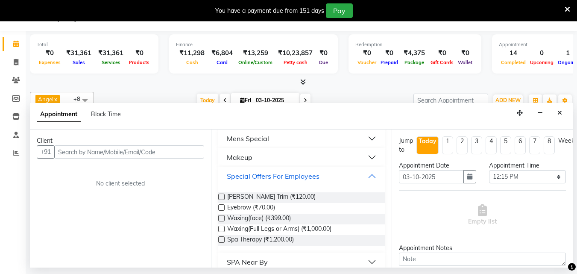
scroll to position [451, 0]
click at [368, 254] on button "SPA Near By" at bounding box center [302, 261] width 160 height 15
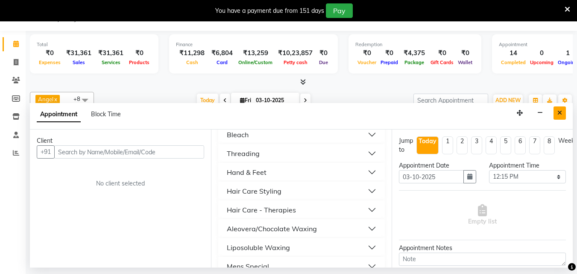
click at [561, 111] on icon "Close" at bounding box center [560, 113] width 5 height 6
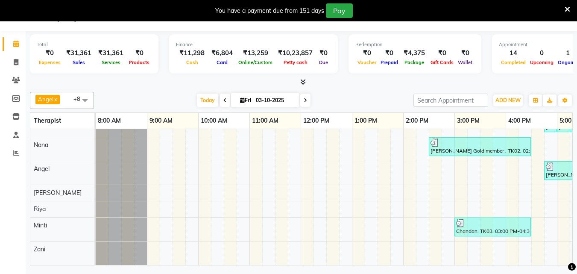
scroll to position [0, 12]
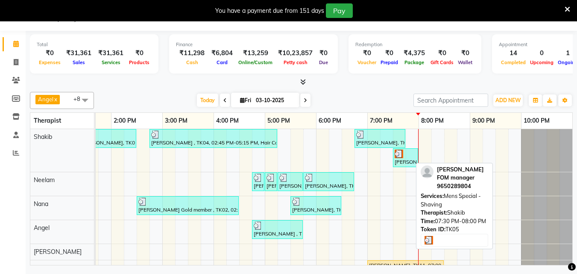
click at [400, 157] on div at bounding box center [406, 154] width 22 height 9
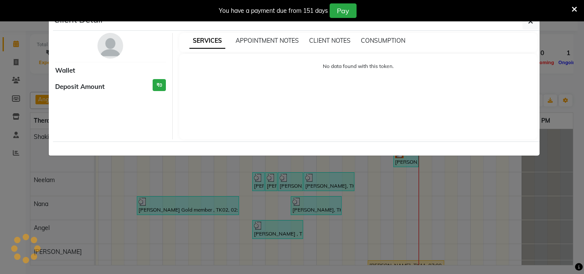
select select "3"
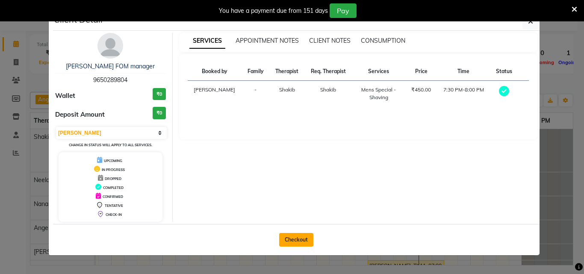
click at [300, 239] on button "Checkout" at bounding box center [296, 240] width 34 height 14
select select "service"
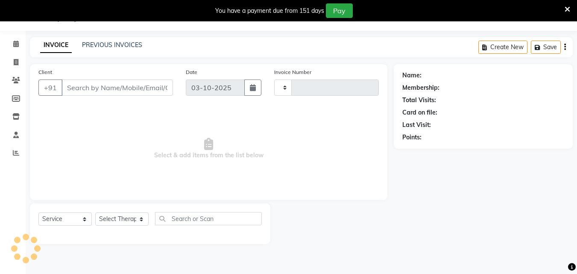
type input "1683"
select select "8066"
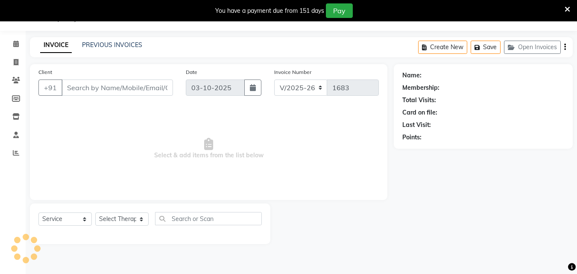
type input "96******04"
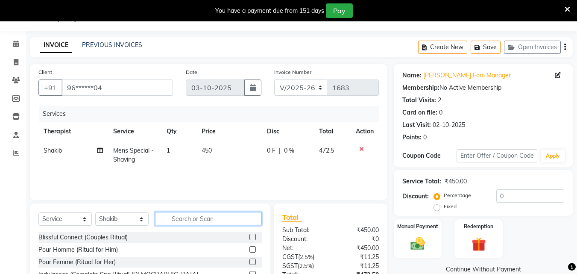
click at [185, 220] on input "text" at bounding box center [208, 218] width 107 height 13
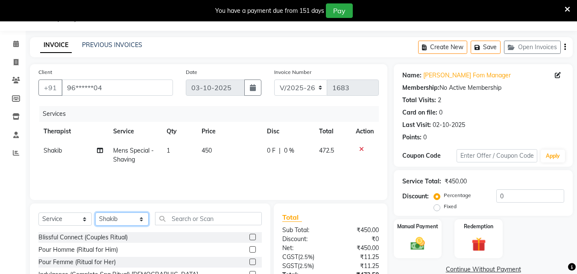
click at [138, 218] on select "Select Therapist [PERSON_NAME] Minti Nana [PERSON_NAME] [PERSON_NAME] [PERSON_N…" at bounding box center [121, 218] width 53 height 13
click at [95, 212] on select "Select Therapist [PERSON_NAME] Minti Nana [PERSON_NAME] [PERSON_NAME] [PERSON_N…" at bounding box center [121, 218] width 53 height 13
click at [135, 218] on select "Select Therapist [PERSON_NAME] Minti Nana [PERSON_NAME] [PERSON_NAME] [PERSON_N…" at bounding box center [121, 218] width 53 height 13
select select "78966"
click at [95, 212] on select "Select Therapist [PERSON_NAME] Minti Nana [PERSON_NAME] [PERSON_NAME] [PERSON_N…" at bounding box center [121, 218] width 53 height 13
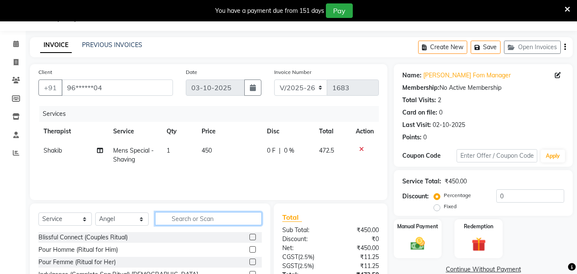
click at [179, 223] on input "text" at bounding box center [208, 218] width 107 height 13
type input "S"
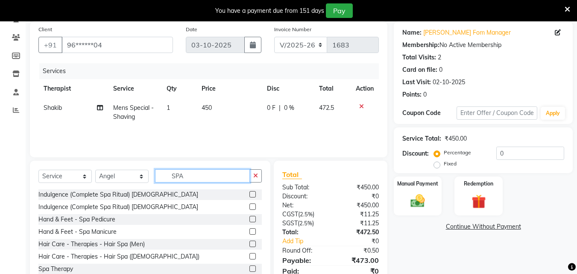
scroll to position [1, 0]
type input "SPA"
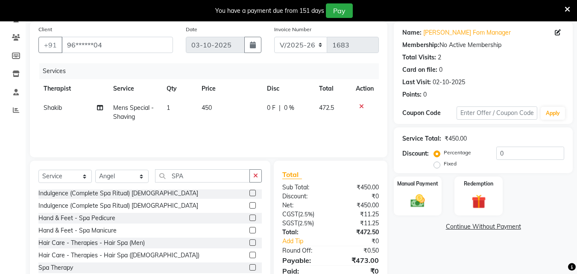
click at [250, 268] on label at bounding box center [253, 267] width 6 height 6
click at [250, 268] on input "checkbox" at bounding box center [253, 268] width 6 height 6
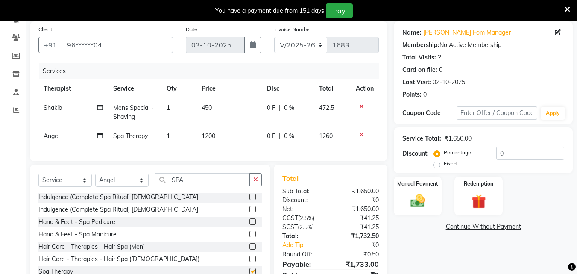
checkbox input "false"
click at [285, 107] on span "0 %" at bounding box center [289, 107] width 10 height 9
select select "78958"
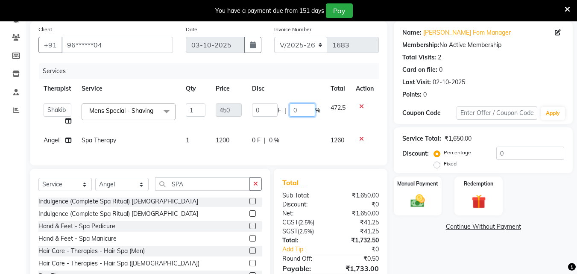
click at [299, 109] on input "0" at bounding box center [303, 109] width 26 height 13
type input "50"
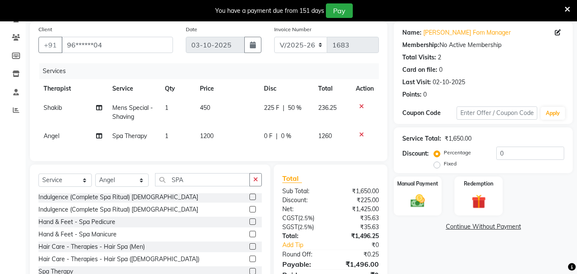
click at [318, 131] on tr "Angel Spa Therapy 1 1200 0 F | 0 % 1260" at bounding box center [208, 135] width 341 height 19
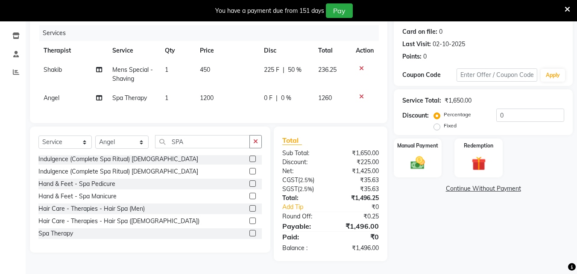
scroll to position [107, 0]
click at [417, 154] on img at bounding box center [418, 162] width 24 height 17
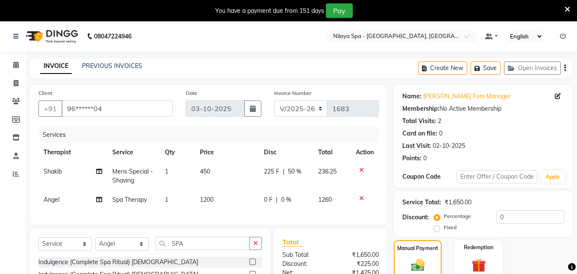
scroll to position [0, 0]
click at [18, 67] on icon at bounding box center [16, 65] width 6 height 6
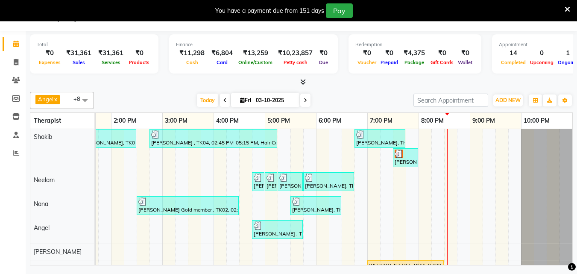
scroll to position [65, 0]
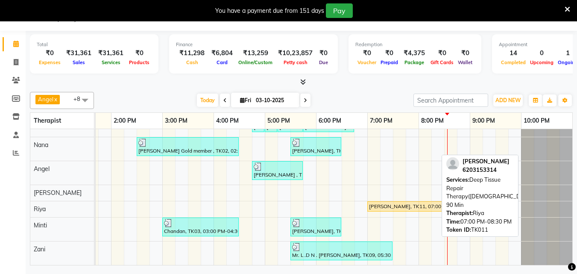
click at [410, 203] on div "[PERSON_NAME], TK11, 07:00 PM-08:30 PM, Deep Tissue Repair Therapy([DEMOGRAPHIC…" at bounding box center [405, 207] width 75 height 8
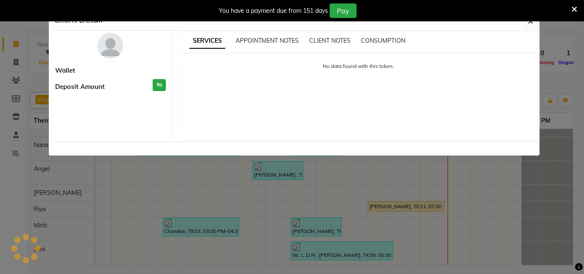
select select "1"
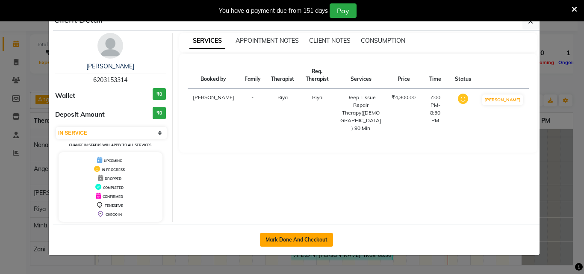
drag, startPoint x: 308, startPoint y: 242, endPoint x: 325, endPoint y: 238, distance: 17.1
click at [308, 242] on button "Mark Done And Checkout" at bounding box center [296, 240] width 73 height 14
select select "service"
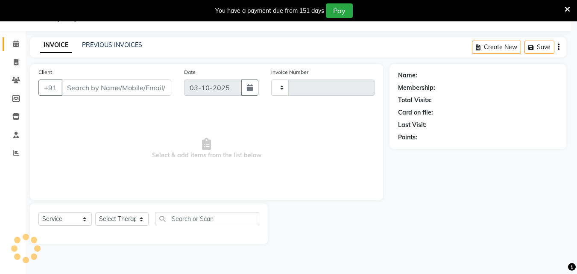
type input "1683"
select select "8066"
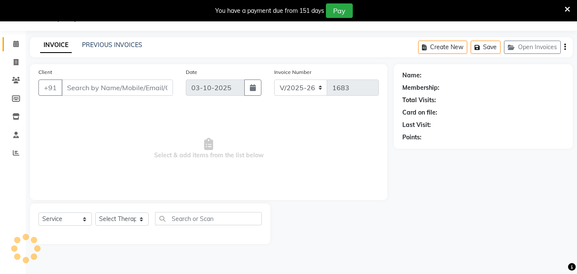
type input "62******14"
select select "80439"
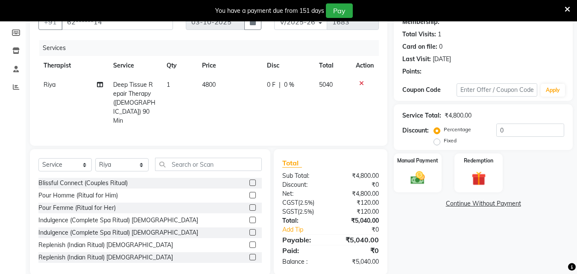
scroll to position [90, 0]
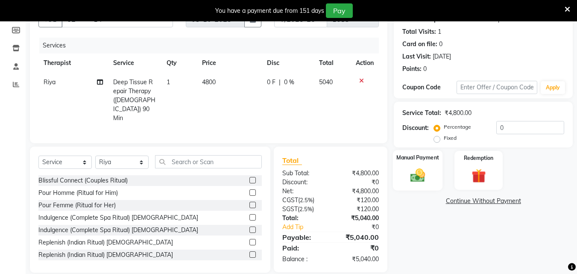
click at [433, 172] on div "Manual Payment" at bounding box center [418, 170] width 50 height 41
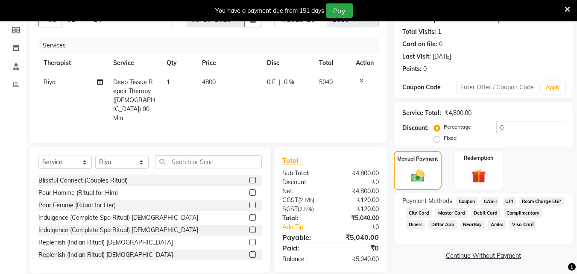
click at [509, 229] on span "Visa Card" at bounding box center [522, 225] width 27 height 10
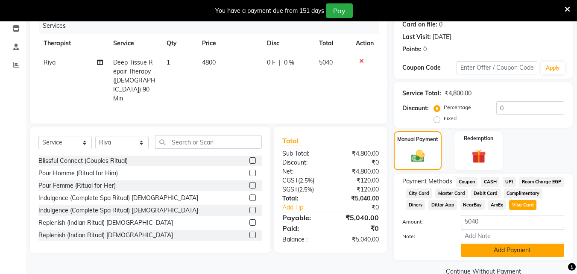
scroll to position [138, 0]
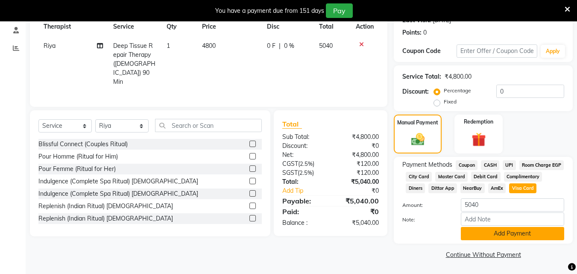
click at [494, 232] on button "Add Payment" at bounding box center [512, 233] width 103 height 13
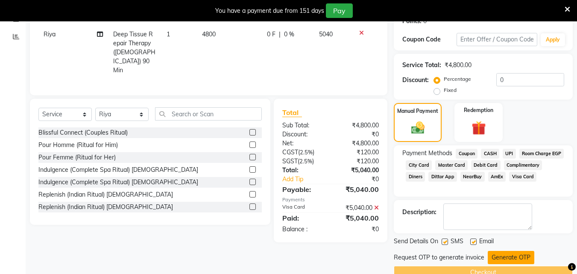
click at [506, 257] on button "Generate OTP" at bounding box center [511, 257] width 47 height 13
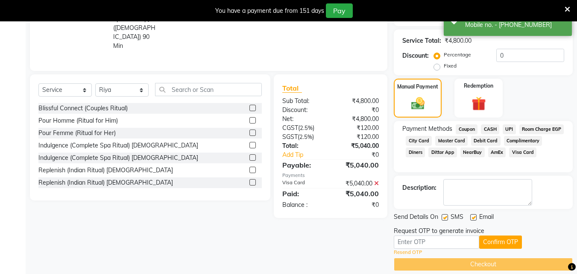
scroll to position [174, 0]
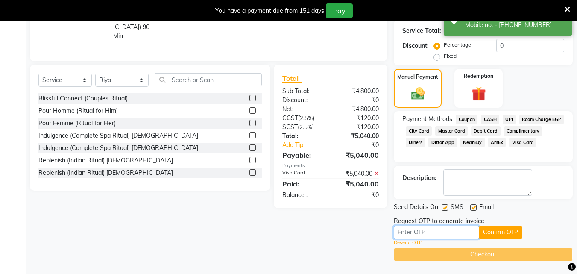
click at [447, 233] on input "text" at bounding box center [436, 232] width 85 height 13
click at [423, 231] on input "text" at bounding box center [436, 232] width 85 height 13
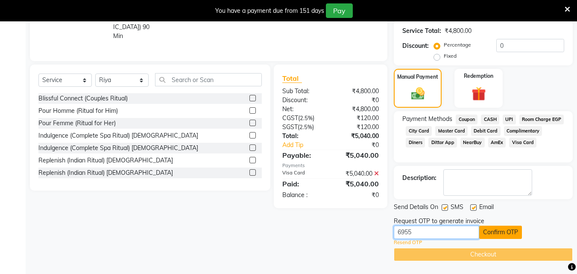
type input "6955"
click at [494, 230] on button "Confirm OTP" at bounding box center [500, 232] width 43 height 13
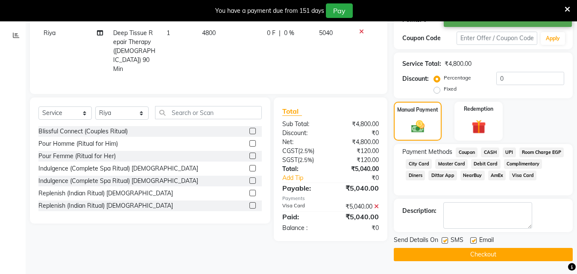
scroll to position [141, 0]
click at [474, 253] on button "Checkout" at bounding box center [483, 254] width 179 height 13
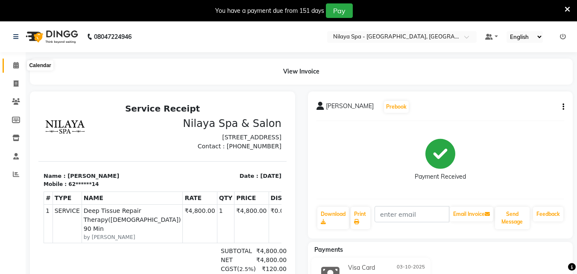
click at [14, 65] on icon at bounding box center [16, 65] width 6 height 6
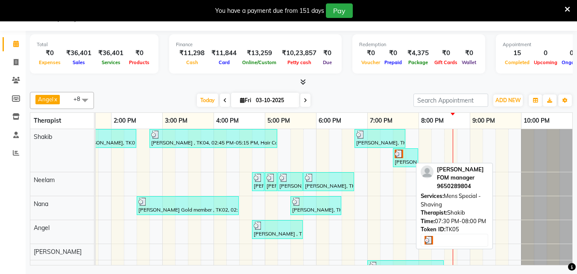
click at [398, 161] on div "[PERSON_NAME] FOM manager , TK05, 07:30 PM-08:00 PM, Mens Special - Shaving" at bounding box center [406, 158] width 24 height 16
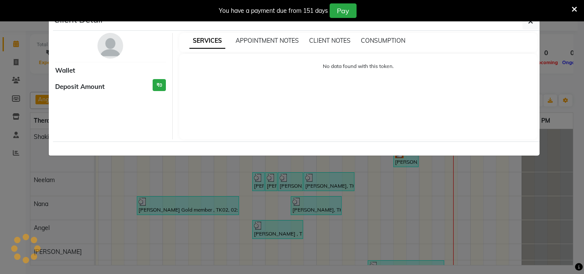
select select "3"
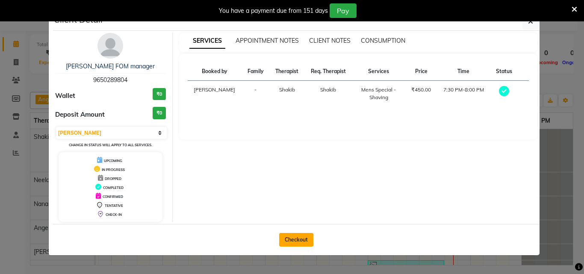
click at [305, 236] on button "Checkout" at bounding box center [296, 240] width 34 height 14
select select "service"
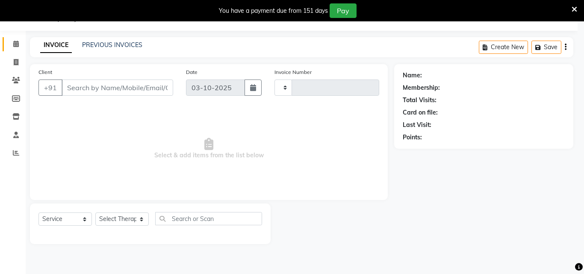
type input "1684"
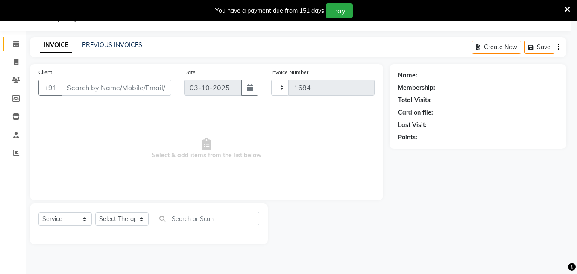
select select "8066"
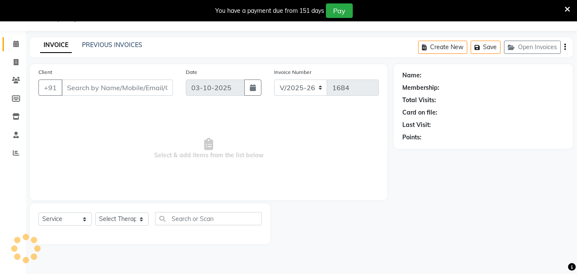
type input "96******04"
select select "78958"
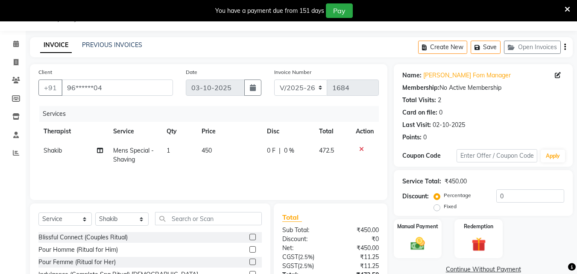
click at [286, 151] on span "0 %" at bounding box center [289, 150] width 10 height 9
select select "78958"
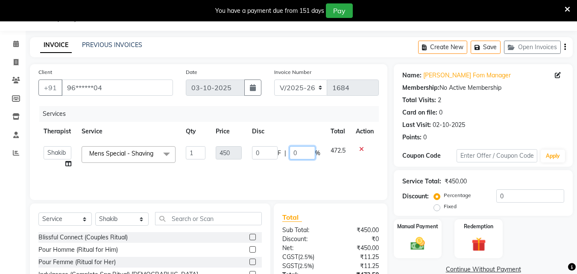
click at [301, 152] on input "0" at bounding box center [303, 152] width 26 height 13
type input "50"
click at [300, 172] on div "Services Therapist Service Qty Price Disc Total Action [PERSON_NAME] Minti Nana…" at bounding box center [208, 148] width 341 height 85
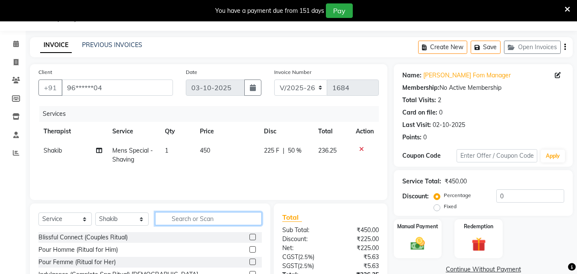
click at [188, 220] on input "text" at bounding box center [208, 218] width 107 height 13
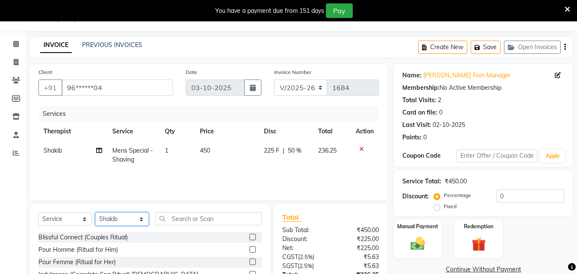
click at [133, 217] on select "Select Therapist [PERSON_NAME] Minti Nana [PERSON_NAME] [PERSON_NAME] [PERSON_N…" at bounding box center [121, 218] width 53 height 13
select select "78966"
click at [95, 212] on select "Select Therapist [PERSON_NAME] Minti Nana [PERSON_NAME] [PERSON_NAME] [PERSON_N…" at bounding box center [121, 218] width 53 height 13
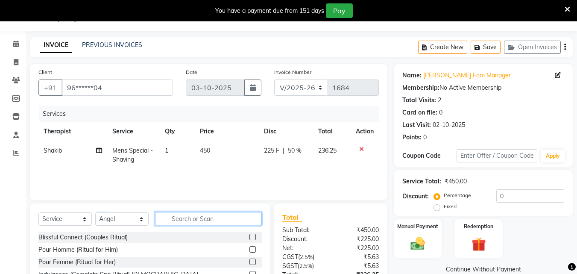
click at [173, 221] on input "text" at bounding box center [208, 218] width 107 height 13
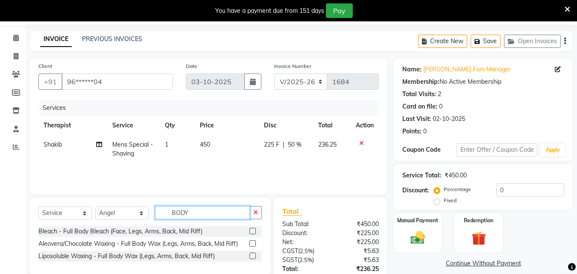
scroll to position [13, 0]
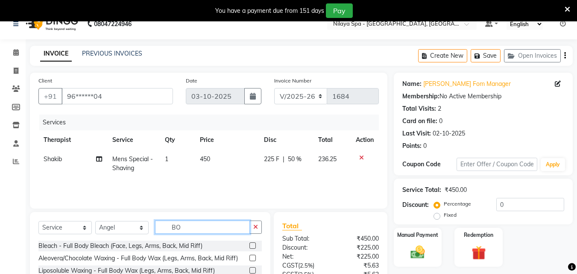
type input "B"
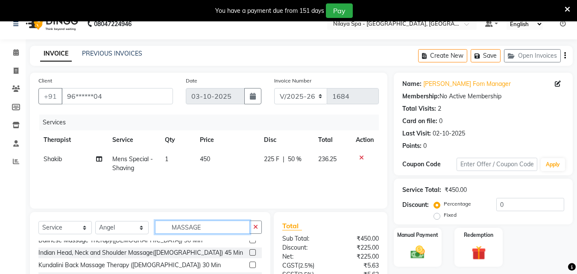
scroll to position [0, 0]
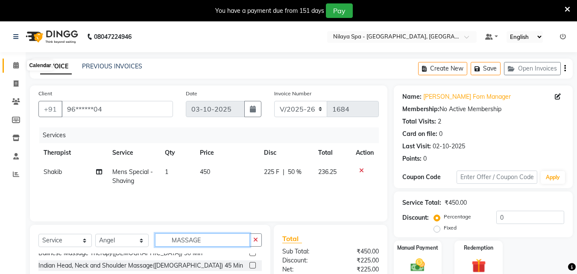
type input "MASSAGE"
click at [13, 63] on span at bounding box center [16, 66] width 15 height 10
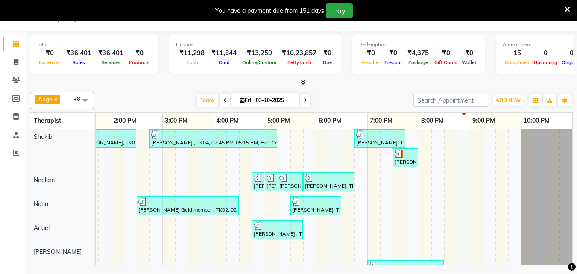
click at [450, 212] on div "Mr.[PERSON_NAME], TK01, 01:15 PM-02:30 PM, Hair Care - Therapies - Hair Cut (Wi…" at bounding box center [187, 230] width 769 height 203
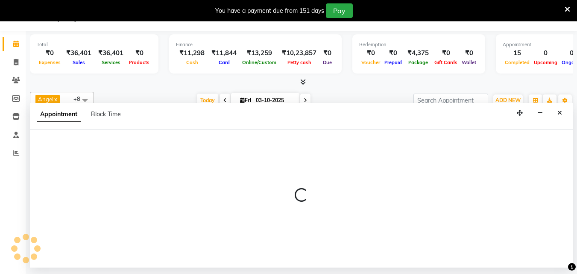
select select "78965"
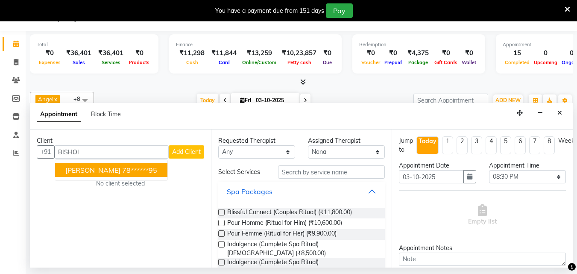
click at [76, 173] on span "[PERSON_NAME]" at bounding box center [92, 170] width 55 height 9
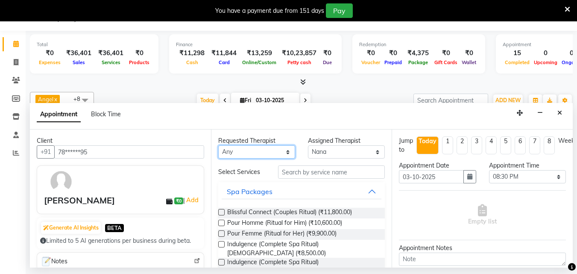
click at [271, 155] on select "Any [PERSON_NAME] Minti Nana [PERSON_NAME] [PERSON_NAME] [PERSON_NAME]" at bounding box center [256, 151] width 77 height 13
click at [218, 145] on select "Any [PERSON_NAME] Minti Nana [PERSON_NAME] [PERSON_NAME] [PERSON_NAME]" at bounding box center [256, 151] width 77 height 13
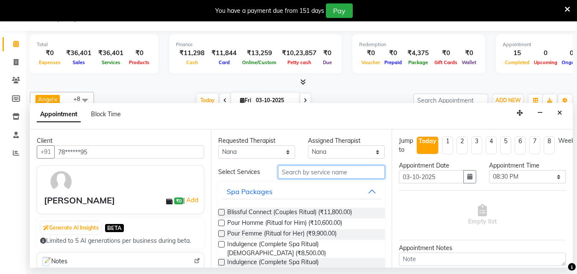
click at [298, 172] on input "text" at bounding box center [331, 171] width 107 height 13
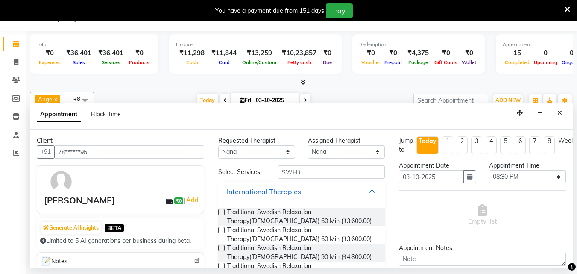
click at [222, 212] on label at bounding box center [221, 212] width 6 height 6
click at [222, 212] on input "checkbox" at bounding box center [221, 213] width 6 height 6
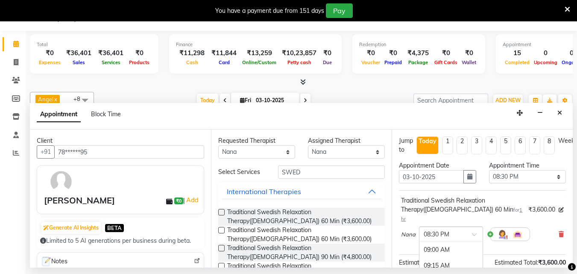
click at [474, 232] on span at bounding box center [477, 236] width 11 height 9
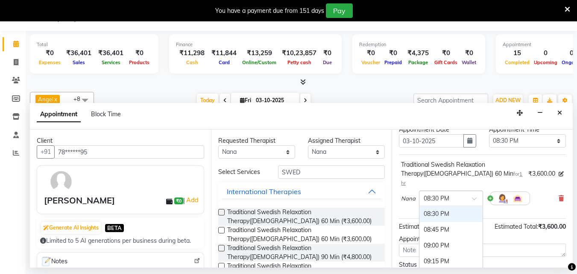
scroll to position [85, 0]
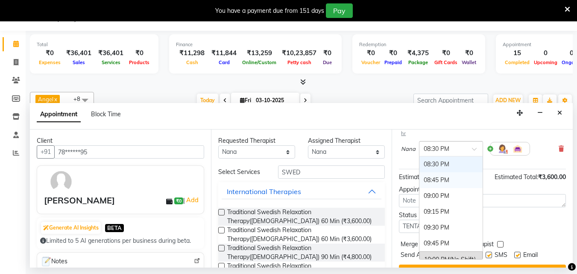
click at [454, 172] on div "08:45 PM" at bounding box center [451, 180] width 63 height 16
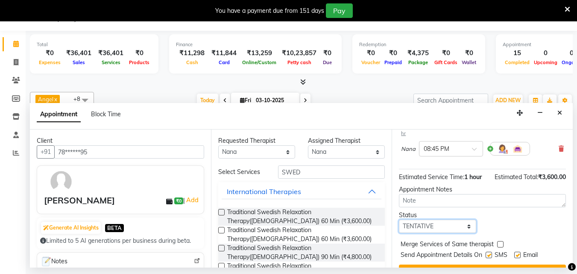
click at [454, 220] on select "Select TENTATIVE CONFIRM CHECK-IN UPCOMING" at bounding box center [437, 226] width 77 height 13
click at [399, 220] on select "Select TENTATIVE CONFIRM CHECK-IN UPCOMING" at bounding box center [437, 226] width 77 height 13
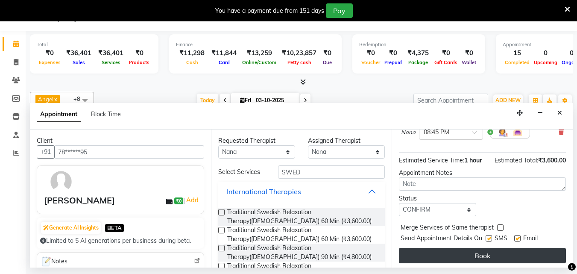
click at [454, 248] on button "Book" at bounding box center [482, 255] width 167 height 15
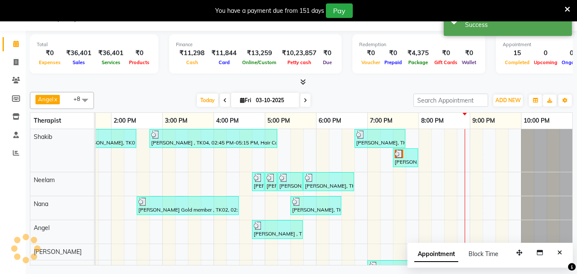
scroll to position [0, 0]
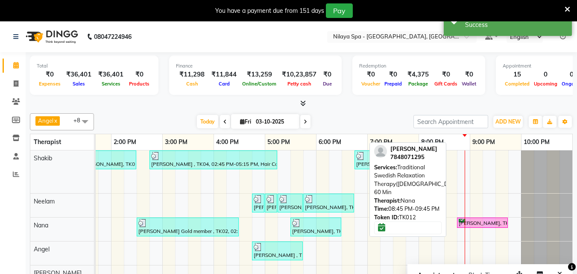
click at [458, 221] on div "[PERSON_NAME], TK12, 08:45 PM-09:45 PM, Traditional Swedish Relaxation Therapy(…" at bounding box center [482, 223] width 49 height 8
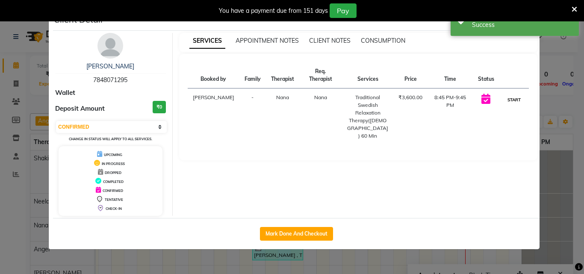
click at [521, 94] on button "START" at bounding box center [514, 99] width 18 height 11
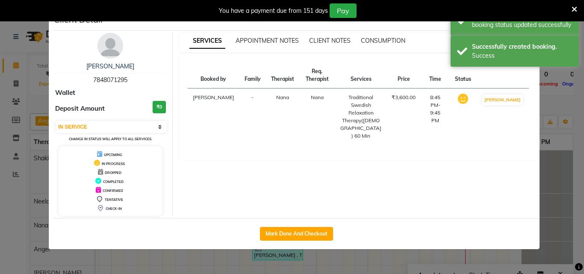
click at [571, 215] on ngb-modal-window "Client Detail [PERSON_NAME] 7848071295 Wallet Deposit Amount ₹0 Select IN SERVI…" at bounding box center [292, 137] width 584 height 274
